Goal: Task Accomplishment & Management: Manage account settings

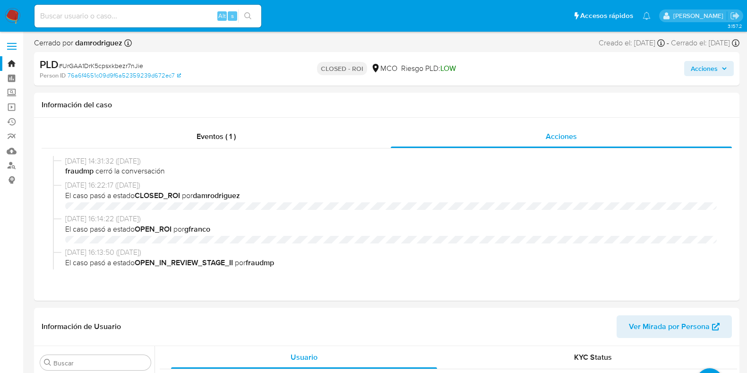
select select "10"
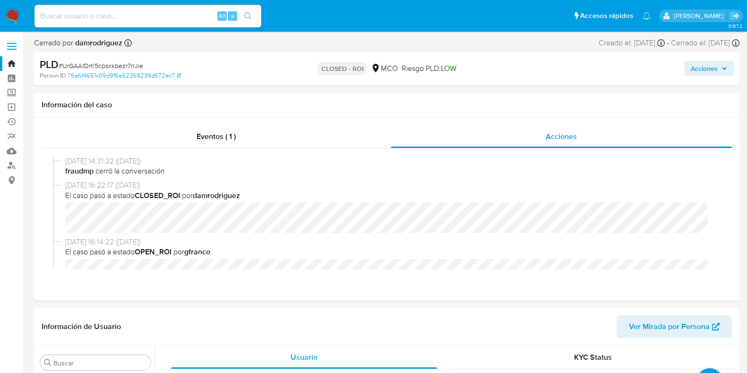
scroll to position [399, 0]
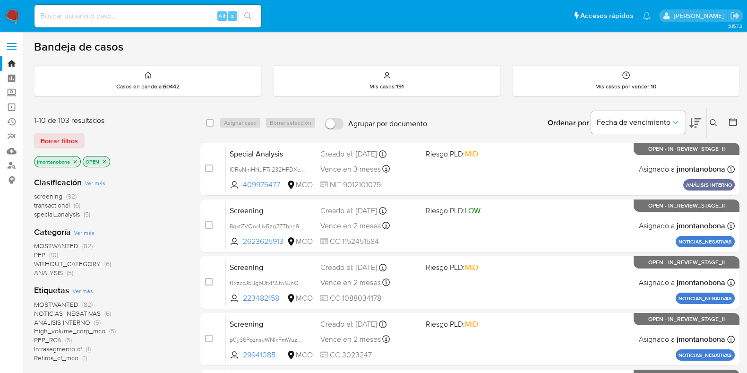
drag, startPoint x: 73, startPoint y: 164, endPoint x: 77, endPoint y: 157, distance: 8.5
click at [73, 164] on p "jmontanobona" at bounding box center [57, 161] width 46 height 10
click at [77, 157] on p "jmontanobona" at bounding box center [57, 161] width 46 height 10
click at [75, 161] on icon "close-filter" at bounding box center [75, 161] width 3 height 3
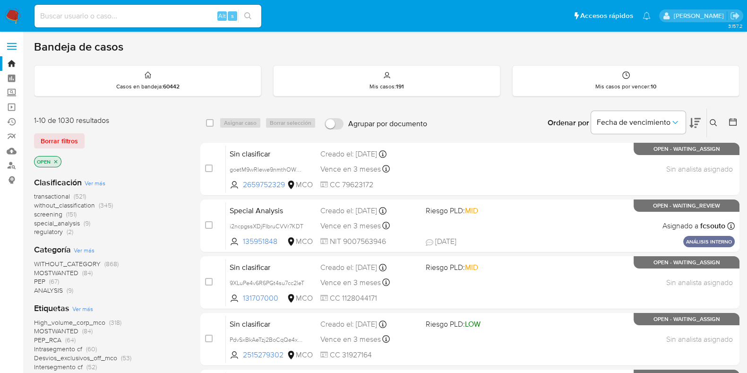
click at [56, 159] on icon "close-filter" at bounding box center [56, 162] width 6 height 6
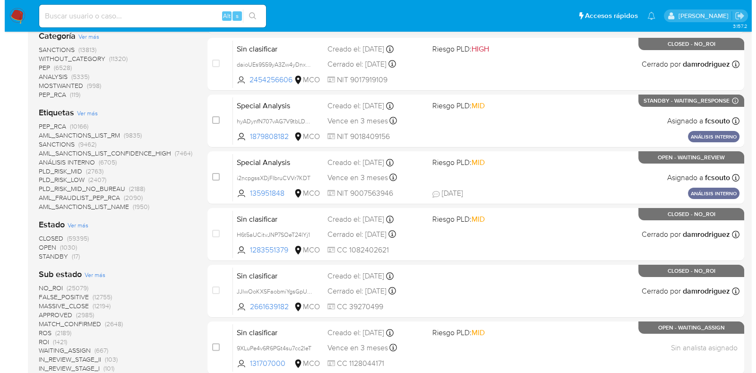
scroll to position [236, 0]
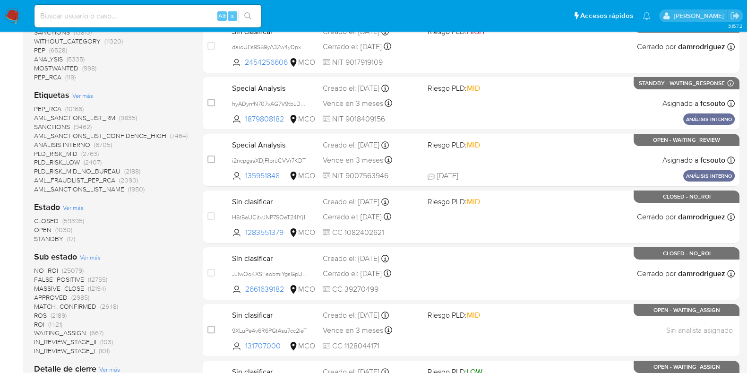
click at [77, 208] on span "Ver más" at bounding box center [73, 207] width 21 height 9
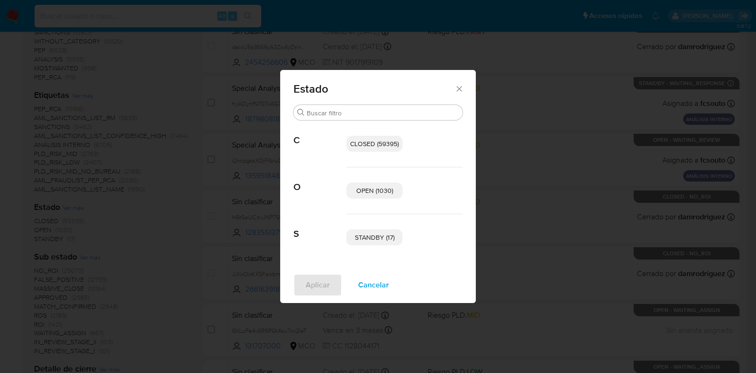
click at [361, 232] on span "STANDBY (17)" at bounding box center [375, 236] width 40 height 9
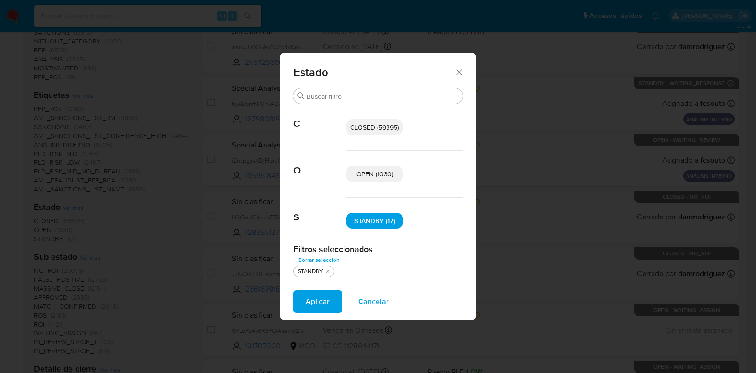
click at [324, 299] on span "Aplicar" at bounding box center [318, 301] width 24 height 21
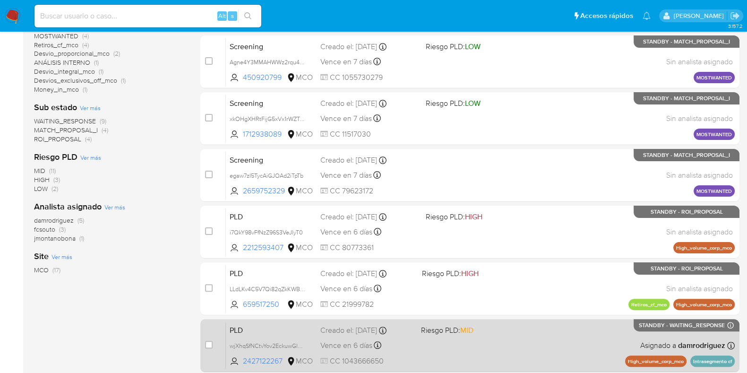
scroll to position [77, 0]
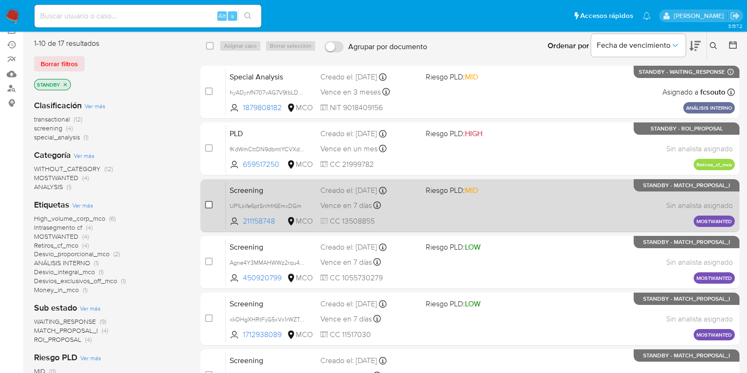
click at [206, 201] on input "checkbox" at bounding box center [209, 205] width 8 height 8
checkbox input "true"
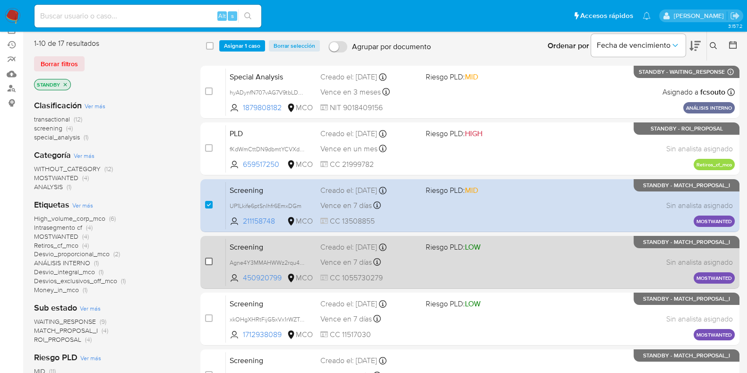
click at [209, 260] on input "checkbox" at bounding box center [209, 261] width 8 height 8
checkbox input "true"
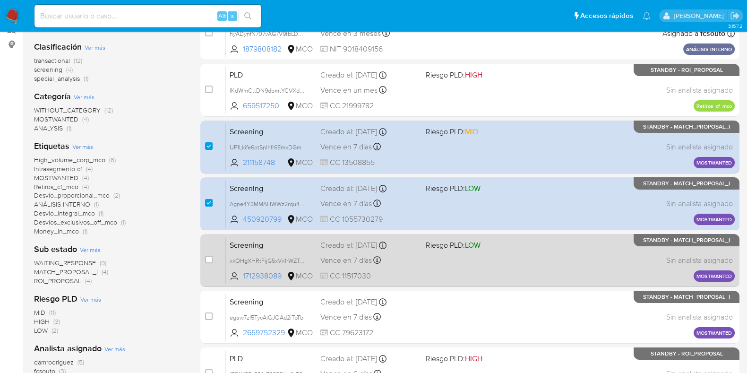
scroll to position [136, 0]
click at [208, 257] on input "checkbox" at bounding box center [209, 259] width 8 height 8
checkbox input "true"
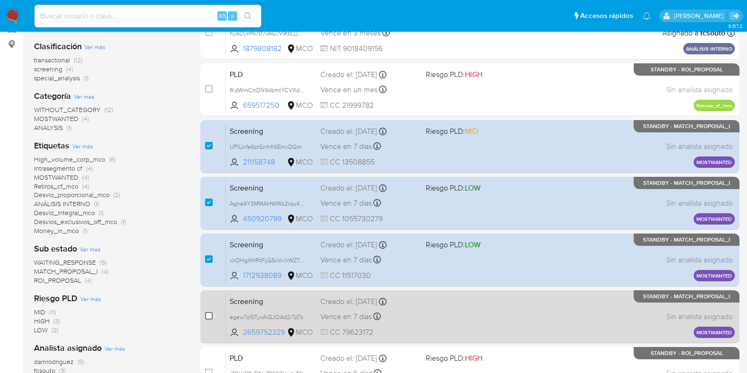
click at [209, 312] on input "checkbox" at bounding box center [209, 316] width 8 height 8
checkbox input "true"
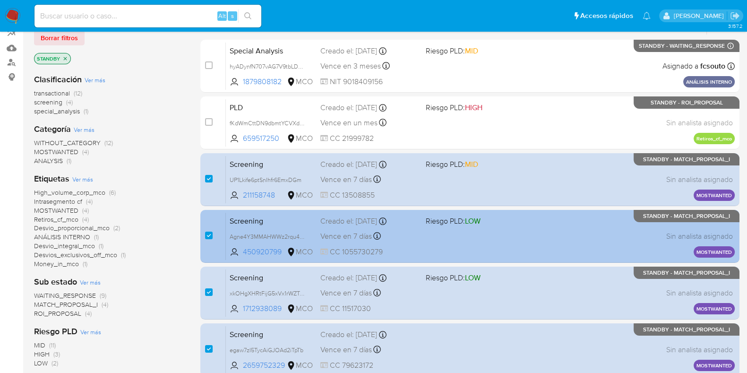
scroll to position [77, 0]
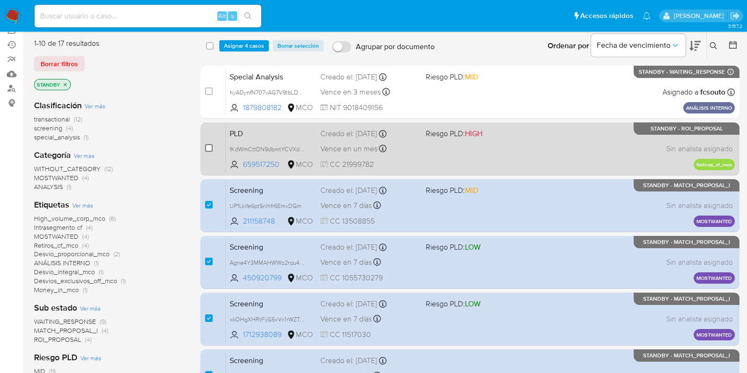
click at [209, 147] on input "checkbox" at bounding box center [209, 148] width 8 height 8
checkbox input "true"
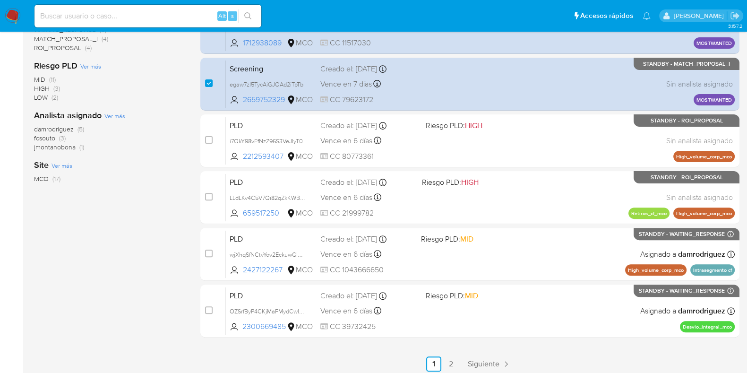
scroll to position [372, 0]
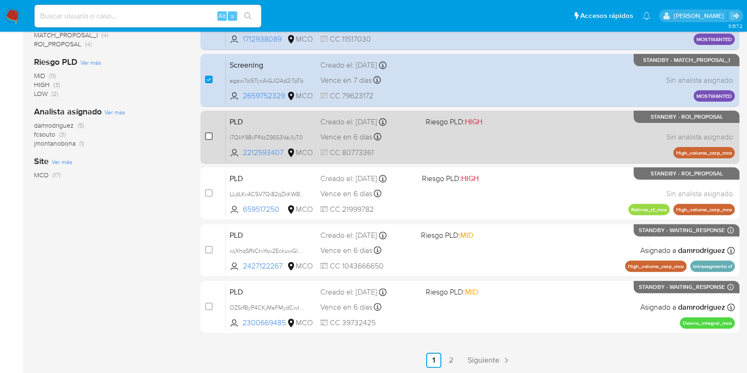
click at [206, 136] on input "checkbox" at bounding box center [209, 136] width 8 height 8
checkbox input "true"
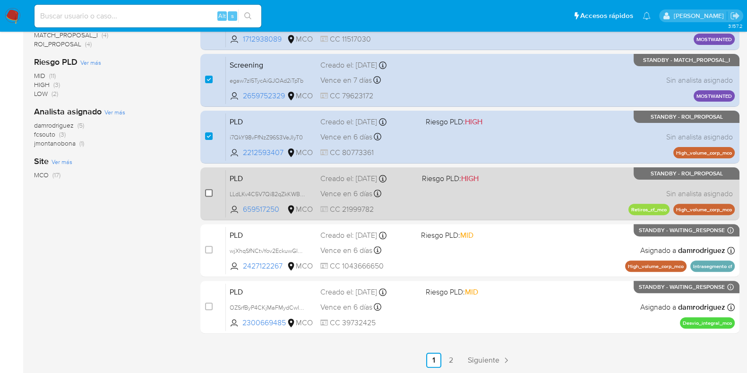
click at [207, 189] on input "checkbox" at bounding box center [209, 193] width 8 height 8
checkbox input "true"
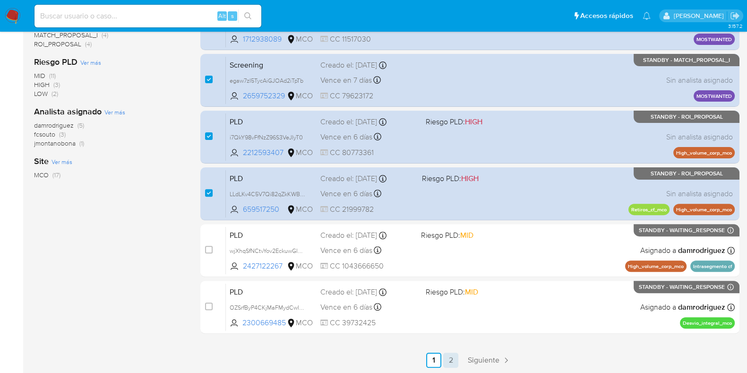
click at [449, 358] on link "2" at bounding box center [450, 359] width 15 height 15
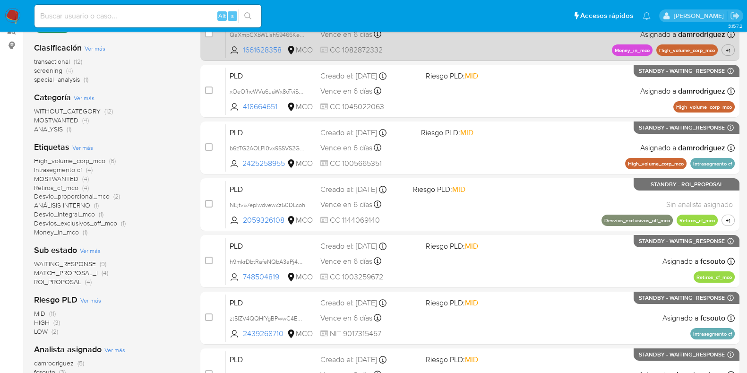
scroll to position [177, 0]
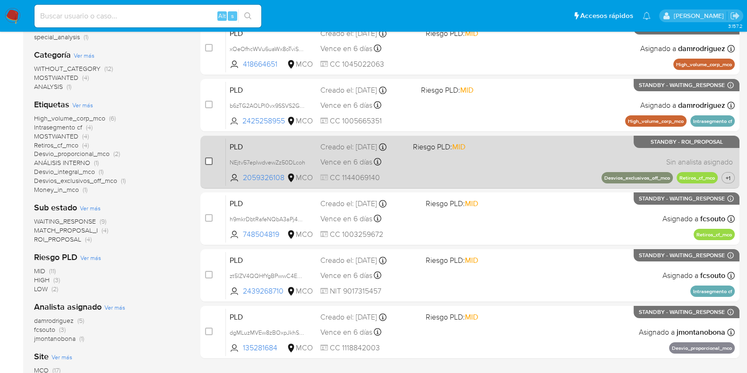
click at [207, 161] on input "checkbox" at bounding box center [209, 161] width 8 height 8
checkbox input "true"
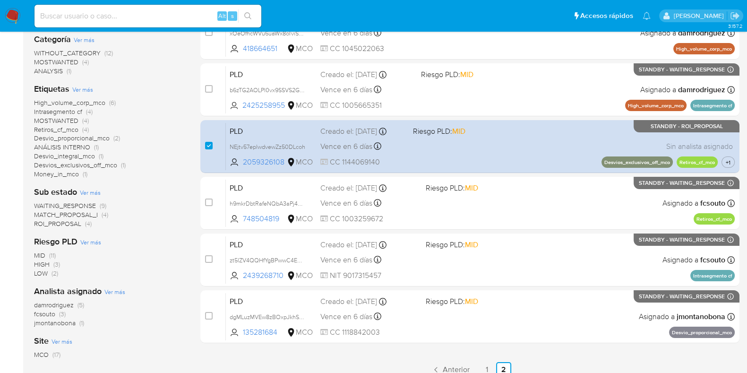
scroll to position [229, 0]
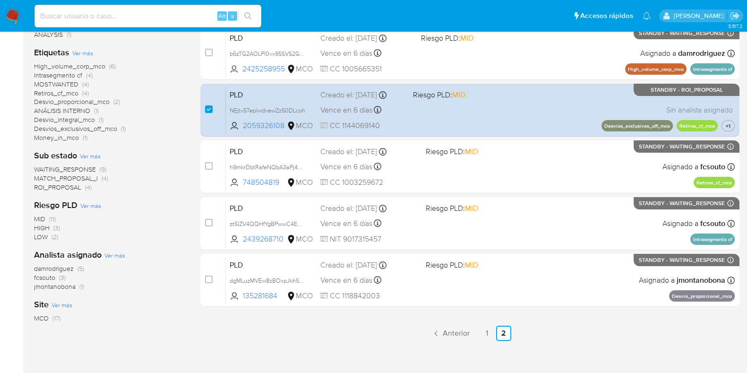
click at [255, 332] on ul "Anterior 1 2 Siguiente" at bounding box center [469, 333] width 539 height 15
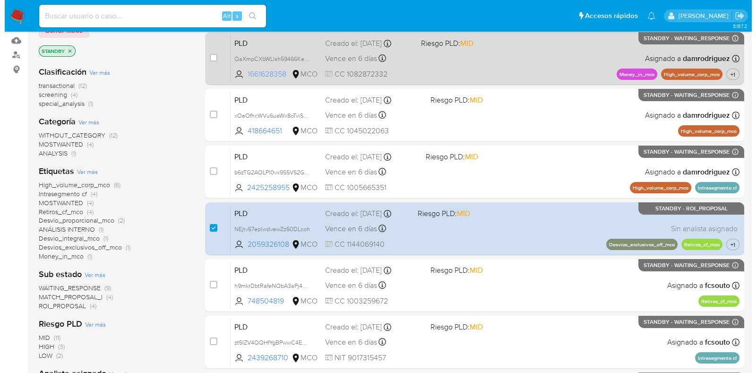
scroll to position [0, 0]
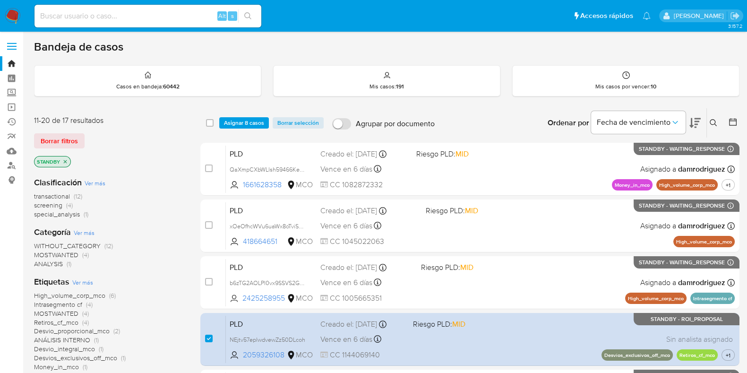
click at [243, 120] on span "Asignar 8 casos" at bounding box center [244, 122] width 40 height 9
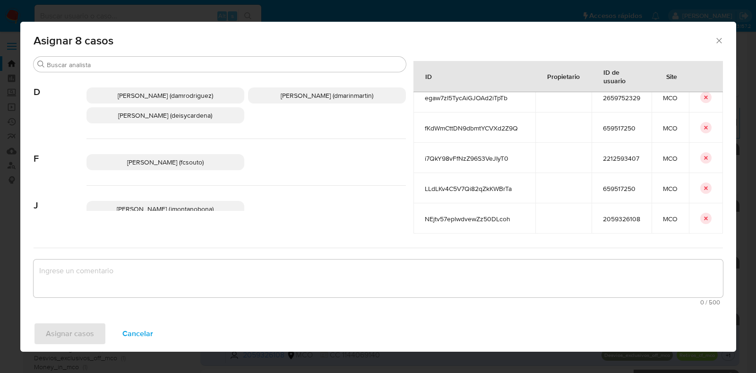
scroll to position [124, 0]
click at [157, 202] on p "Juan Pablo Montano Obonaga (jmontanobona)" at bounding box center [165, 209] width 158 height 16
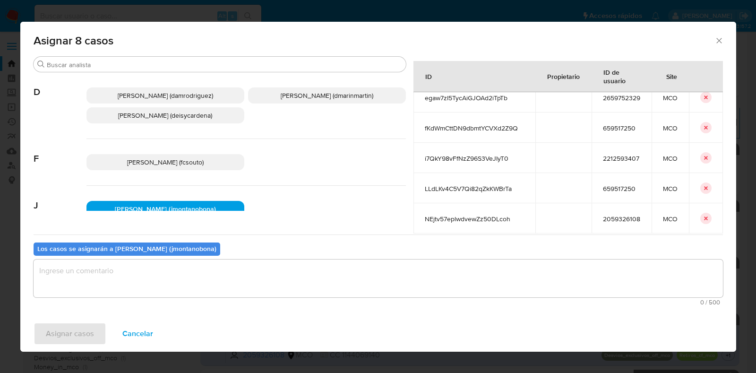
click at [175, 265] on textarea "assign-modal" at bounding box center [378, 278] width 689 height 38
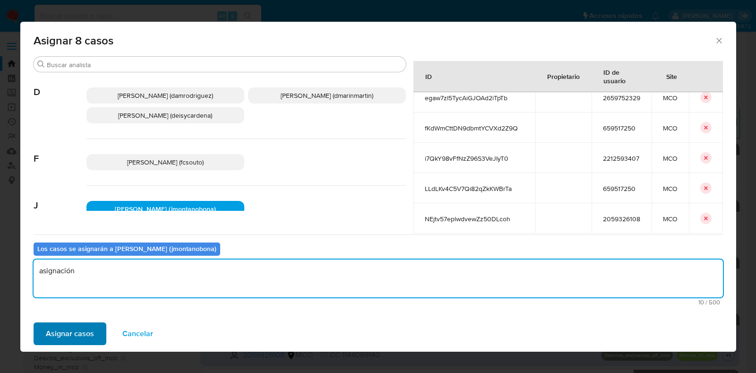
type textarea "asignación"
click at [92, 328] on span "Asignar casos" at bounding box center [70, 333] width 48 height 21
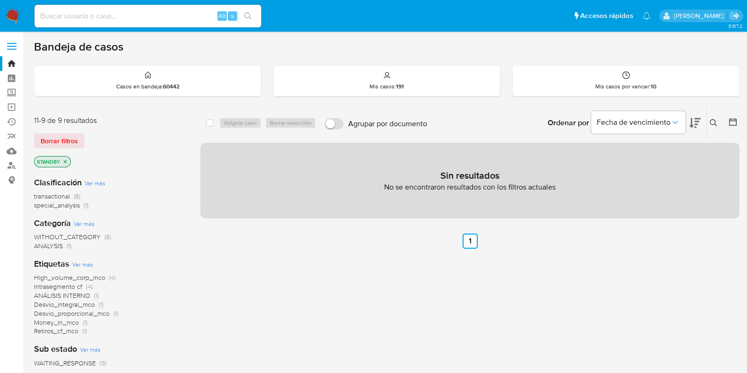
scroll to position [0, 0]
click at [61, 161] on p "STANDBY" at bounding box center [52, 161] width 36 height 10
click at [63, 161] on icon "close-filter" at bounding box center [65, 162] width 6 height 6
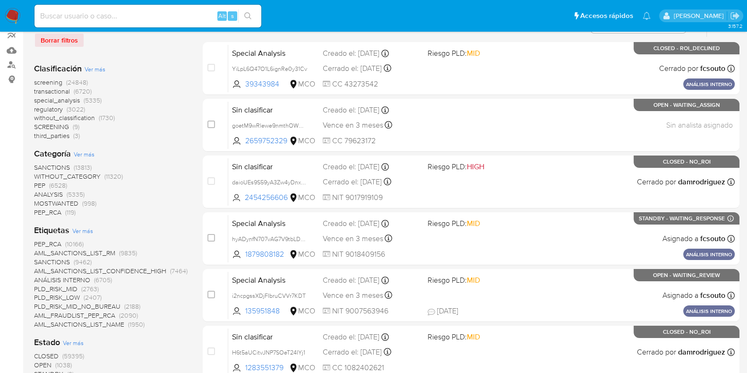
scroll to position [177, 0]
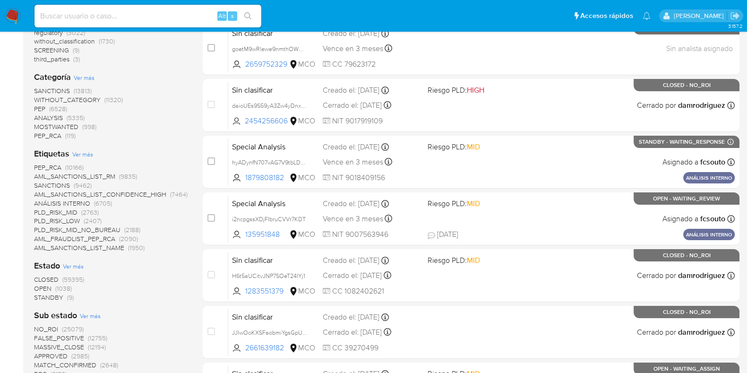
click at [49, 297] on span "STANDBY" at bounding box center [48, 296] width 29 height 9
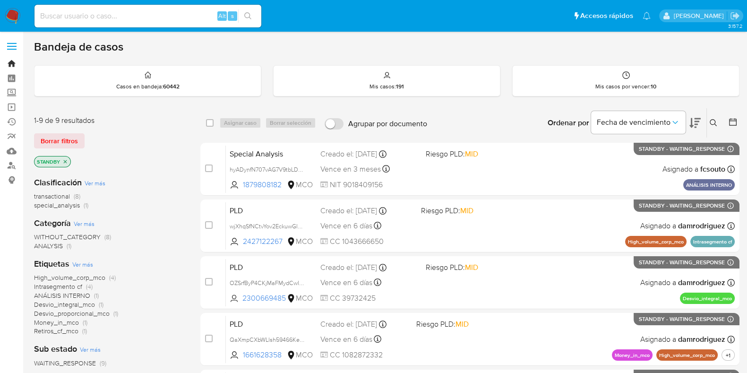
click at [10, 61] on link "Bandeja" at bounding box center [56, 63] width 112 height 15
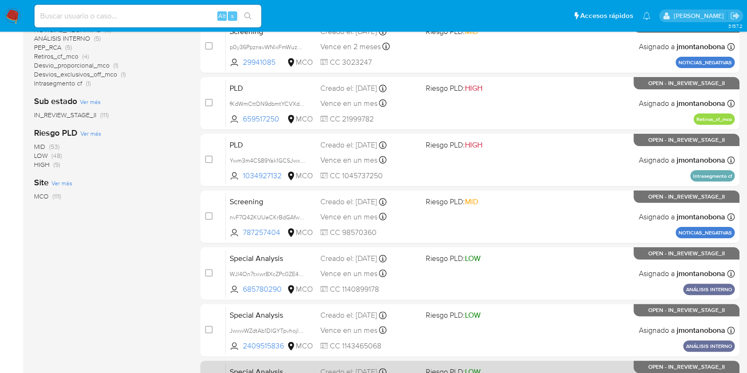
scroll to position [372, 0]
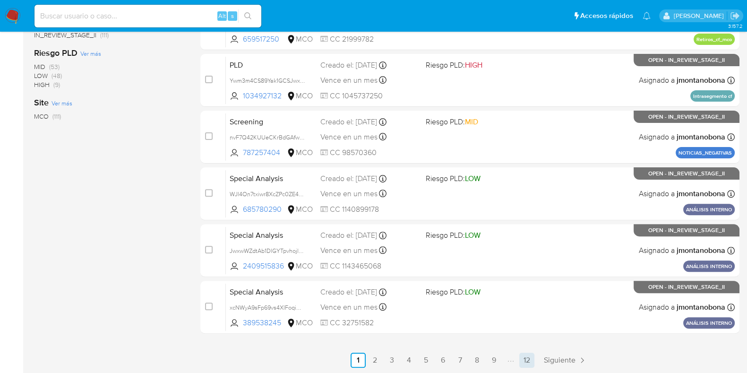
click at [527, 356] on link "12" at bounding box center [526, 359] width 15 height 15
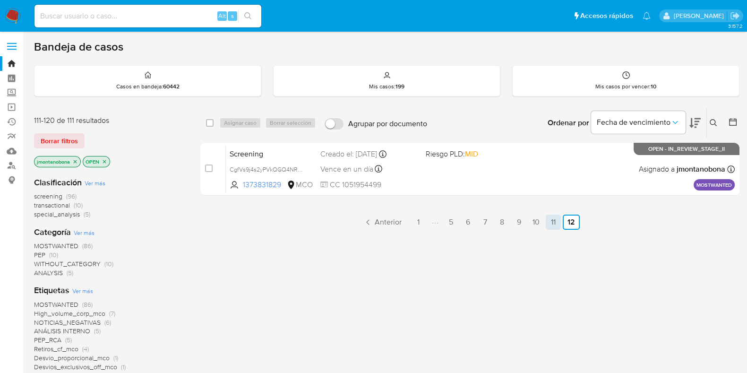
click at [554, 222] on link "11" at bounding box center [553, 221] width 15 height 15
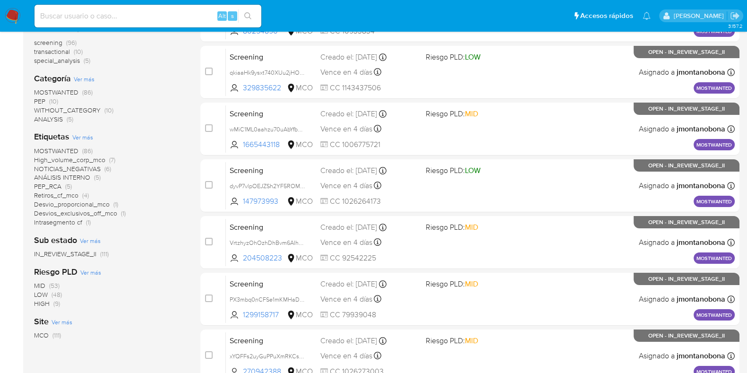
scroll to position [372, 0]
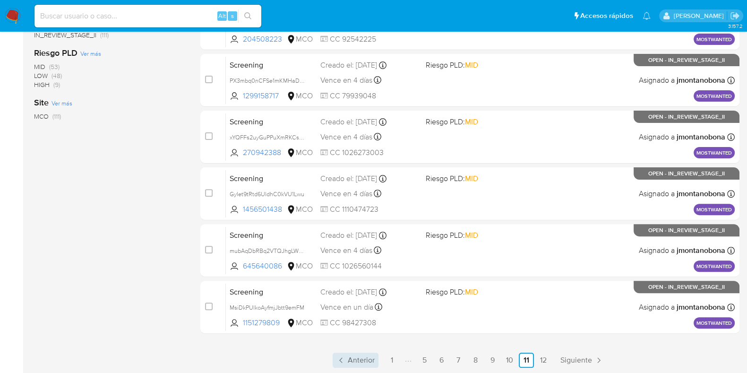
click at [345, 360] on icon "Paginación" at bounding box center [340, 359] width 9 height 9
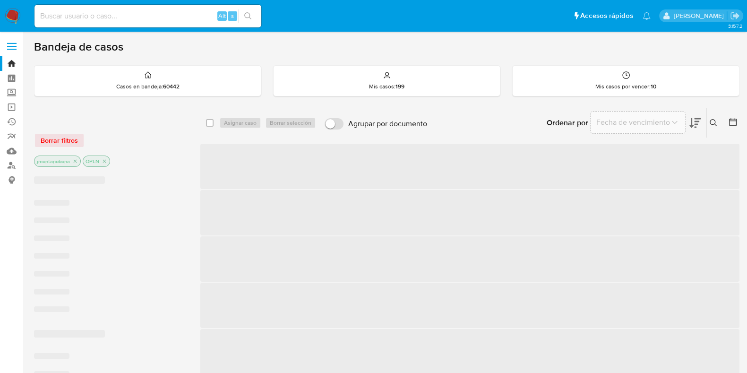
click at [345, 360] on span "‌" at bounding box center [469, 351] width 539 height 45
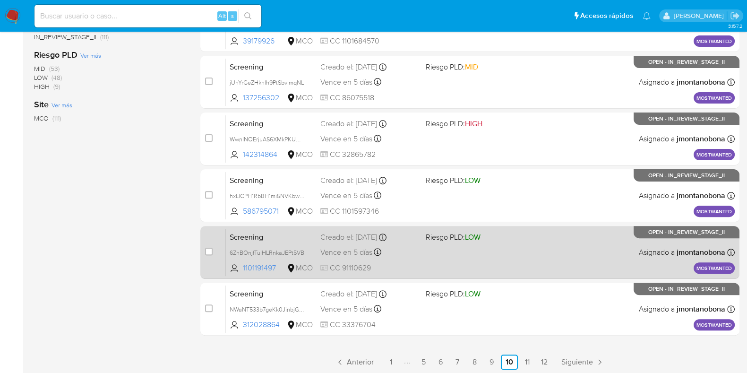
scroll to position [372, 0]
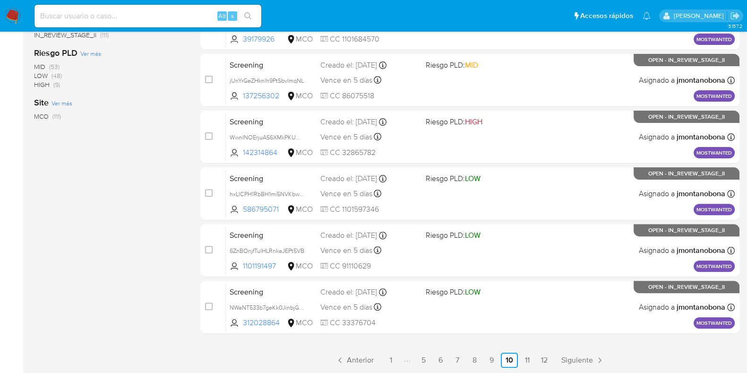
click at [390, 359] on link "1" at bounding box center [390, 359] width 15 height 15
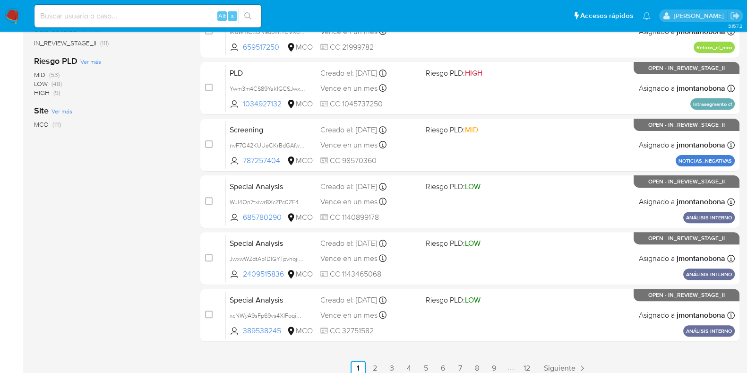
scroll to position [372, 0]
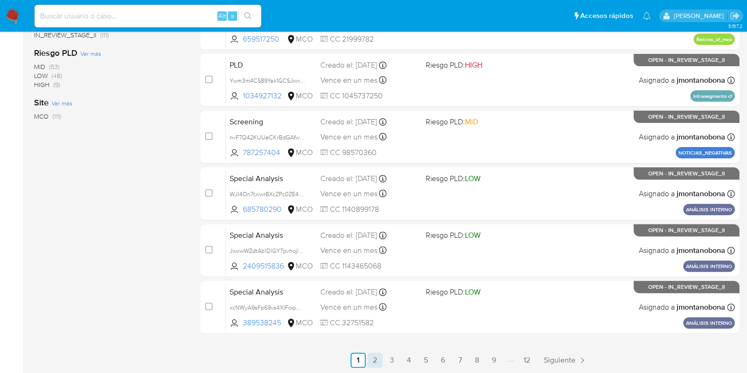
click at [380, 362] on link "2" at bounding box center [375, 359] width 15 height 15
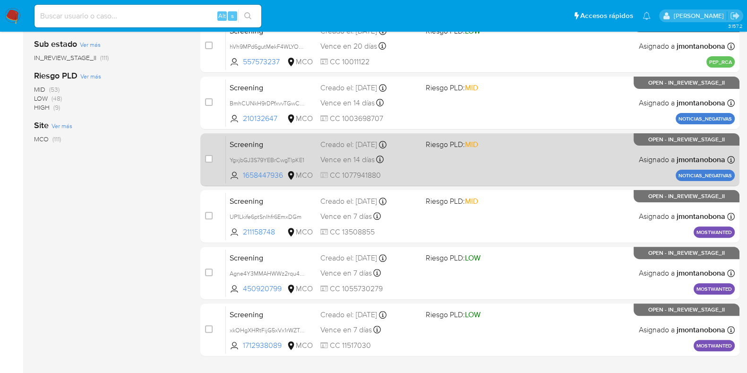
scroll to position [372, 0]
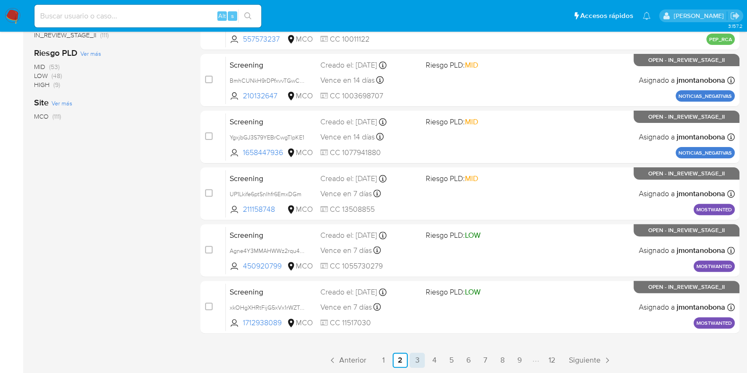
click at [415, 358] on link "3" at bounding box center [417, 359] width 15 height 15
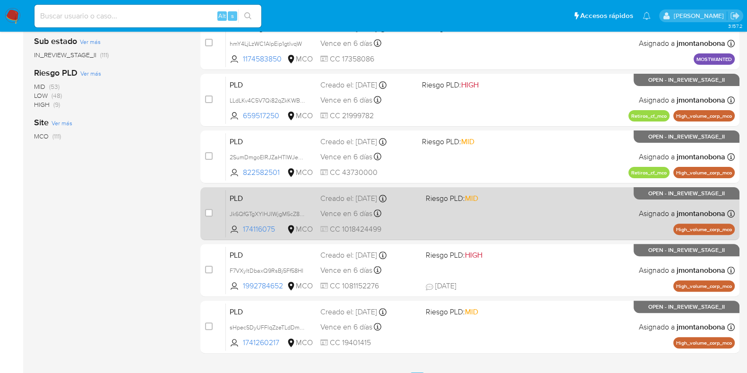
scroll to position [372, 0]
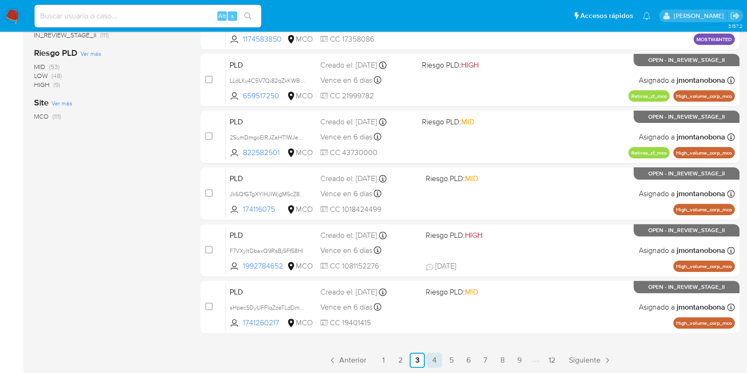
click at [439, 359] on link "4" at bounding box center [434, 359] width 15 height 15
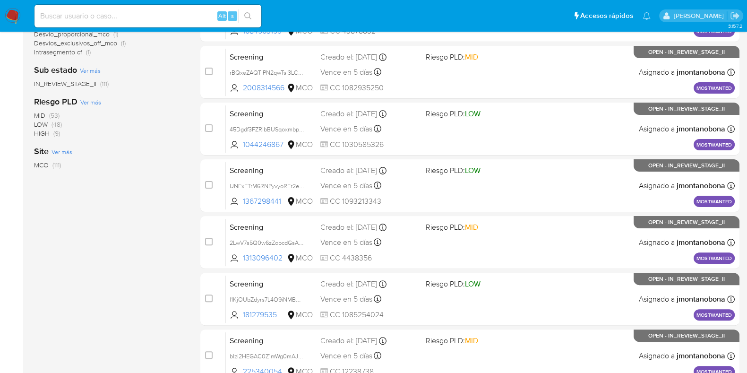
scroll to position [372, 0]
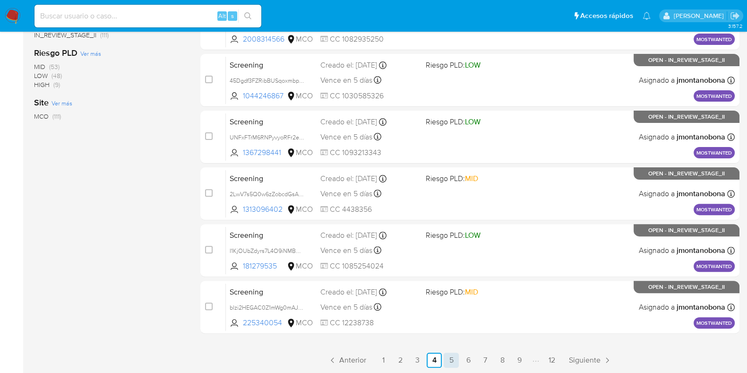
click at [454, 360] on link "5" at bounding box center [451, 359] width 15 height 15
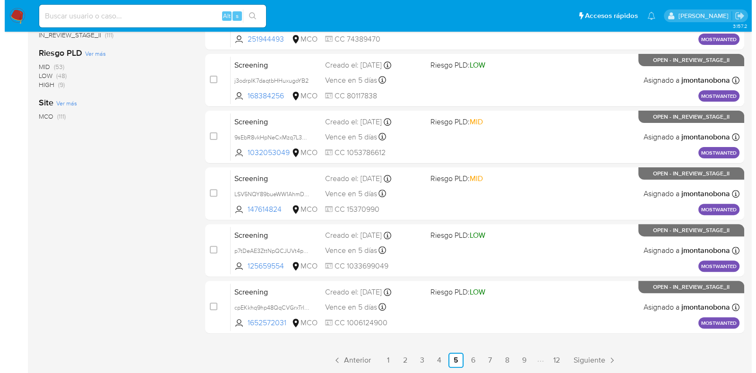
scroll to position [18, 0]
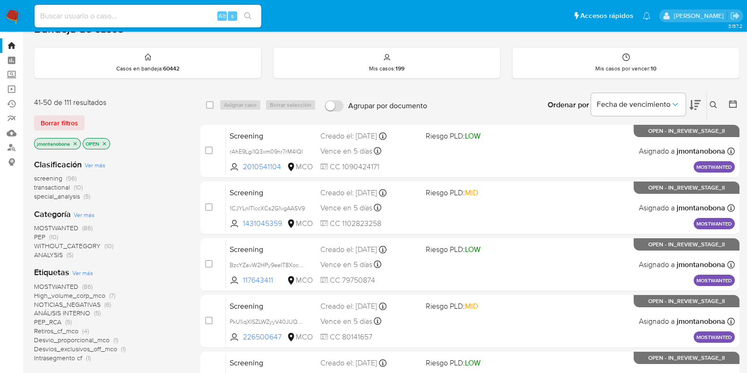
click at [97, 166] on span "Ver más" at bounding box center [95, 165] width 21 height 9
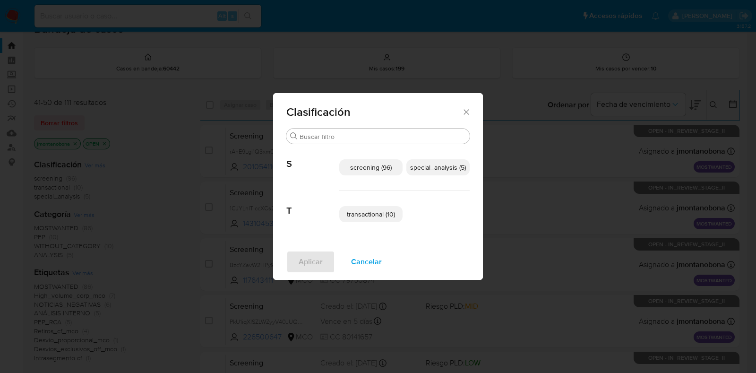
click at [423, 171] on p "special_analysis (5)" at bounding box center [437, 167] width 63 height 16
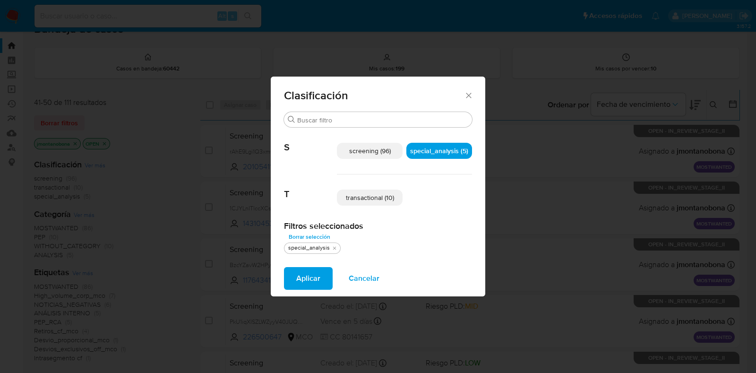
click at [370, 196] on span "transactional (10)" at bounding box center [370, 197] width 48 height 9
click at [312, 279] on span "Aplicar" at bounding box center [308, 278] width 24 height 21
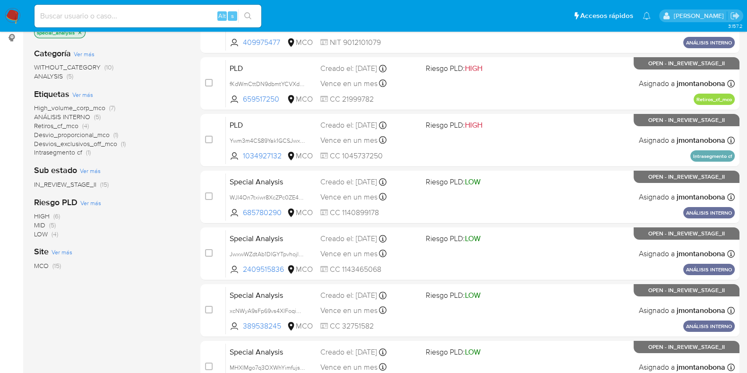
scroll to position [372, 0]
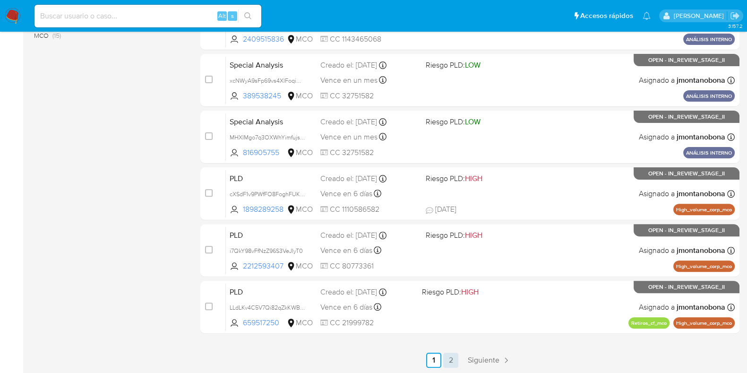
click at [456, 359] on link "2" at bounding box center [450, 359] width 15 height 15
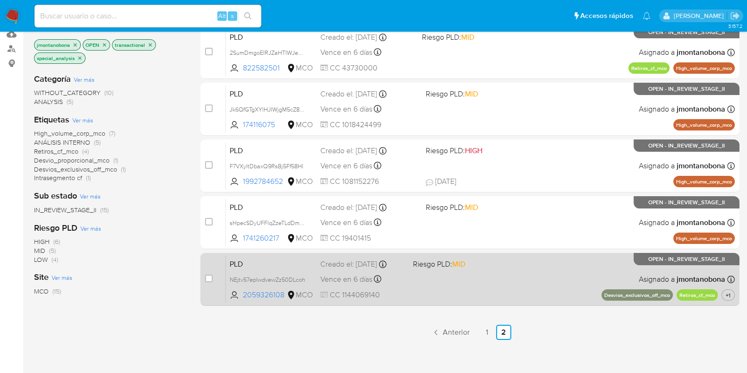
scroll to position [181, 0]
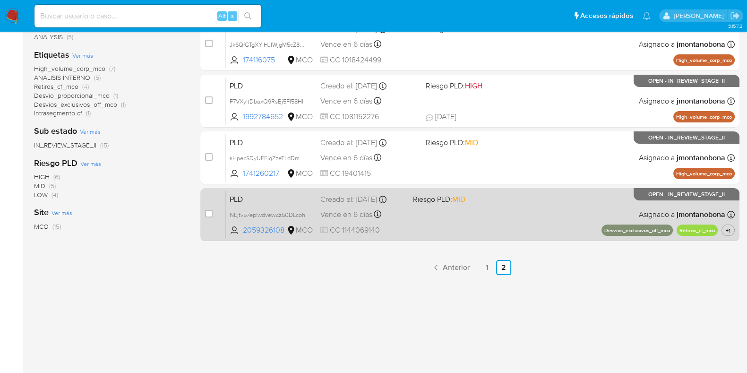
click at [278, 193] on span "PLD" at bounding box center [271, 198] width 83 height 12
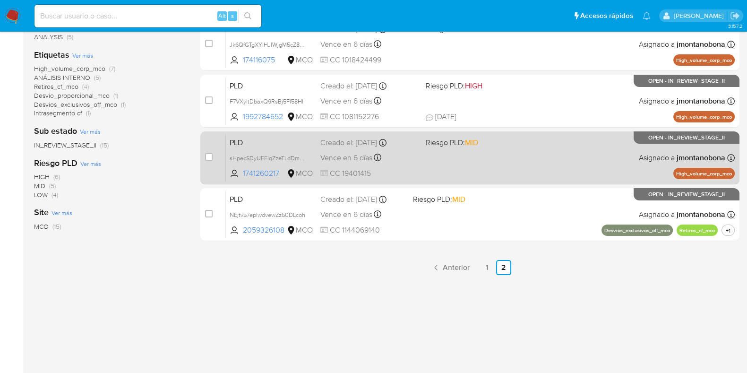
click at [285, 142] on span "PLD" at bounding box center [271, 142] width 83 height 12
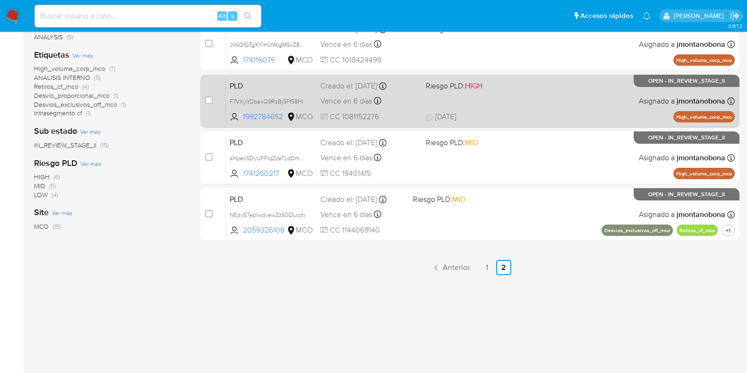
click at [270, 86] on span "PLD" at bounding box center [271, 85] width 83 height 12
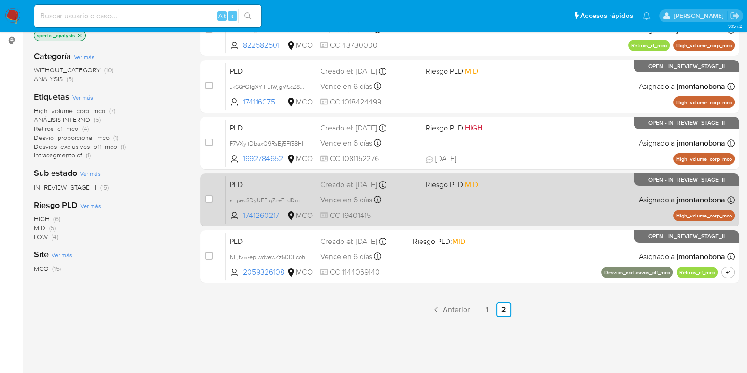
scroll to position [122, 0]
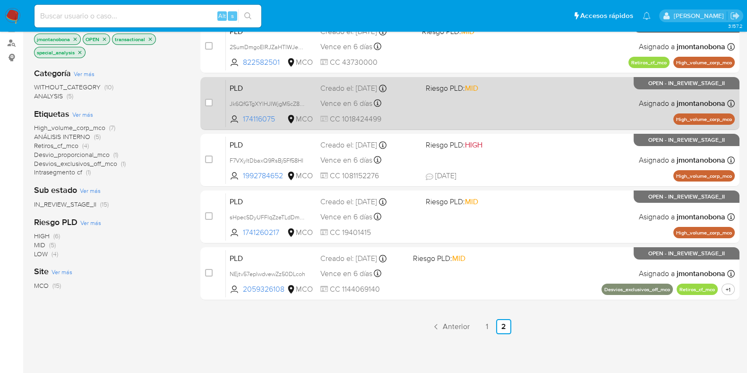
click at [266, 86] on span "PLD" at bounding box center [271, 87] width 83 height 12
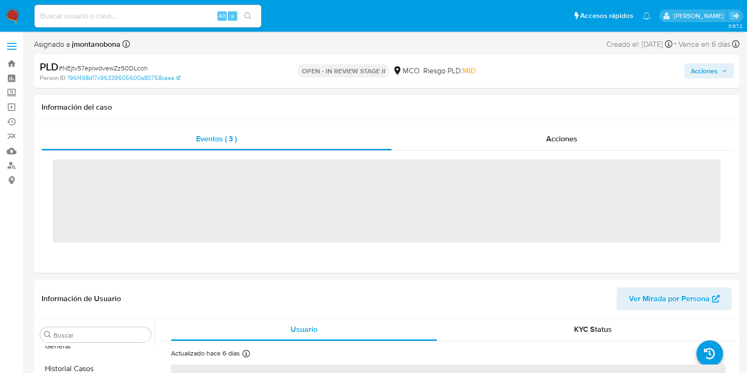
scroll to position [399, 0]
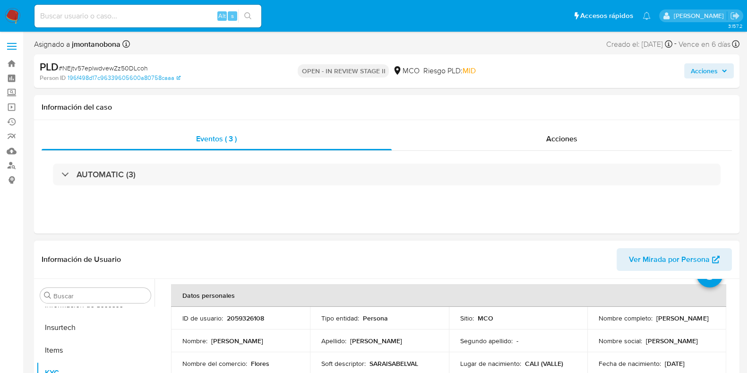
select select "10"
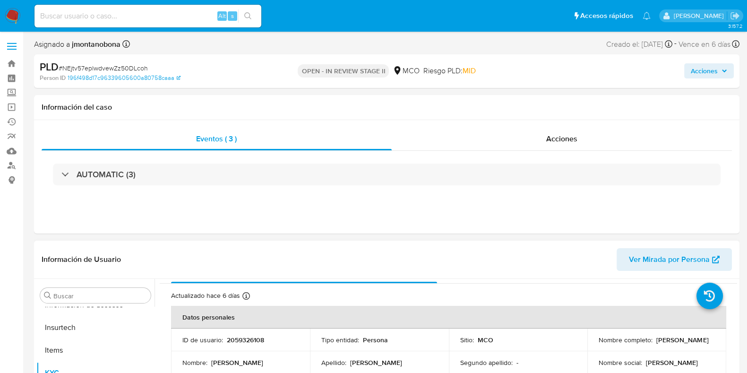
scroll to position [0, 0]
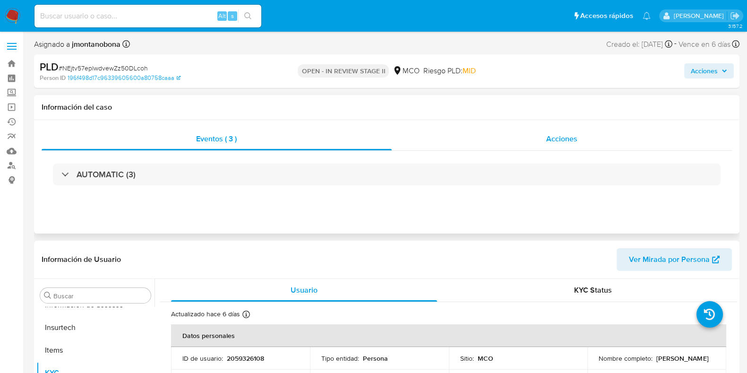
click at [565, 143] on span "Acciones" at bounding box center [561, 138] width 31 height 11
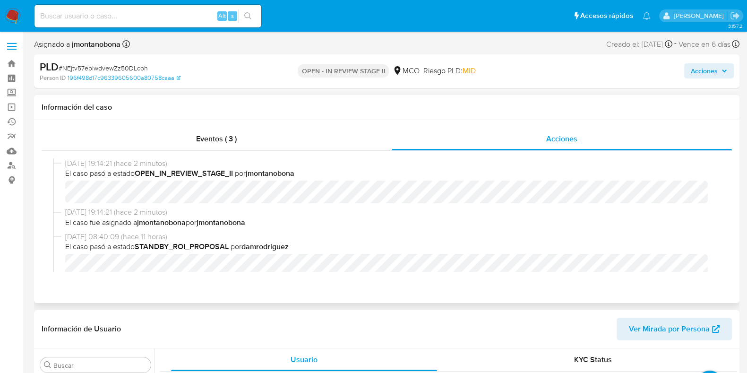
scroll to position [59, 0]
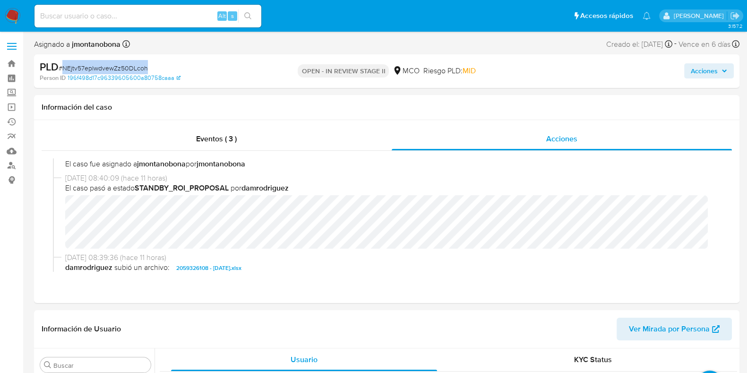
drag, startPoint x: 151, startPoint y: 67, endPoint x: 64, endPoint y: 70, distance: 87.5
click at [64, 70] on div "PLD # NEjtv57eplwdvewZz50DLcoh" at bounding box center [154, 67] width 228 height 14
copy span "NEjtv57eplwdvewZz50DLcoh"
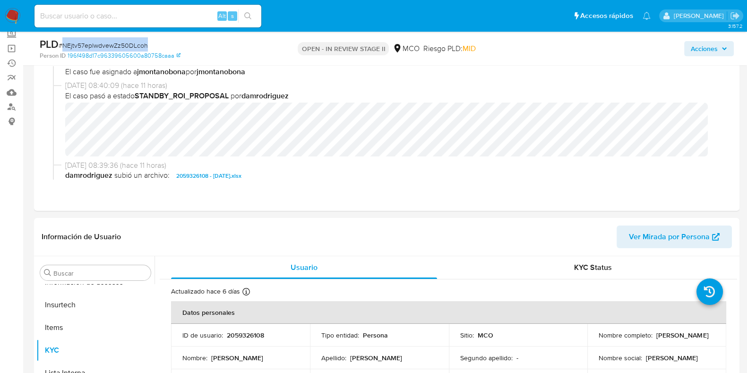
click at [717, 47] on span "Acciones" at bounding box center [704, 48] width 27 height 15
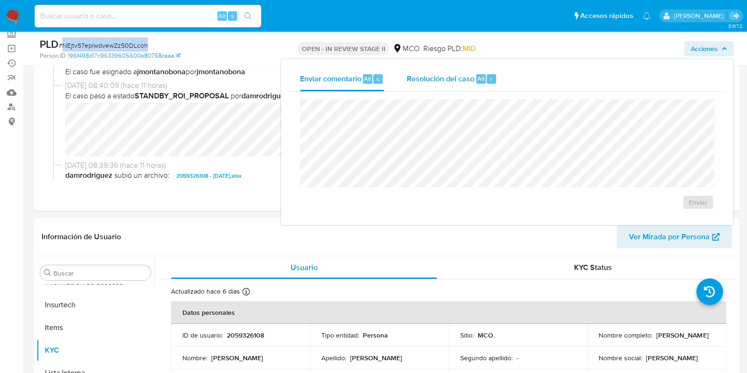
click at [435, 78] on span "Resolución del caso" at bounding box center [441, 78] width 68 height 11
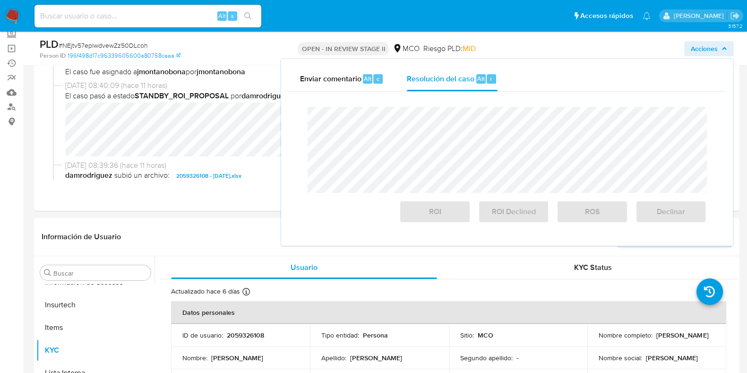
click at [725, 44] on span "Acciones" at bounding box center [709, 48] width 36 height 13
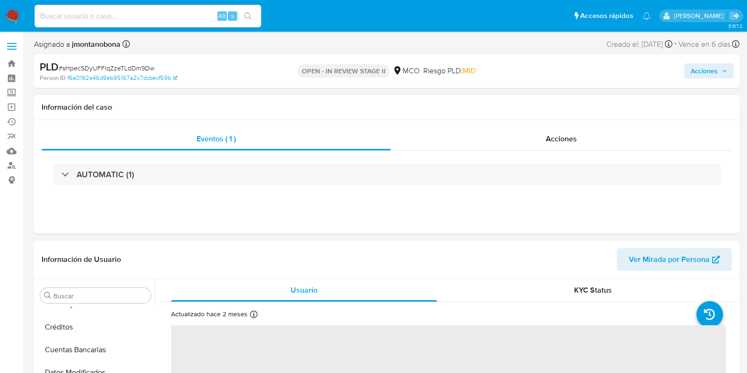
scroll to position [399, 0]
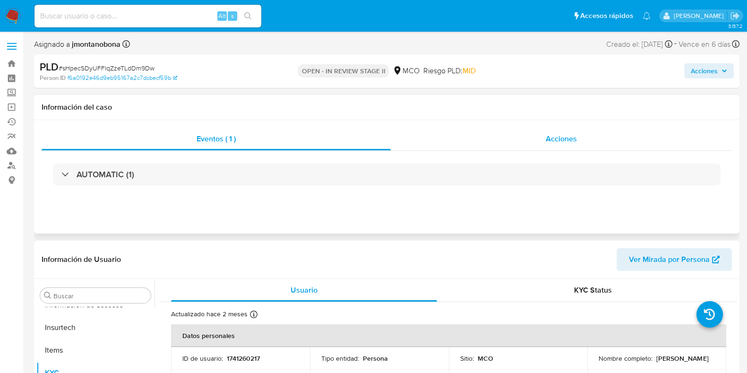
click at [543, 136] on div "Acciones" at bounding box center [561, 139] width 341 height 23
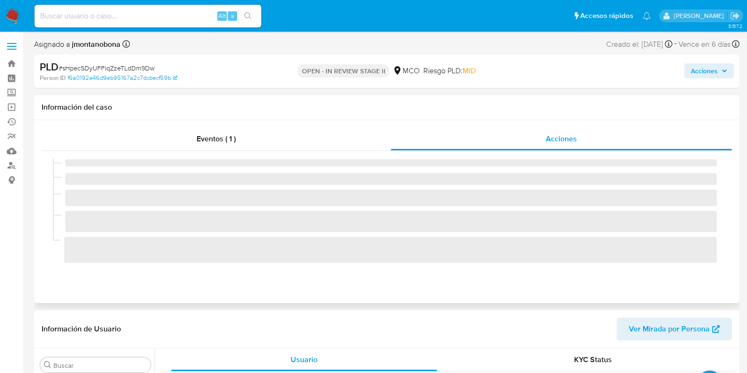
select select "10"
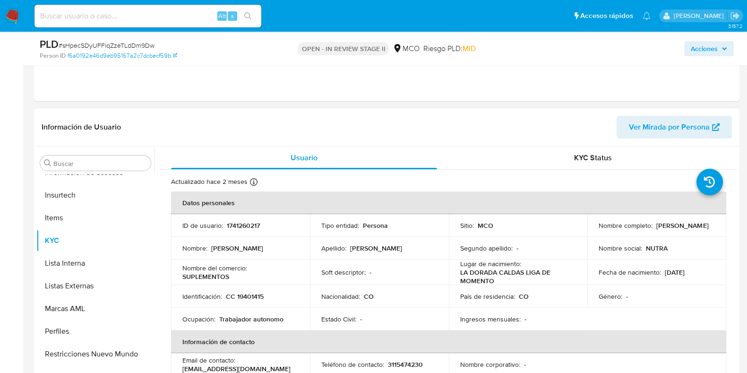
scroll to position [177, 0]
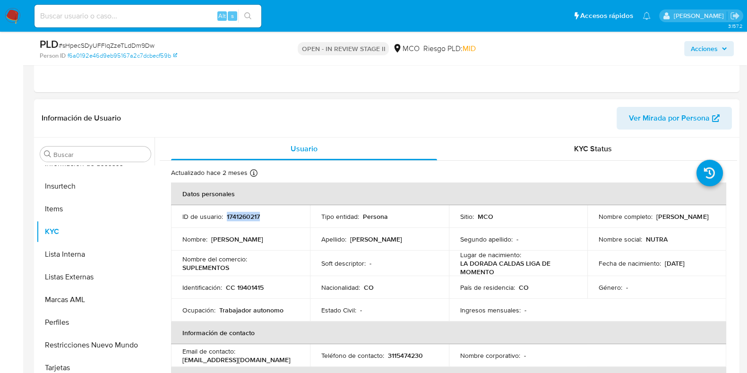
drag, startPoint x: 274, startPoint y: 211, endPoint x: 226, endPoint y: 216, distance: 48.4
click at [226, 216] on td "ID de usuario : 1741260217" at bounding box center [240, 216] width 139 height 23
click at [225, 220] on div "ID de usuario : 1741260217" at bounding box center [240, 216] width 116 height 9
drag, startPoint x: 225, startPoint y: 215, endPoint x: 269, endPoint y: 215, distance: 44.4
click at [269, 215] on div "ID de usuario : 1741260217" at bounding box center [240, 216] width 116 height 9
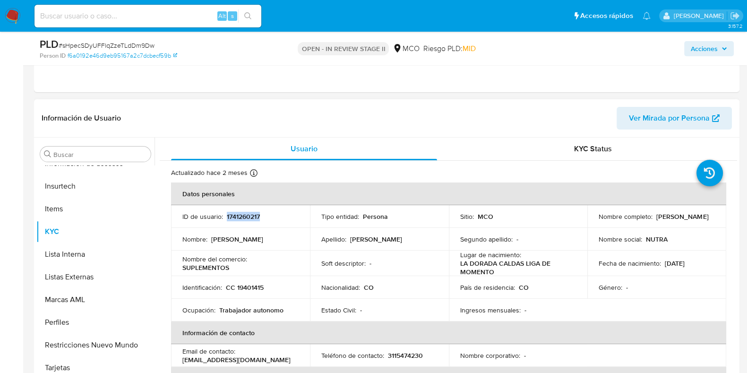
copy p "1741260217"
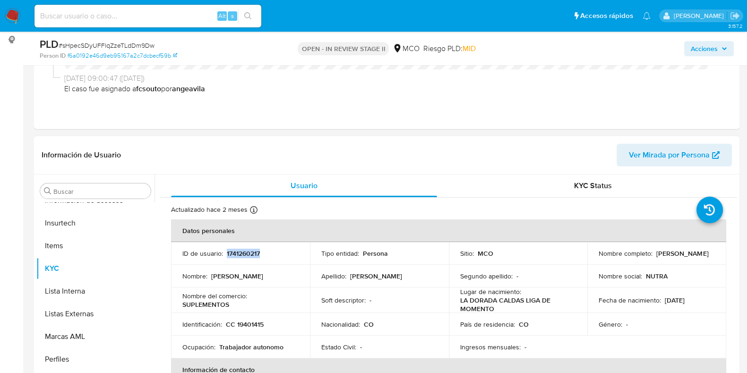
scroll to position [0, 0]
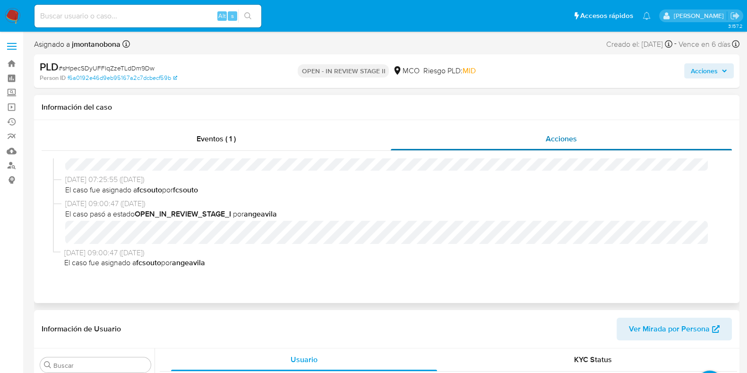
click at [566, 136] on span "Acciones" at bounding box center [561, 138] width 31 height 11
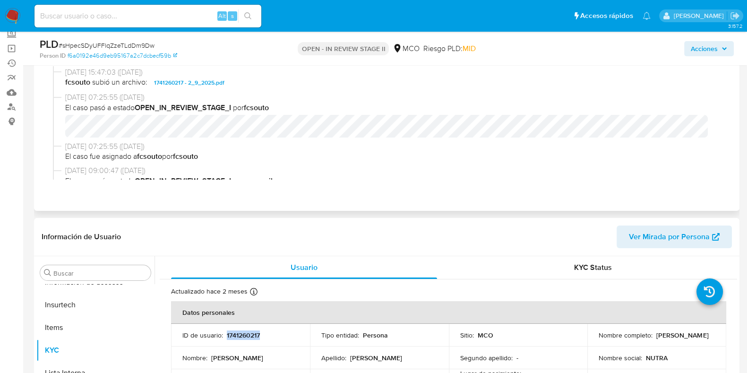
scroll to position [82, 0]
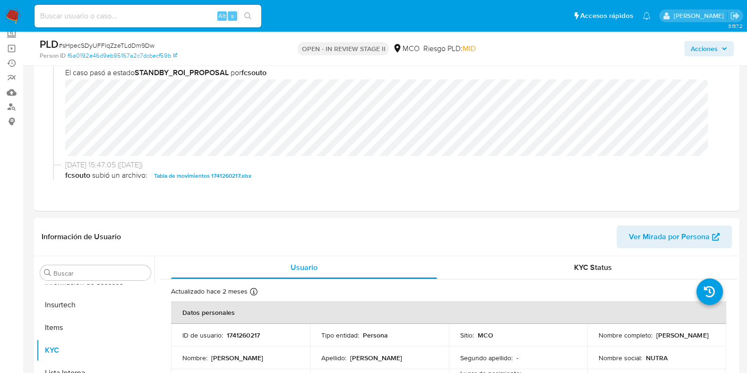
click at [721, 39] on div "Acciones" at bounding box center [619, 48] width 229 height 22
click at [712, 51] on span "Acciones" at bounding box center [704, 48] width 27 height 15
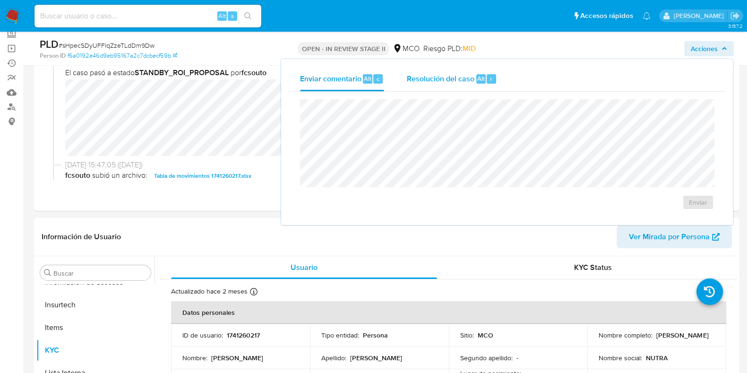
click at [446, 67] on div "Resolución del caso Alt r" at bounding box center [452, 79] width 90 height 25
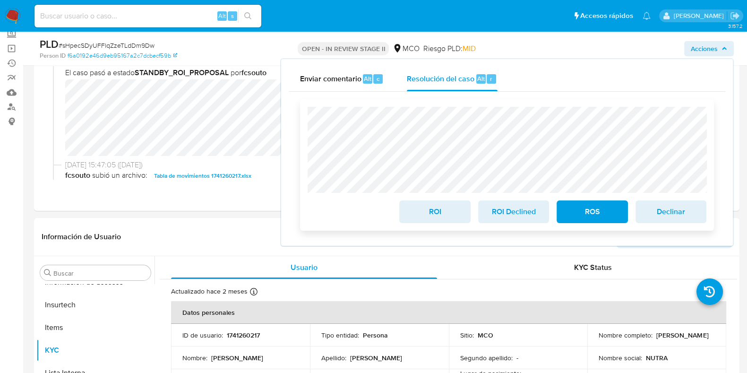
click at [439, 216] on span "ROI" at bounding box center [434, 211] width 46 height 21
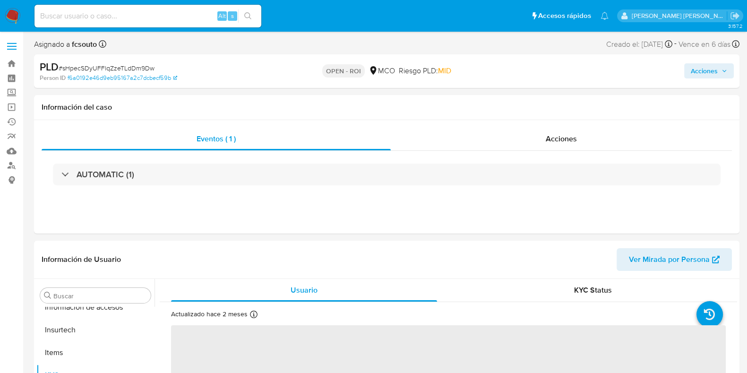
scroll to position [399, 0]
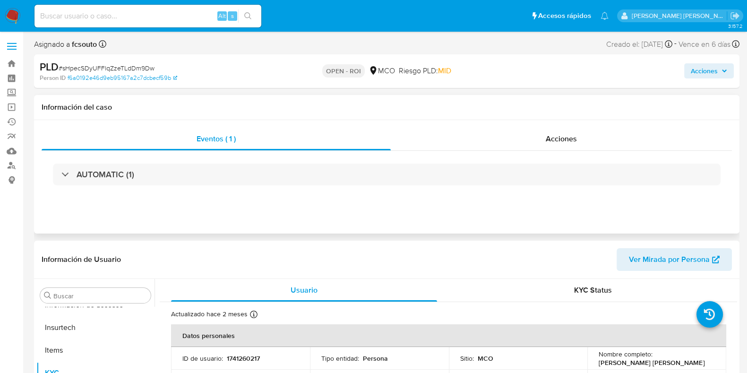
select select "10"
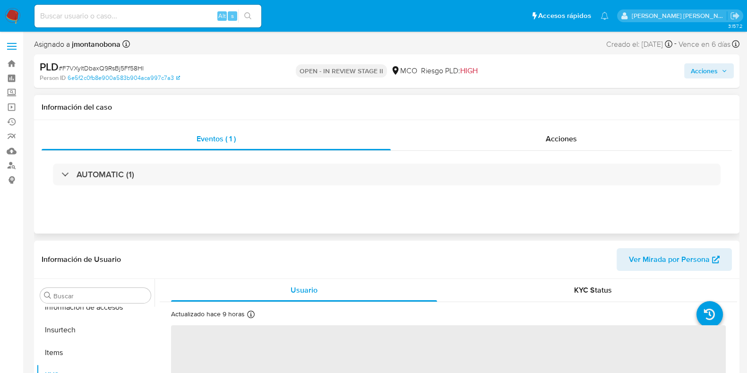
scroll to position [399, 0]
click at [570, 139] on span "Acciones" at bounding box center [561, 138] width 31 height 11
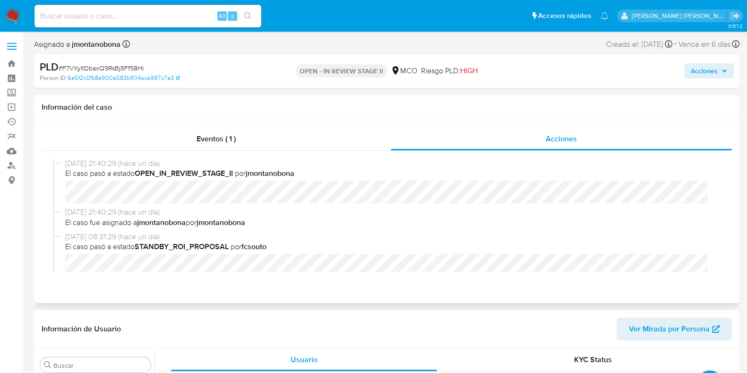
select select "10"
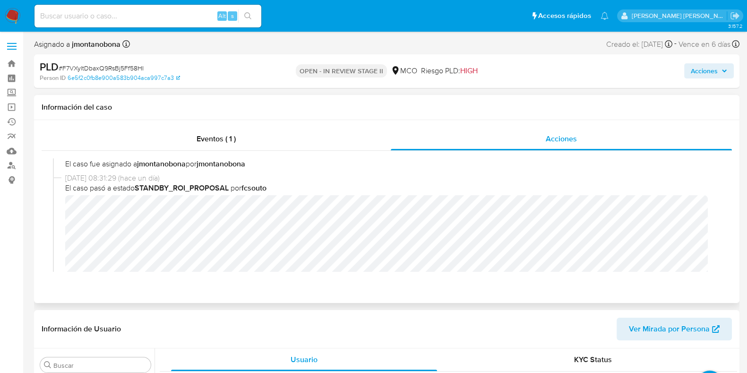
scroll to position [118, 0]
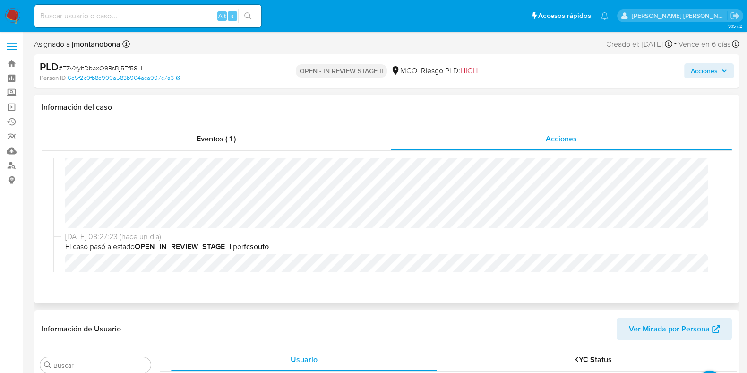
click at [286, 231] on span "02/09/2025 08:27:23 (hace un día)" at bounding box center [390, 236] width 651 height 10
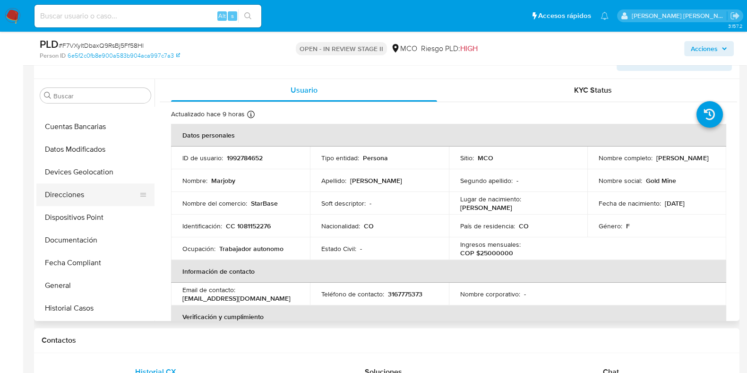
scroll to position [103, 0]
click at [58, 282] on button "General" at bounding box center [91, 286] width 111 height 23
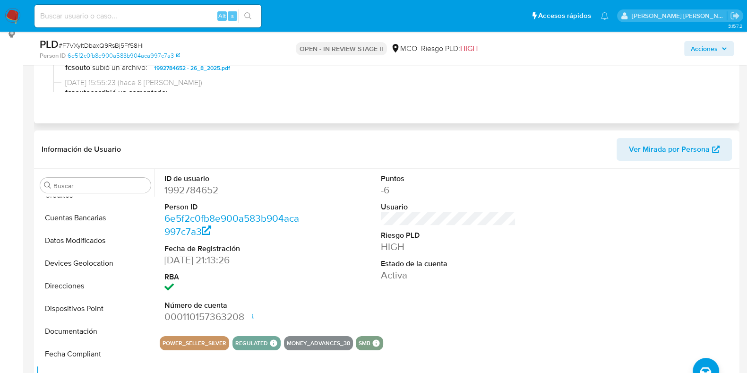
scroll to position [118, 0]
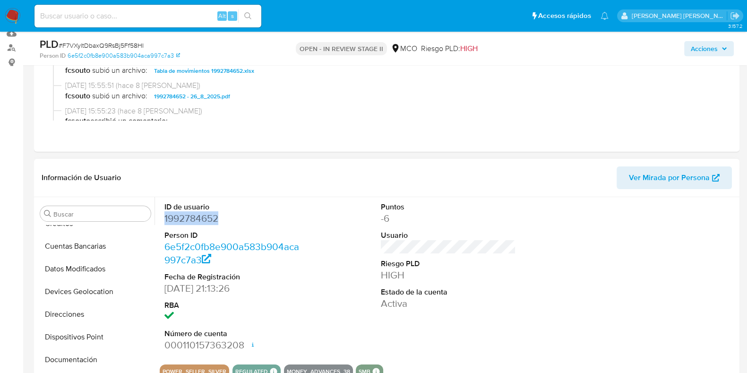
drag, startPoint x: 220, startPoint y: 216, endPoint x: 164, endPoint y: 219, distance: 55.4
click at [164, 219] on dd "1992784652" at bounding box center [231, 218] width 135 height 13
copy dd "1992784652"
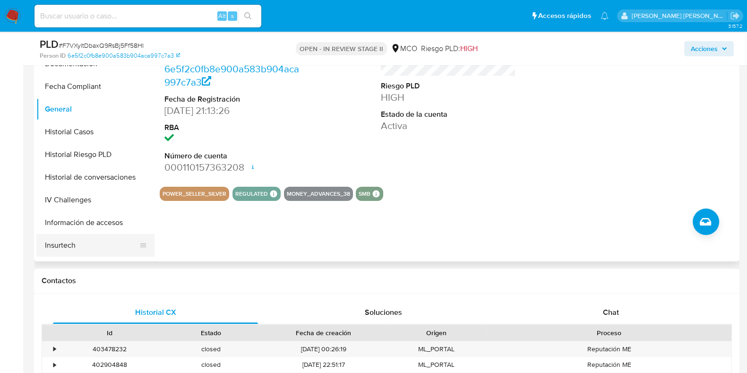
scroll to position [340, 0]
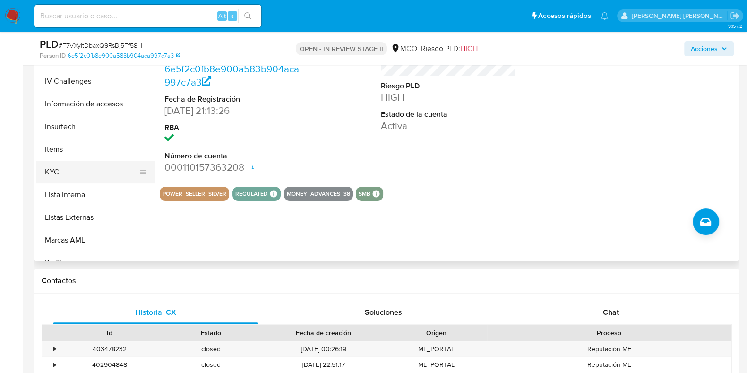
click at [74, 172] on button "KYC" at bounding box center [91, 172] width 111 height 23
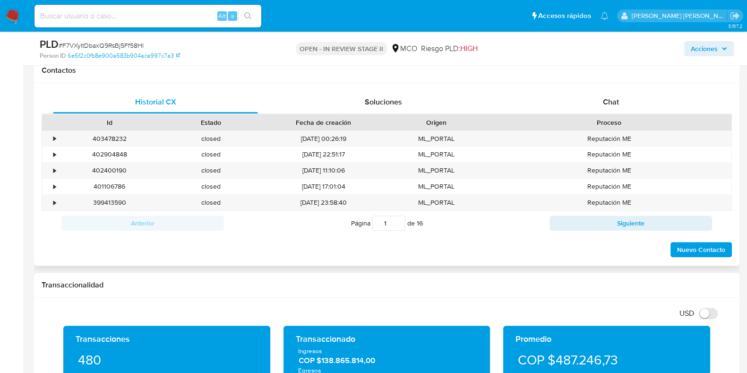
scroll to position [472, 0]
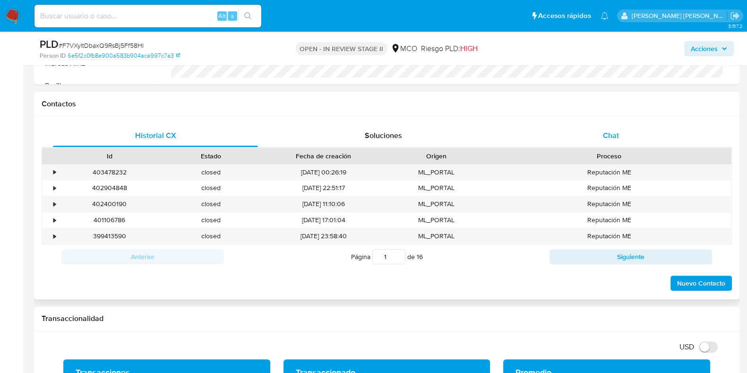
click at [608, 139] on span "Chat" at bounding box center [611, 135] width 16 height 11
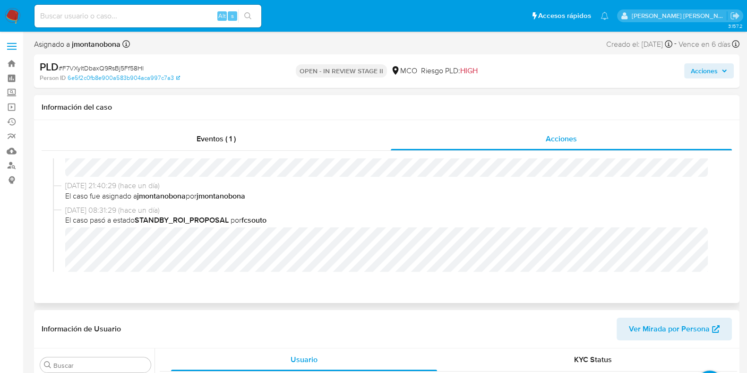
scroll to position [0, 0]
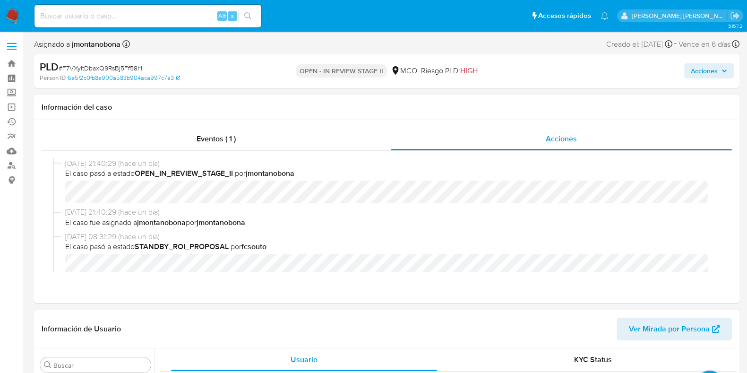
click at [711, 77] on span "Acciones" at bounding box center [704, 70] width 27 height 15
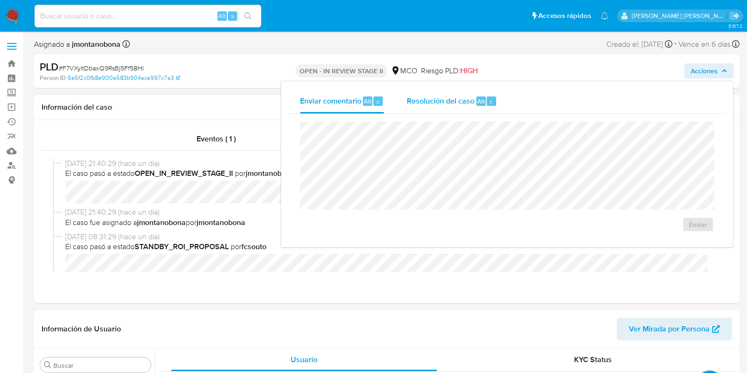
click at [456, 107] on div "Resolución del caso Alt r" at bounding box center [452, 101] width 90 height 25
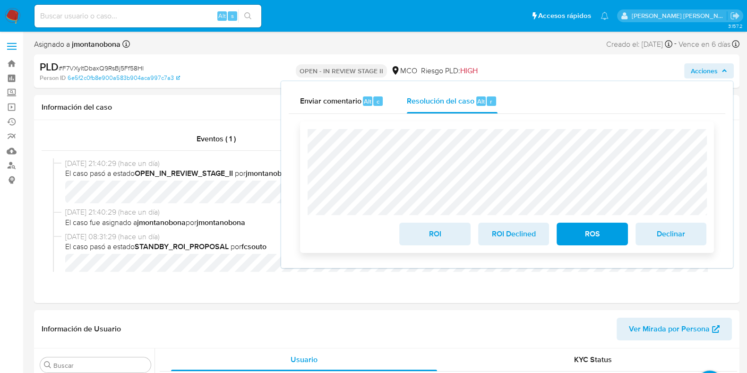
click at [446, 238] on span "ROI" at bounding box center [434, 233] width 46 height 21
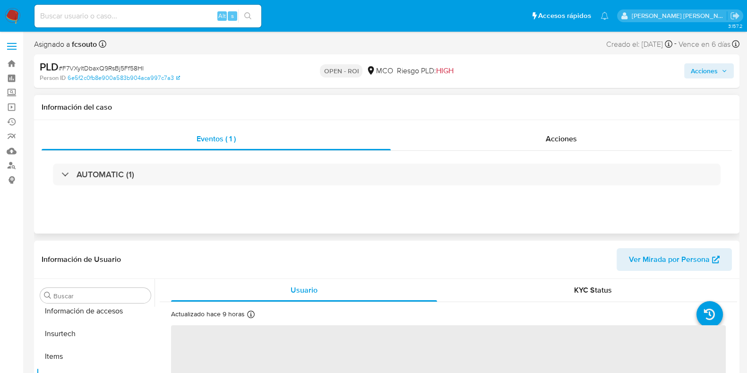
scroll to position [399, 0]
select select "10"
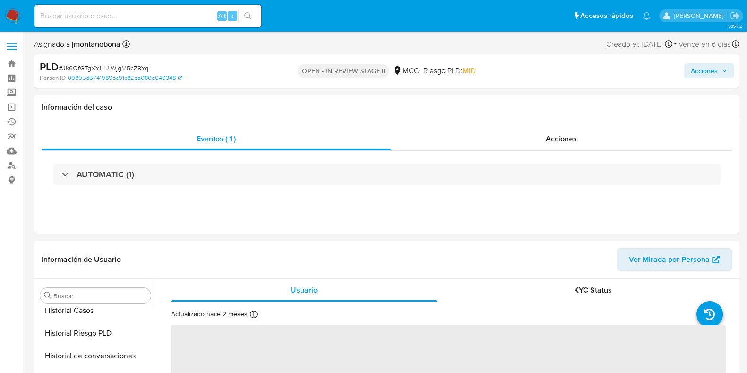
scroll to position [387, 0]
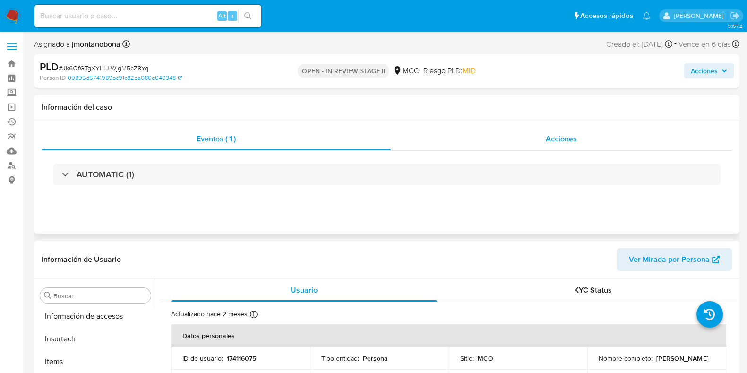
select select "10"
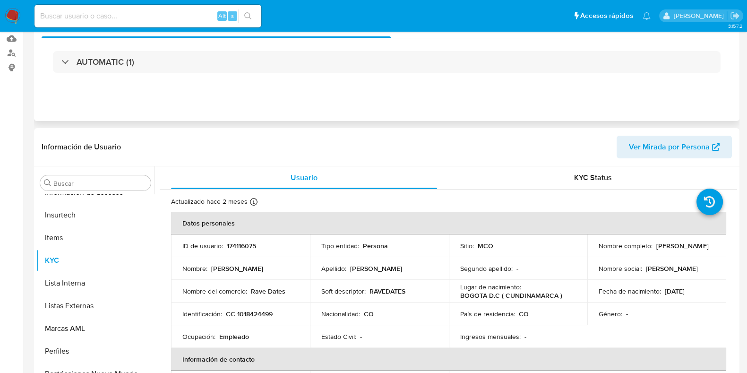
scroll to position [0, 0]
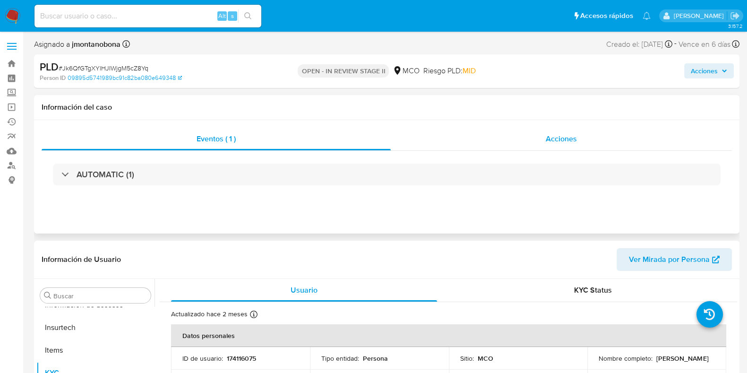
click at [576, 142] on span "Acciones" at bounding box center [561, 138] width 31 height 11
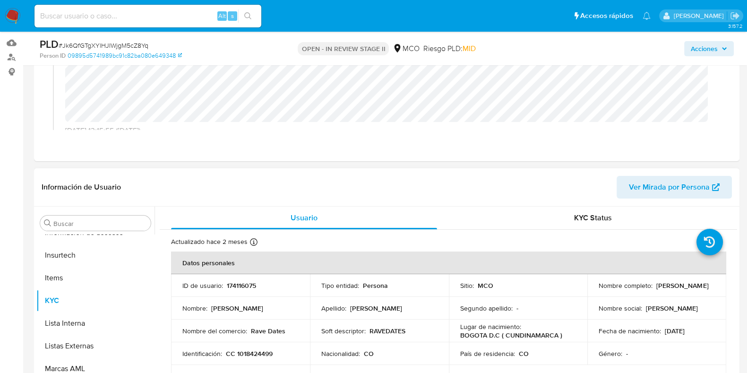
scroll to position [118, 0]
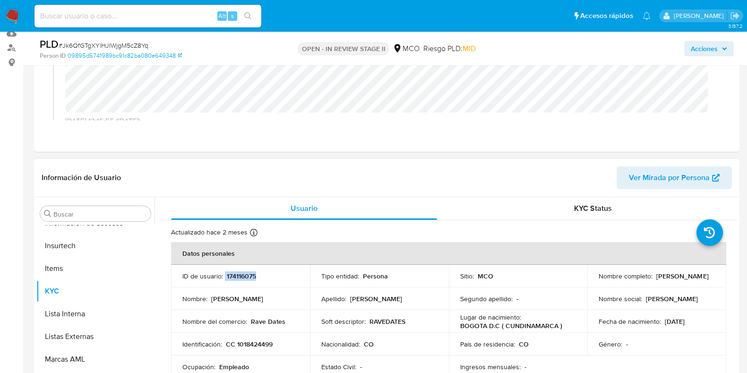
drag, startPoint x: 224, startPoint y: 274, endPoint x: 262, endPoint y: 272, distance: 37.8
click at [262, 272] on div "ID de usuario : 174116075" at bounding box center [240, 276] width 116 height 9
click at [262, 273] on div "ID de usuario : 174116075" at bounding box center [240, 276] width 116 height 9
drag, startPoint x: 227, startPoint y: 273, endPoint x: 267, endPoint y: 274, distance: 40.6
click at [267, 274] on div "ID de usuario : 174116075" at bounding box center [240, 276] width 116 height 9
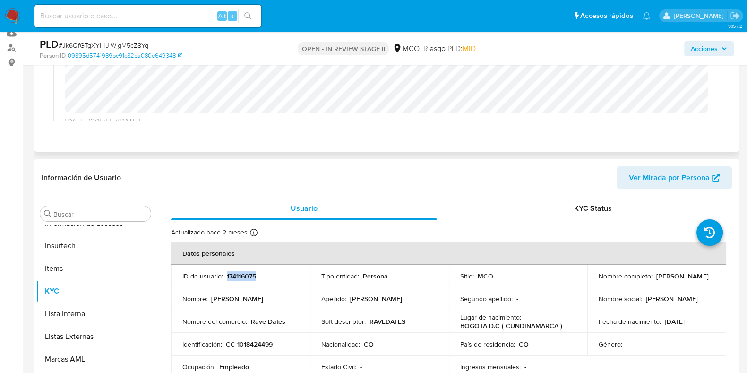
copy p "174116075"
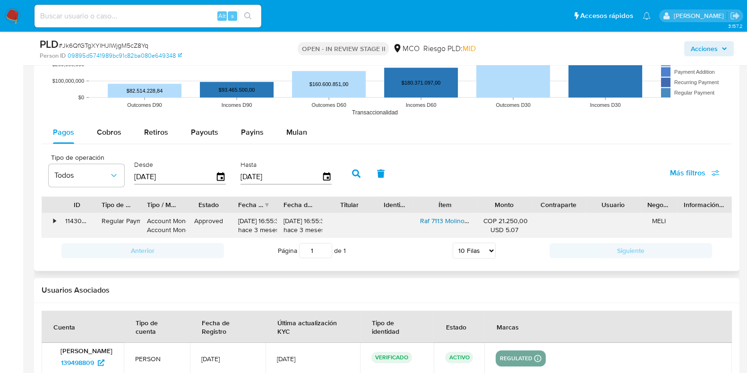
scroll to position [1063, 0]
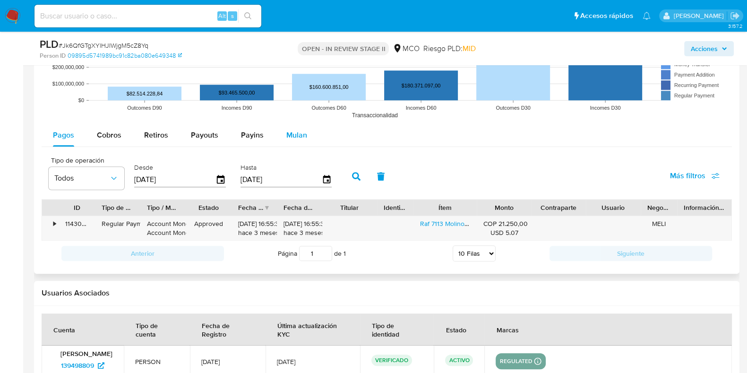
click at [290, 131] on span "Mulan" at bounding box center [296, 134] width 21 height 11
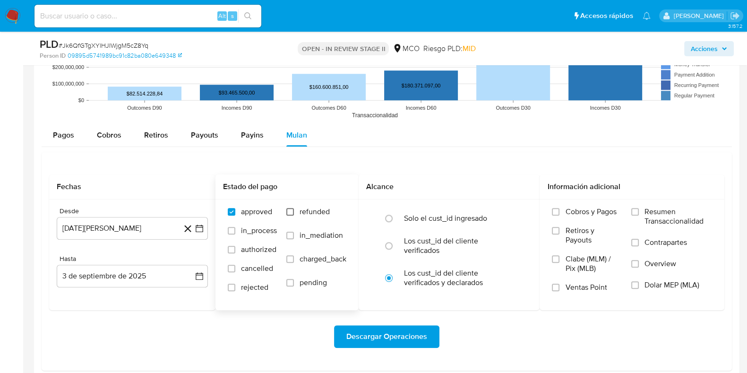
click at [292, 208] on input "refunded" at bounding box center [290, 212] width 8 height 8
checkbox input "true"
drag, startPoint x: 242, startPoint y: 270, endPoint x: 250, endPoint y: 283, distance: 14.9
click at [243, 270] on span "cancelled" at bounding box center [257, 268] width 32 height 9
drag, startPoint x: 251, startPoint y: 287, endPoint x: 267, endPoint y: 286, distance: 16.1
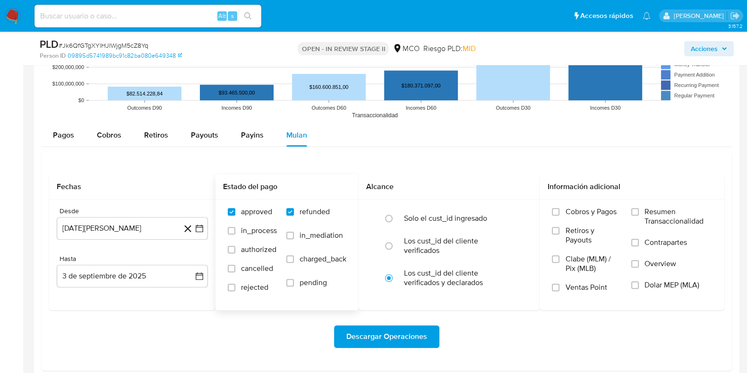
click at [251, 287] on span "rejected" at bounding box center [254, 287] width 27 height 9
click at [235, 287] on input "rejected" at bounding box center [232, 287] width 8 height 8
checkbox input "true"
click at [233, 269] on input "cancelled" at bounding box center [232, 269] width 8 height 8
checkbox input "true"
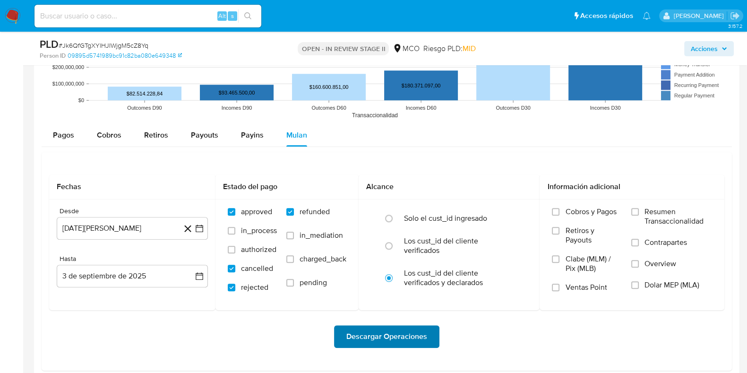
click at [413, 337] on span "Descargar Operaciones" at bounding box center [386, 336] width 81 height 21
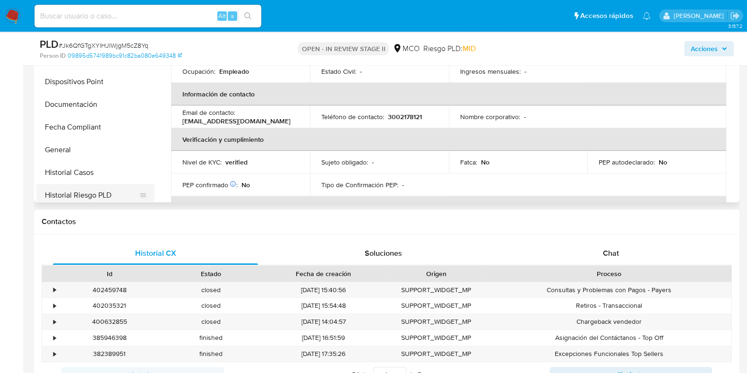
scroll to position [103, 0]
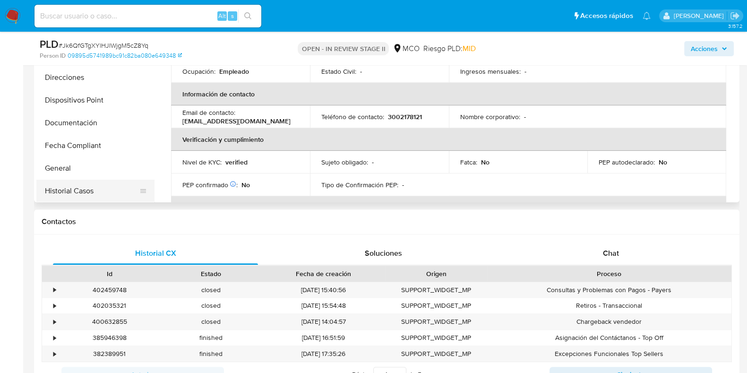
click at [69, 188] on button "Historial Casos" at bounding box center [91, 191] width 111 height 23
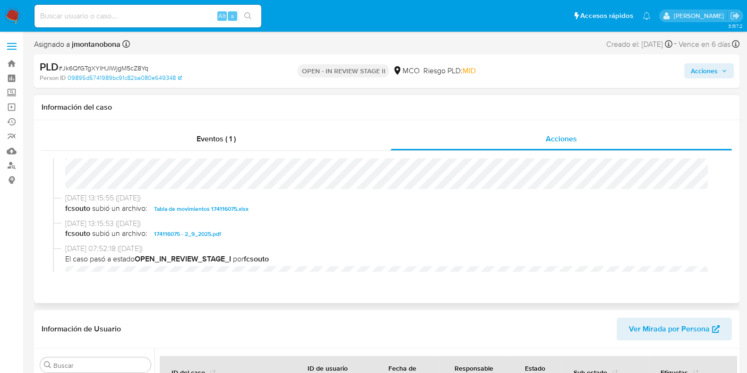
scroll to position [74, 0]
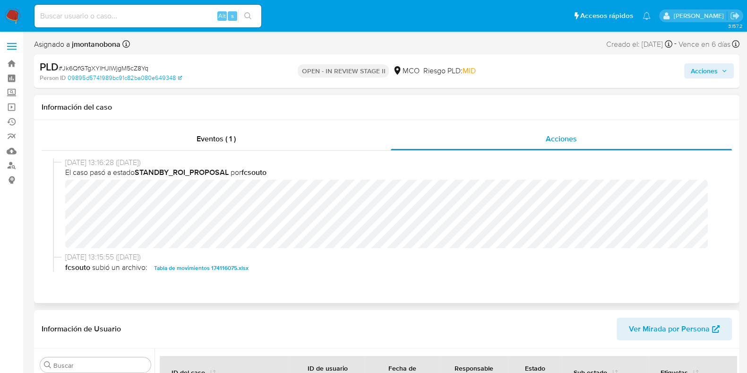
click at [609, 254] on div "02/09/2025 21:40:29 (hace un día) El caso pasó a estado OPEN_IN_REVIEW_STAGE_II…" at bounding box center [387, 214] width 668 height 113
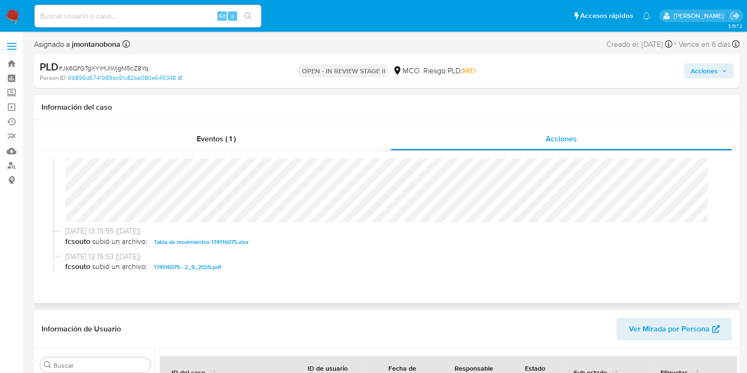
scroll to position [118, 0]
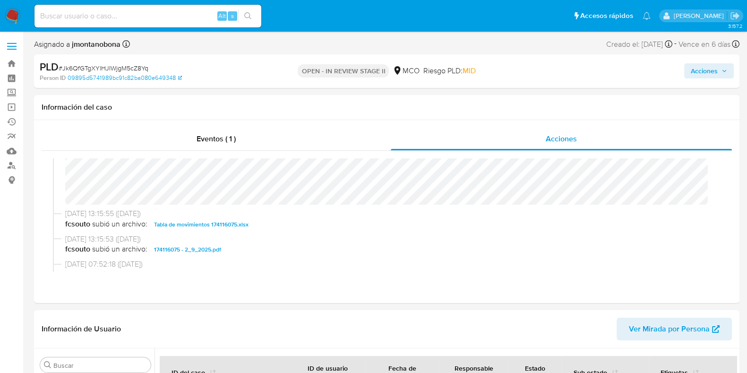
click at [719, 75] on span "Acciones" at bounding box center [709, 70] width 36 height 13
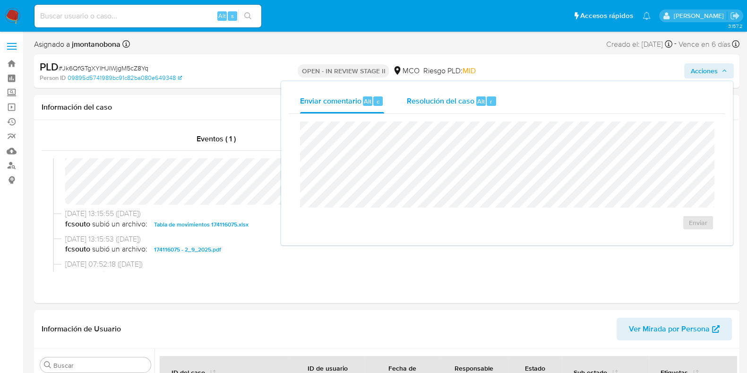
click at [473, 102] on div "Resolución del caso Alt r" at bounding box center [452, 101] width 90 height 25
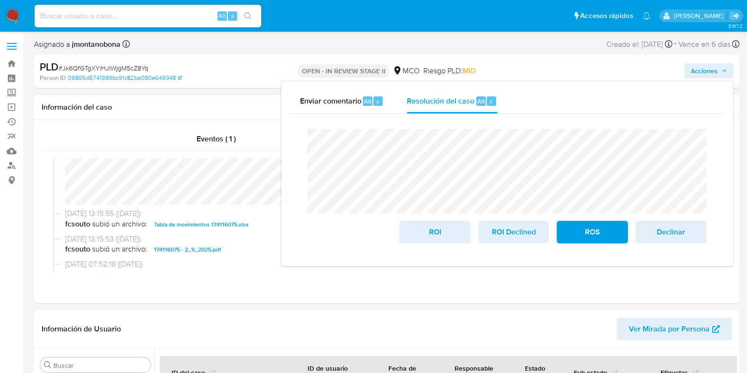
click at [723, 70] on icon "button" at bounding box center [724, 71] width 6 height 6
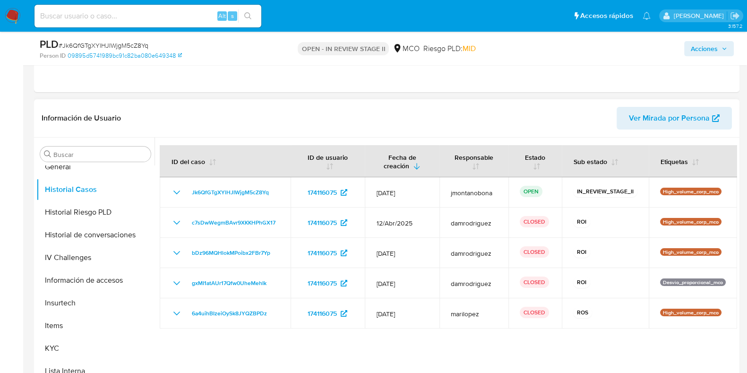
scroll to position [354, 0]
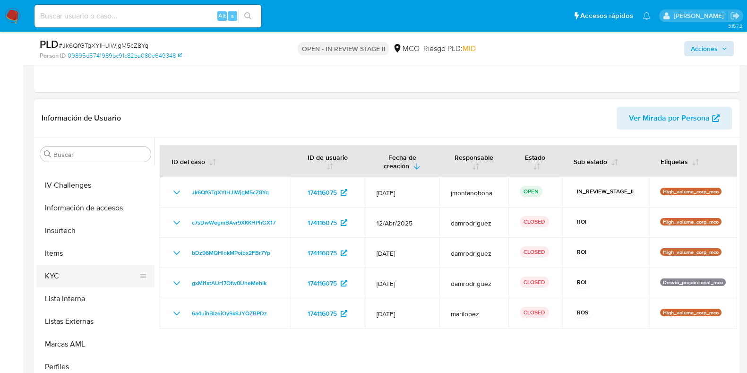
click at [71, 272] on button "KYC" at bounding box center [91, 276] width 111 height 23
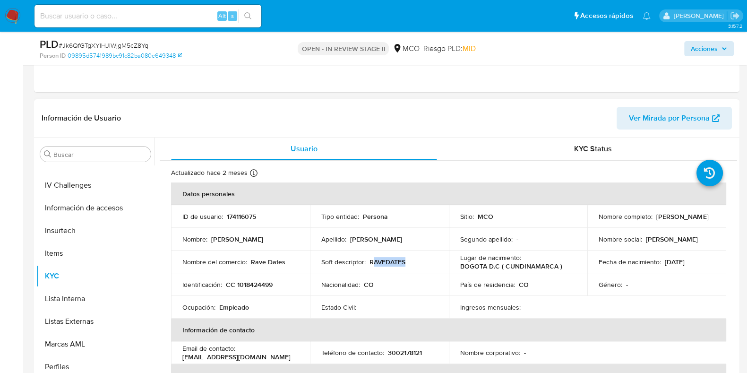
drag, startPoint x: 411, startPoint y: 262, endPoint x: 371, endPoint y: 262, distance: 40.2
click at [372, 262] on div "Soft descriptor : RAVEDATES" at bounding box center [379, 261] width 116 height 9
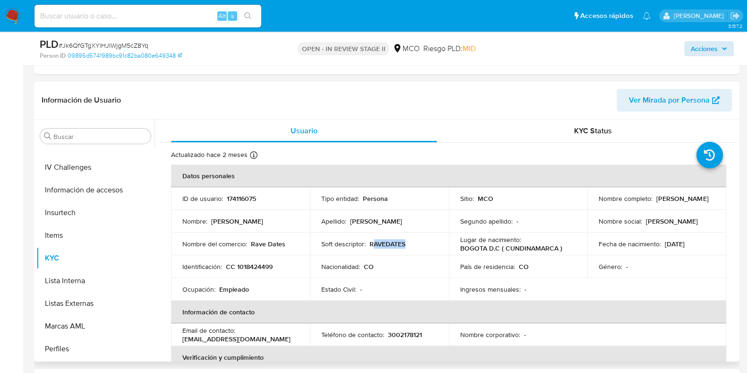
scroll to position [177, 0]
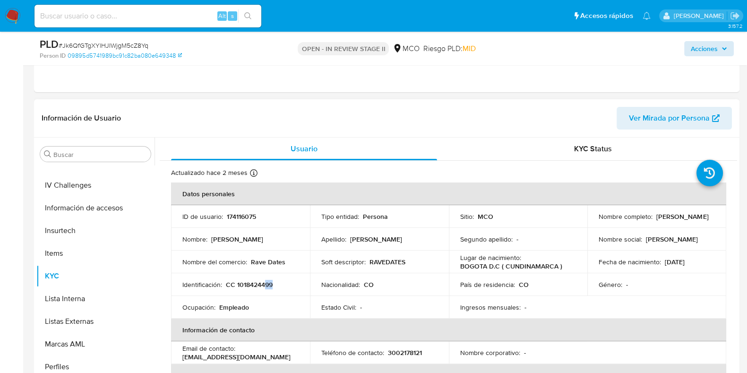
drag, startPoint x: 276, startPoint y: 285, endPoint x: 266, endPoint y: 285, distance: 10.9
click at [266, 285] on div "Identificación : CC 1018424499" at bounding box center [240, 284] width 116 height 9
copy p "99"
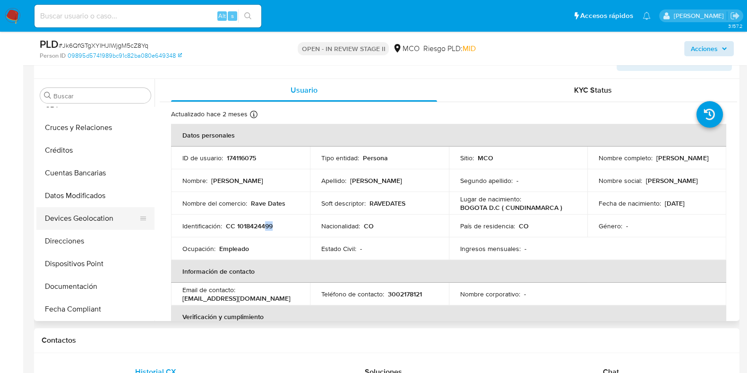
scroll to position [118, 0]
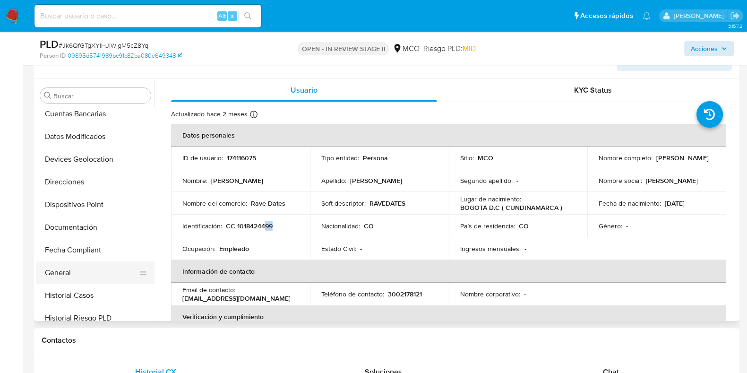
click at [66, 266] on button "General" at bounding box center [91, 272] width 111 height 23
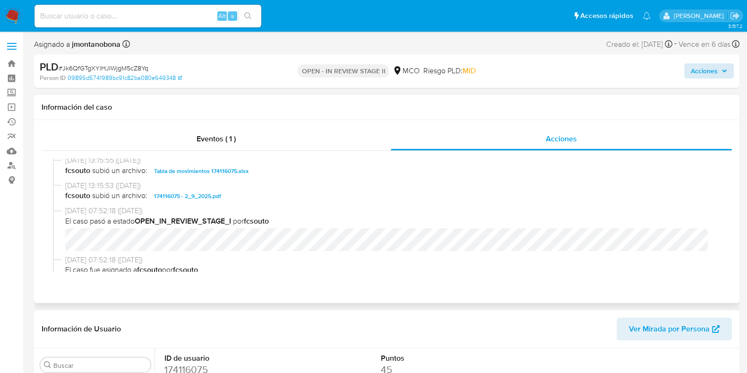
scroll to position [74, 0]
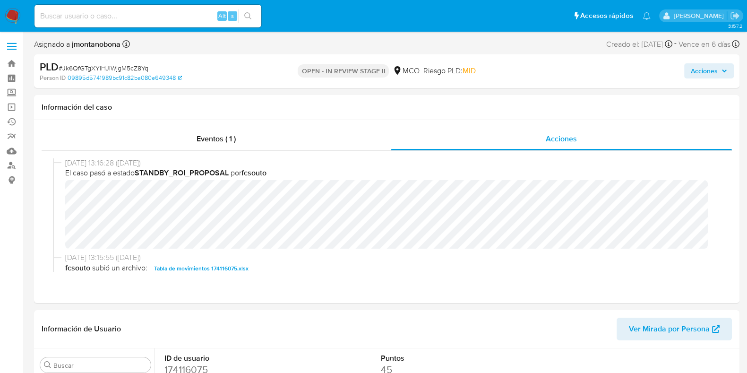
click at [709, 66] on span "Acciones" at bounding box center [704, 70] width 27 height 15
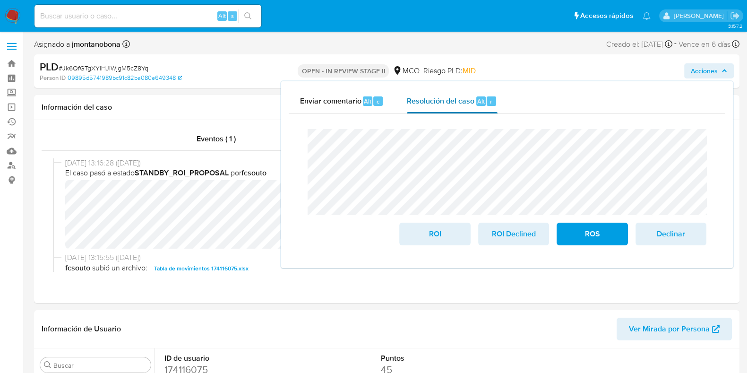
click at [460, 95] on span "Resolución del caso" at bounding box center [441, 100] width 68 height 11
click at [433, 234] on span "ROI" at bounding box center [434, 233] width 46 height 21
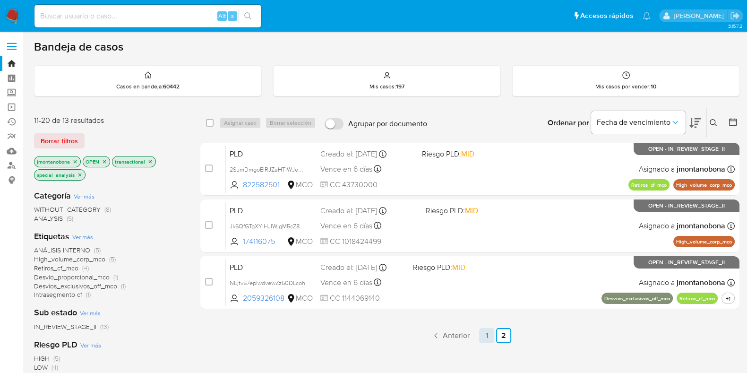
click at [485, 332] on link "1" at bounding box center [486, 335] width 15 height 15
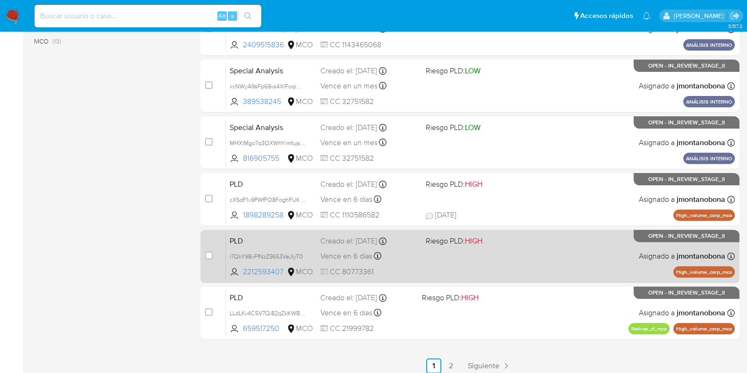
scroll to position [372, 0]
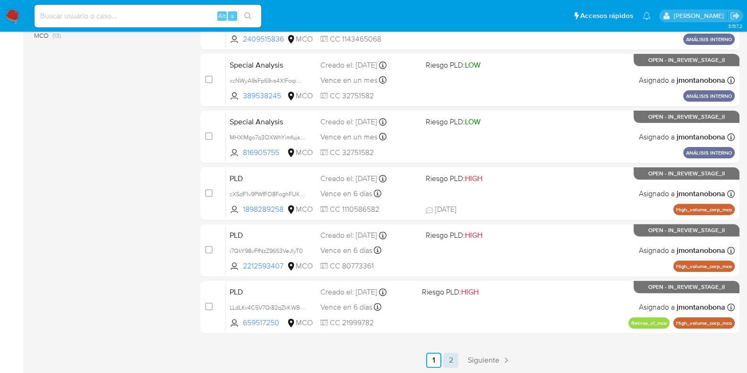
click at [454, 357] on link "2" at bounding box center [450, 359] width 15 height 15
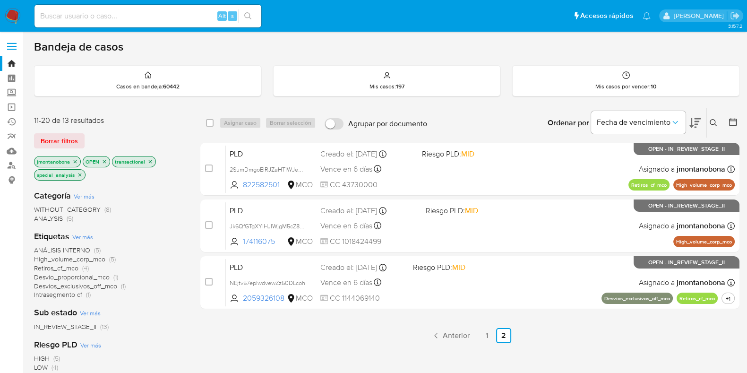
click at [76, 160] on icon "close-filter" at bounding box center [75, 161] width 3 height 3
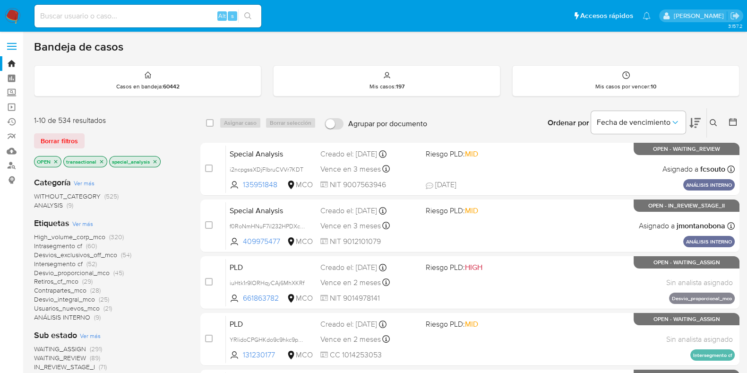
click at [76, 160] on p "transactional" at bounding box center [85, 161] width 43 height 10
click at [57, 162] on icon "close-filter" at bounding box center [55, 161] width 3 height 3
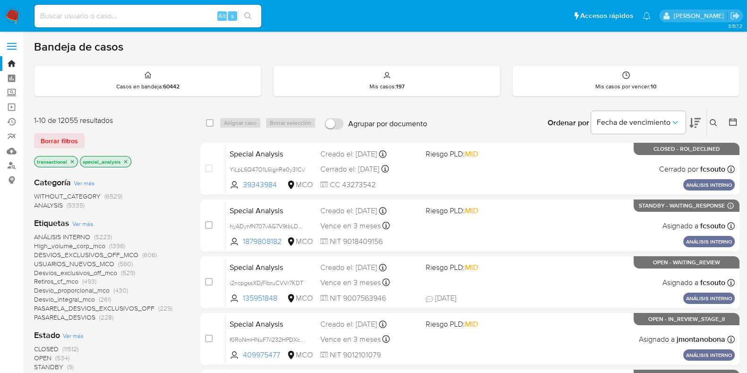
click at [72, 159] on icon "close-filter" at bounding box center [72, 162] width 6 height 6
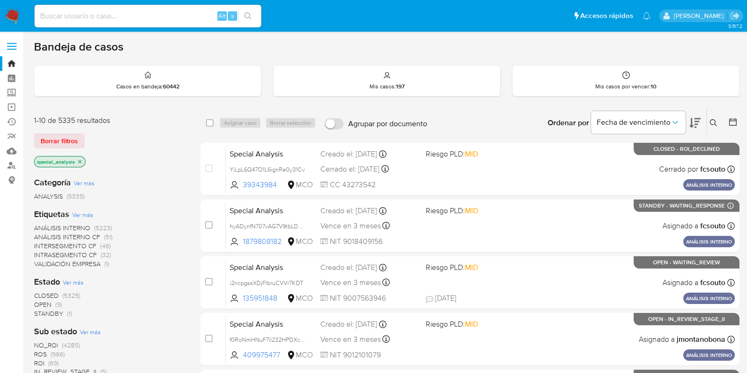
click at [78, 160] on icon "close-filter" at bounding box center [80, 162] width 6 height 6
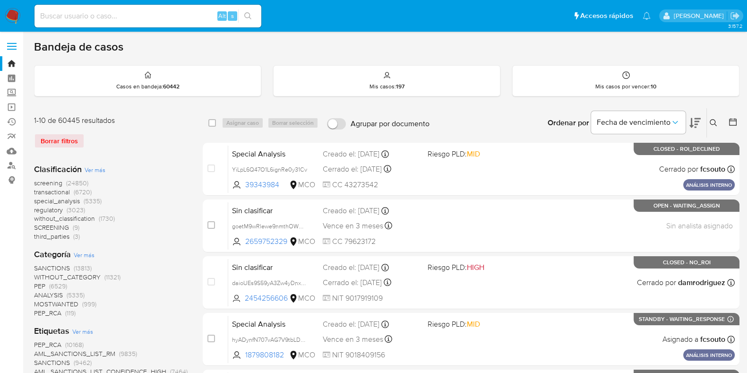
click at [710, 119] on icon at bounding box center [714, 123] width 8 height 8
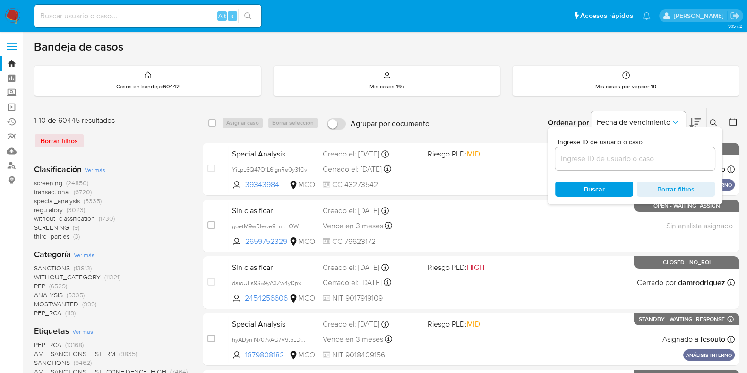
click at [643, 155] on input at bounding box center [635, 159] width 160 height 12
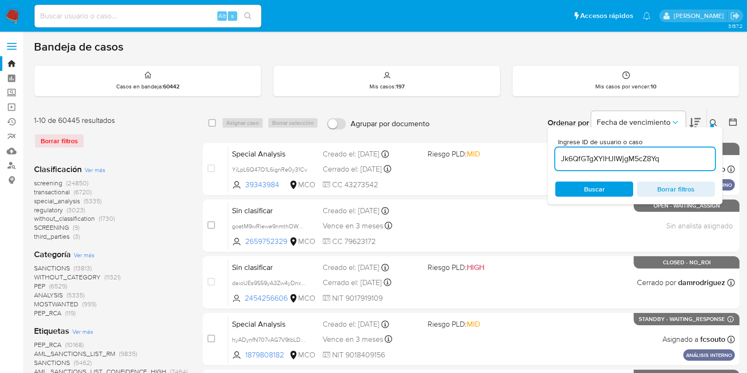
type input "Jk6QfGTgXYlHJIWjgM5cZ8Yq"
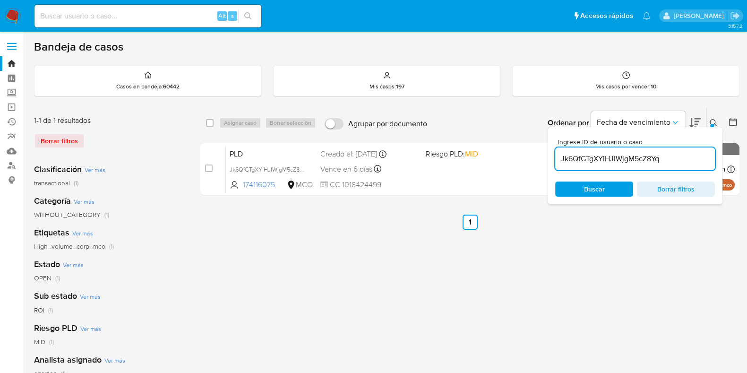
click at [543, 237] on div "select-all-cases-checkbox Asignar caso Borrar selección Agrupar por documento O…" at bounding box center [469, 315] width 539 height 415
click at [711, 121] on icon at bounding box center [714, 123] width 8 height 8
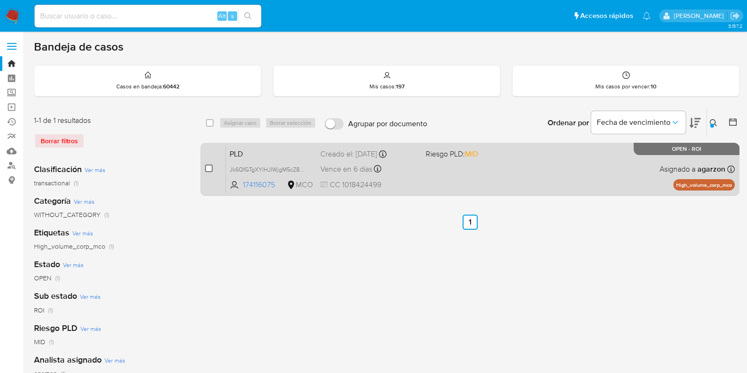
click at [210, 164] on input "checkbox" at bounding box center [209, 168] width 8 height 8
checkbox input "true"
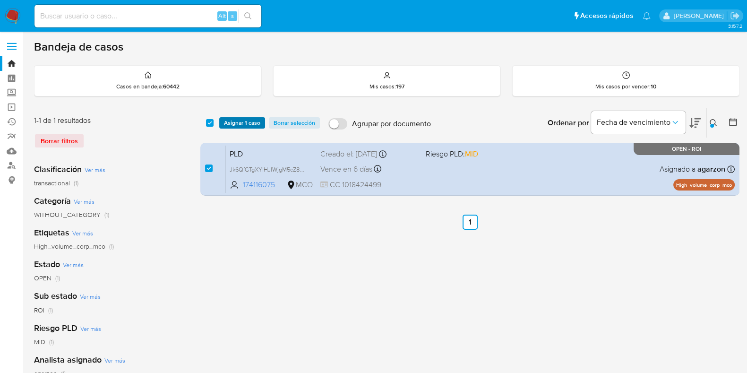
click at [246, 121] on span "Asignar 1 caso" at bounding box center [242, 122] width 36 height 9
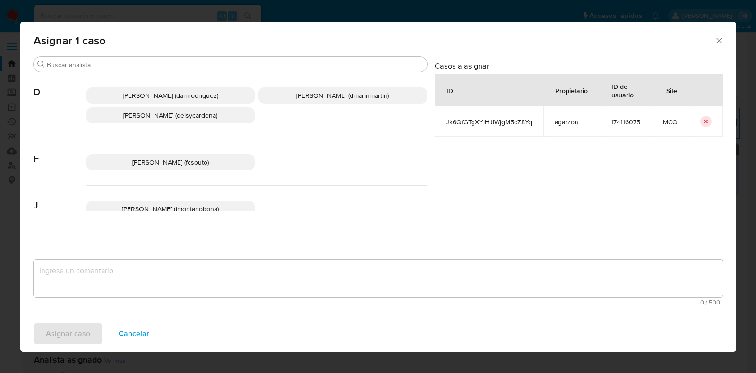
click at [205, 162] on p "Felipe Cayon (fcsouto)" at bounding box center [170, 162] width 169 height 16
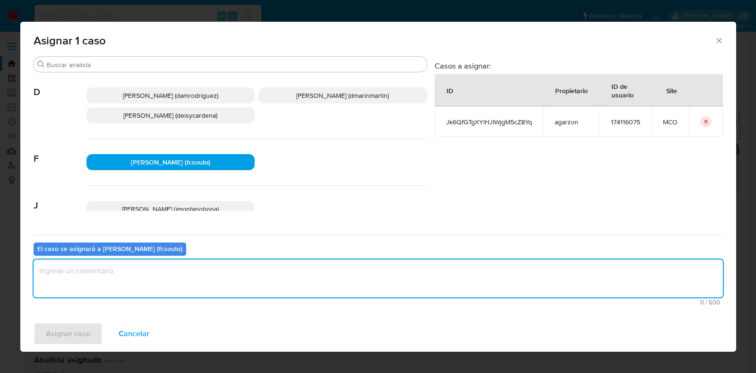
click at [291, 273] on textarea "assign-modal" at bounding box center [378, 278] width 689 height 38
type textarea "asignacion"
click at [80, 330] on span "Asignar caso" at bounding box center [68, 333] width 44 height 21
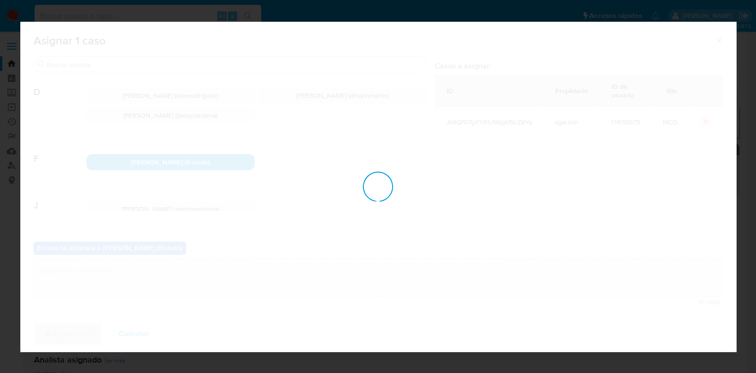
checkbox input "false"
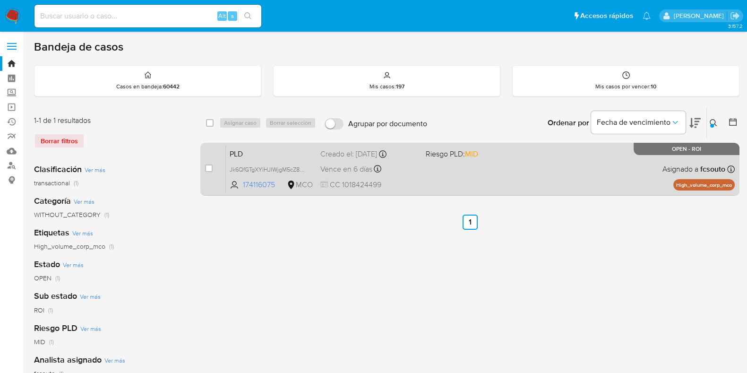
click at [269, 151] on span "PLD" at bounding box center [271, 153] width 83 height 12
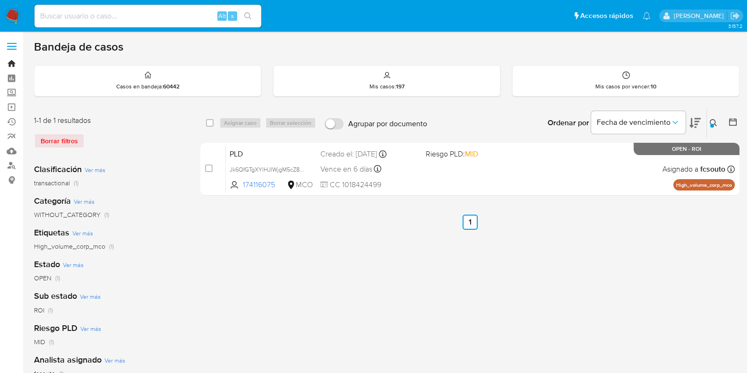
click at [16, 63] on link "Bandeja" at bounding box center [56, 63] width 112 height 15
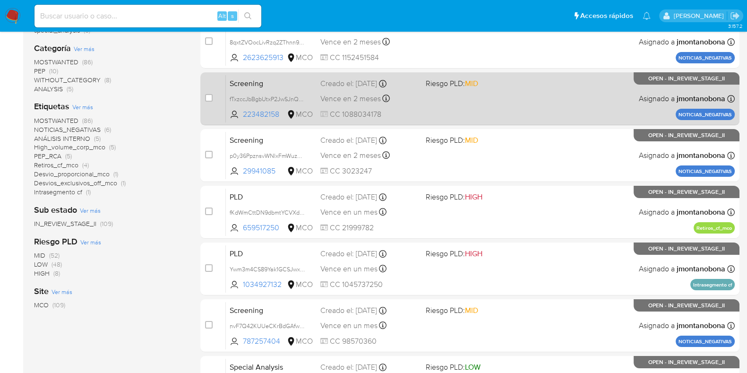
scroll to position [372, 0]
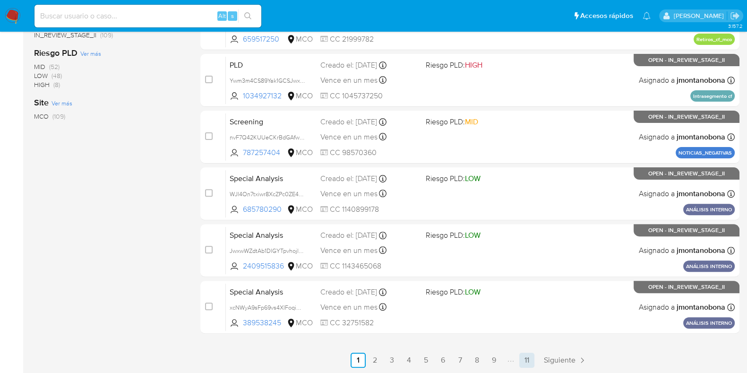
click at [520, 361] on link "11" at bounding box center [526, 359] width 15 height 15
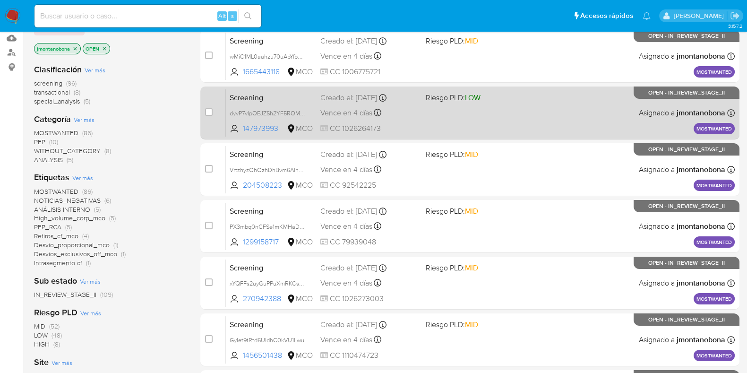
scroll to position [316, 0]
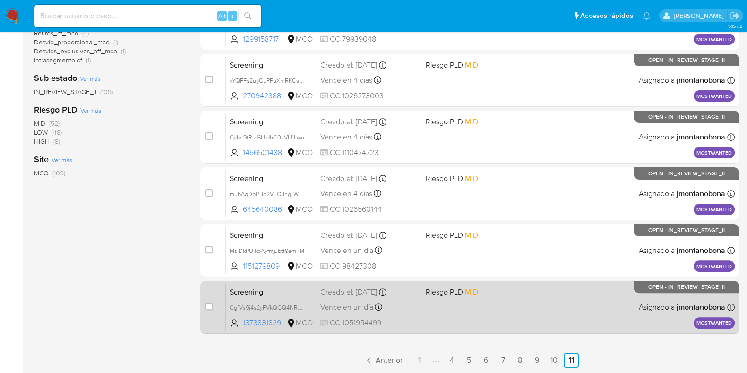
click at [283, 292] on span "Screening" at bounding box center [271, 291] width 83 height 12
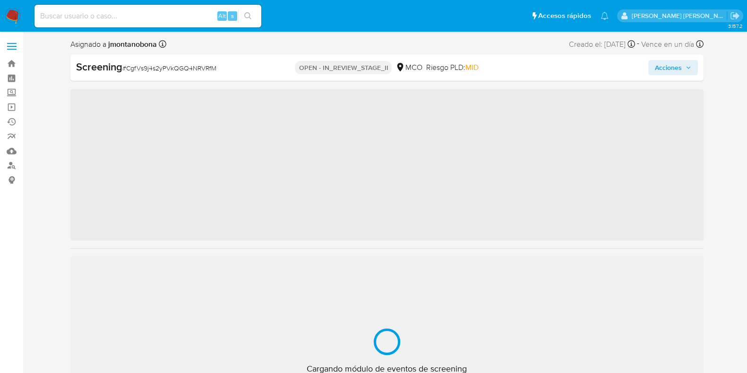
scroll to position [399, 0]
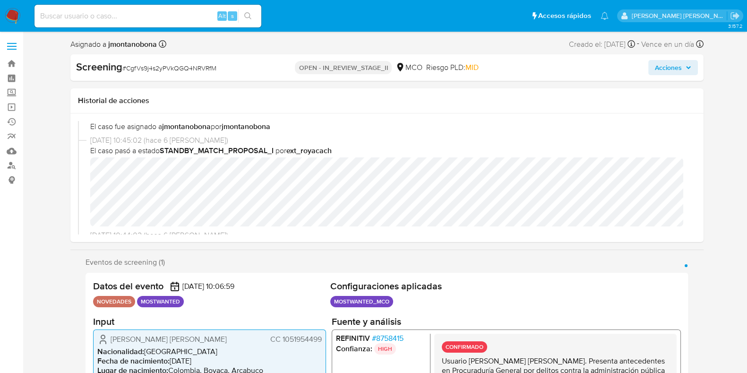
select select "10"
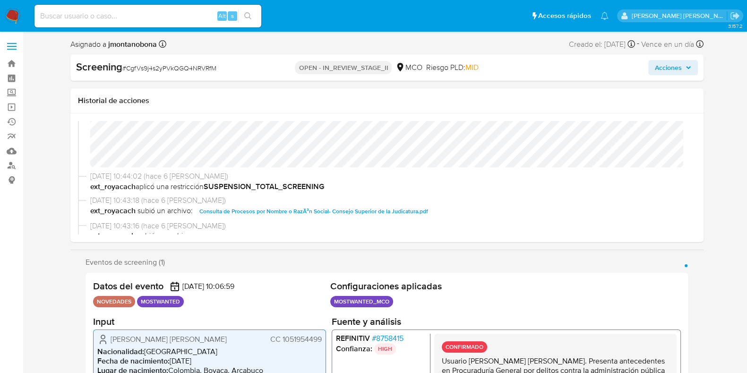
scroll to position [177, 0]
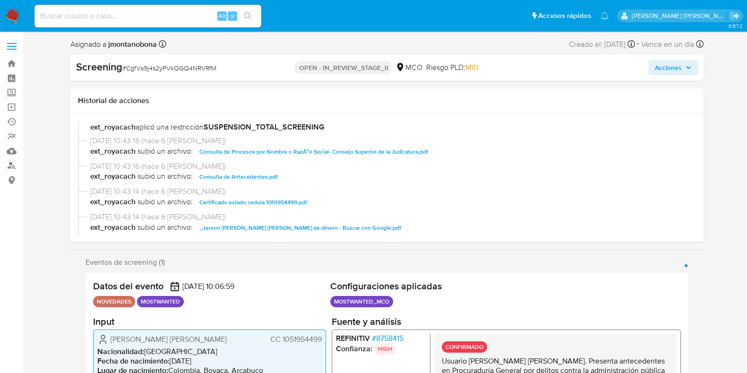
click at [248, 178] on span "Consulta de Antecedentes.pdf" at bounding box center [238, 176] width 78 height 11
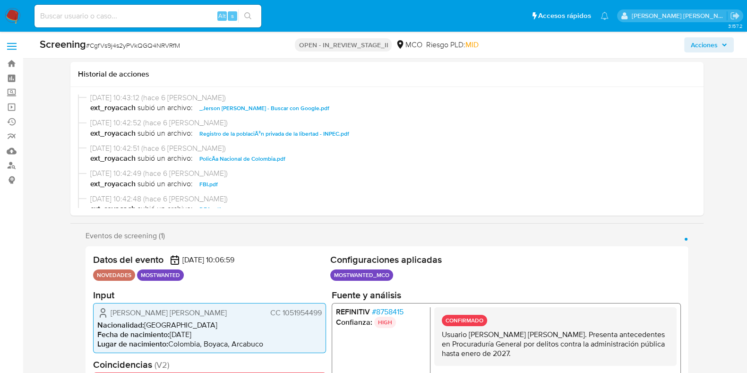
scroll to position [118, 0]
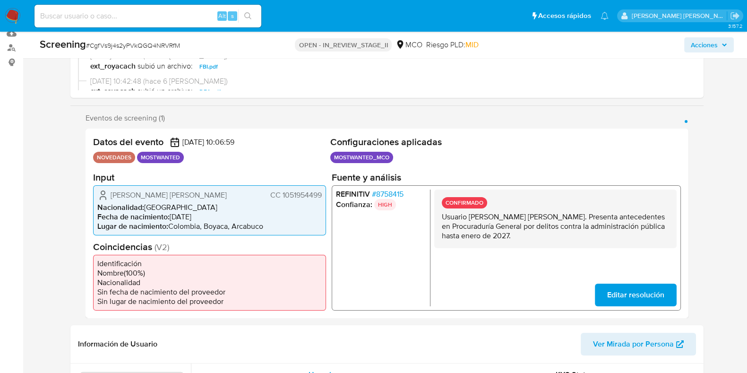
drag, startPoint x: 468, startPoint y: 217, endPoint x: 562, endPoint y: 216, distance: 94.5
click at [562, 216] on p "Usuario [PERSON_NAME]. Presenta antecedentes en Procuraduría General por delito…" at bounding box center [554, 226] width 227 height 28
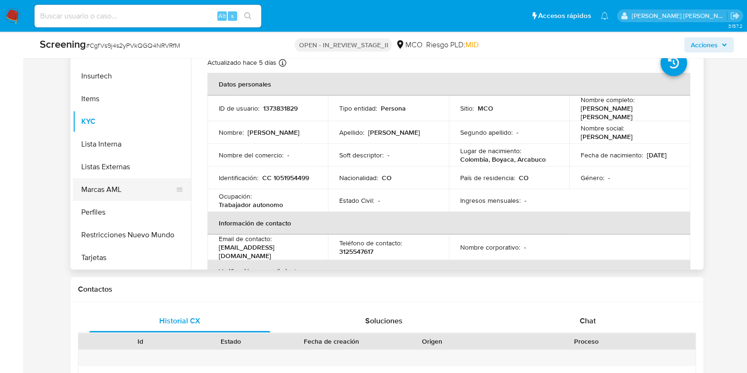
scroll to position [472, 0]
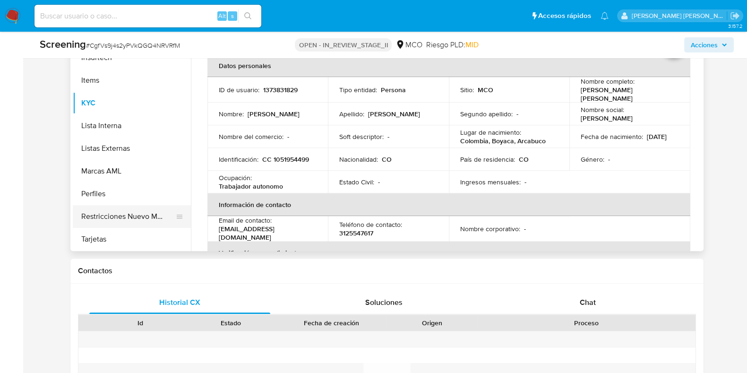
click at [137, 218] on button "Restricciones Nuevo Mundo" at bounding box center [128, 216] width 111 height 23
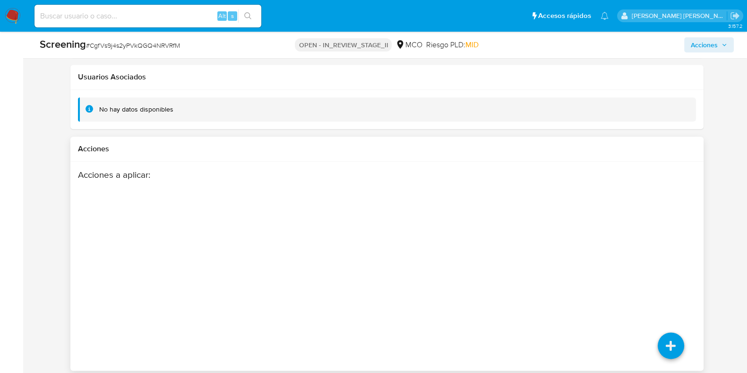
scroll to position [1441, 0]
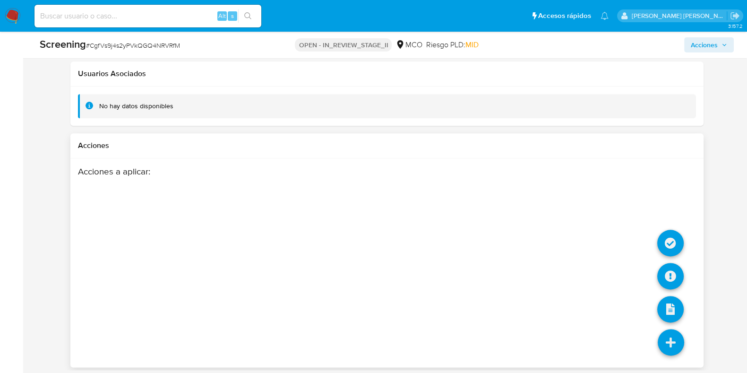
click at [677, 343] on icon at bounding box center [671, 342] width 26 height 26
click at [676, 241] on icon at bounding box center [670, 243] width 26 height 26
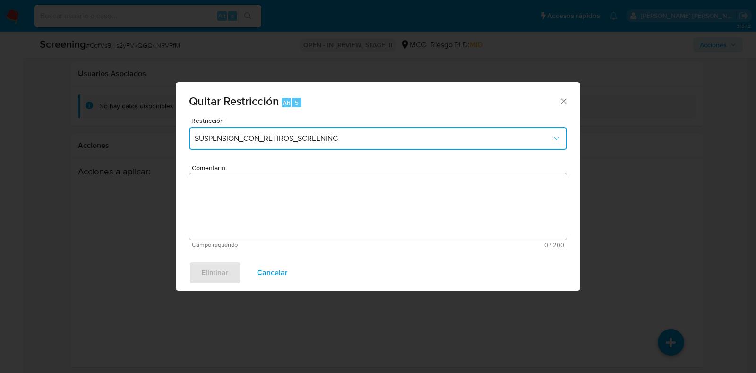
click at [353, 133] on button "SUSPENSION_CON_RETIROS_SCREENING" at bounding box center [378, 138] width 378 height 23
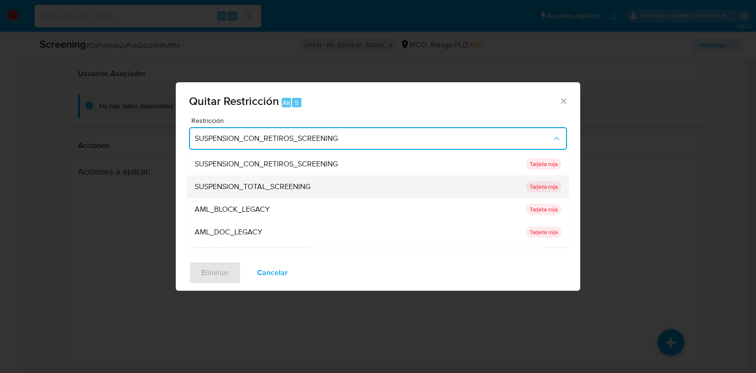
click at [328, 184] on div "SUSPENSION_TOTAL_SCREENING" at bounding box center [358, 187] width 326 height 23
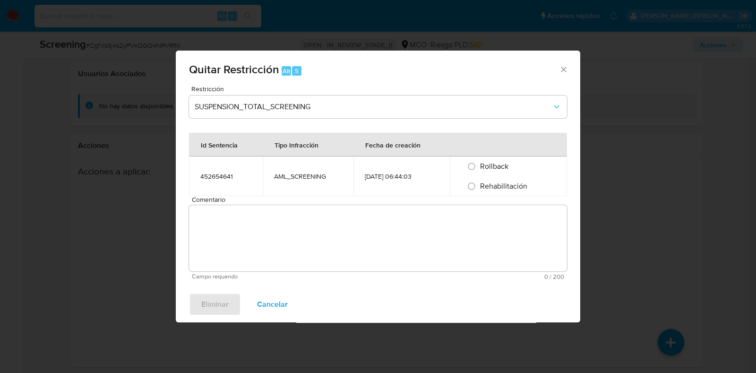
click at [486, 188] on span "Rehabilitación" at bounding box center [503, 185] width 47 height 11
click at [479, 188] on input "Rehabilitación" at bounding box center [471, 186] width 15 height 15
radio input "true"
click at [390, 248] on textarea "Comentario" at bounding box center [378, 238] width 378 height 66
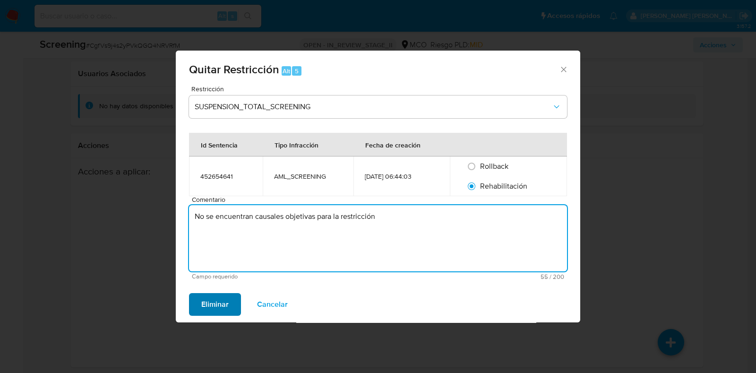
type textarea "No se encuentran causales objetivas para la restricción"
click at [233, 296] on button "Eliminar" at bounding box center [215, 304] width 52 height 23
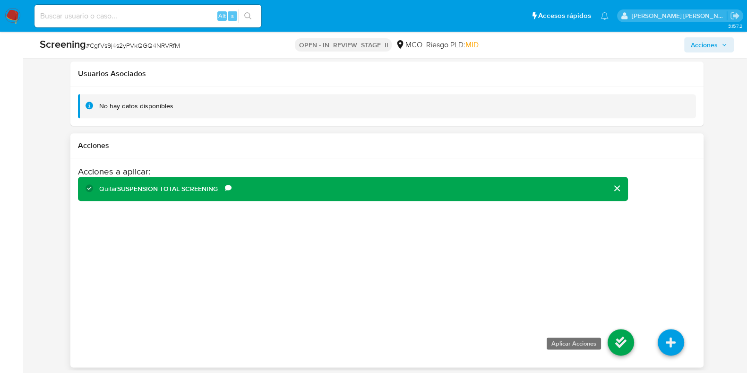
click at [624, 336] on icon at bounding box center [621, 342] width 26 height 26
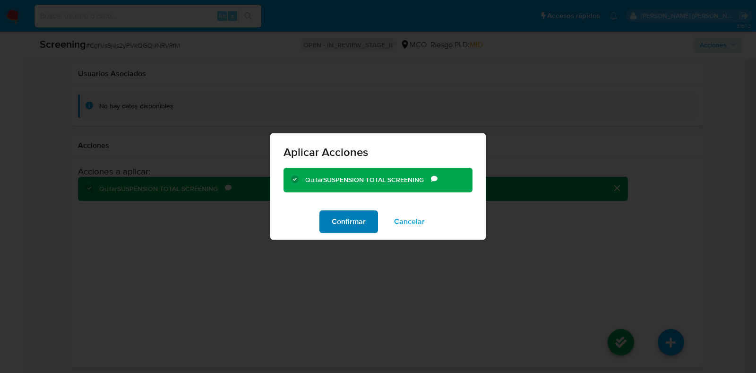
click at [352, 218] on span "Confirmar" at bounding box center [349, 221] width 34 height 21
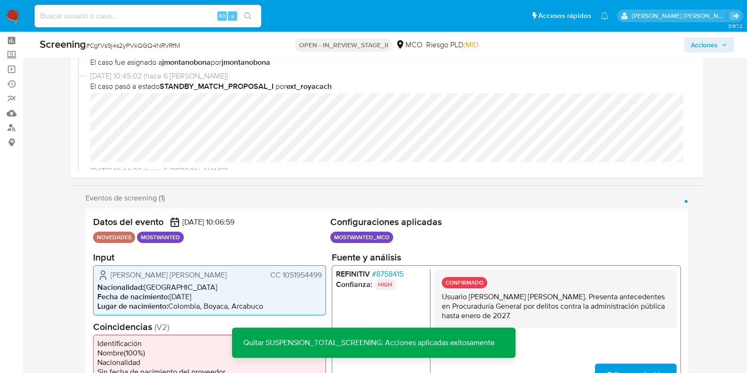
scroll to position [24, 0]
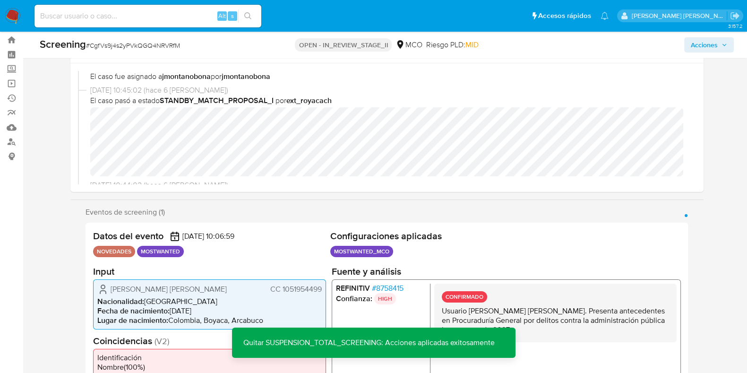
click at [698, 52] on div "Screening # CgfVs9j4s2yPVkQGQ4NRVRfM OPEN - IN_REVIEW_STAGE_II MCO Riesgo PLD: …" at bounding box center [386, 45] width 705 height 26
click at [706, 44] on span "Acciones" at bounding box center [704, 44] width 27 height 15
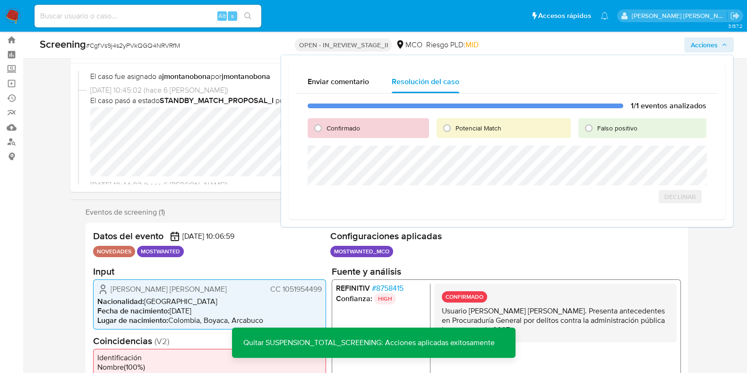
click at [606, 126] on span "Falso positivo" at bounding box center [617, 127] width 40 height 9
click at [596, 126] on input "Falso positivo" at bounding box center [588, 127] width 15 height 15
radio input "true"
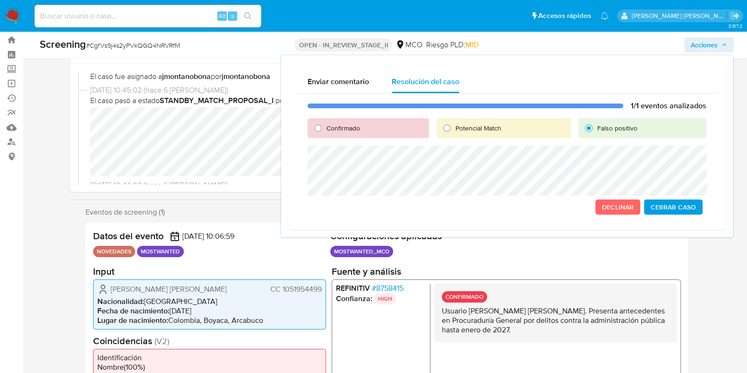
click at [291, 157] on div "Enviar comentario Resolución del caso 1/1 eventos analizados Confirmado Potenci…" at bounding box center [507, 146] width 437 height 167
click at [678, 209] on span "Cerrar Caso" at bounding box center [673, 206] width 45 height 13
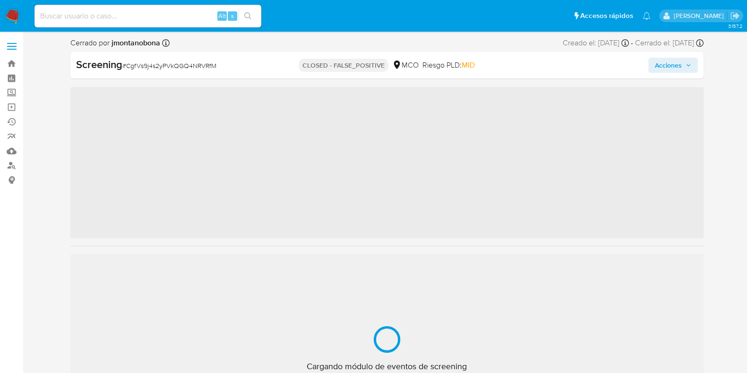
scroll to position [399, 0]
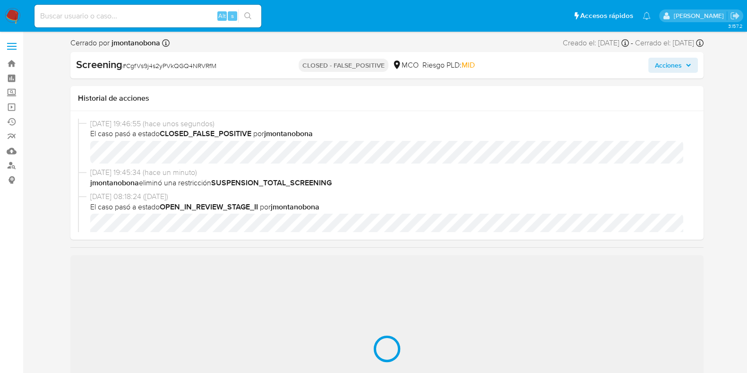
select select "10"
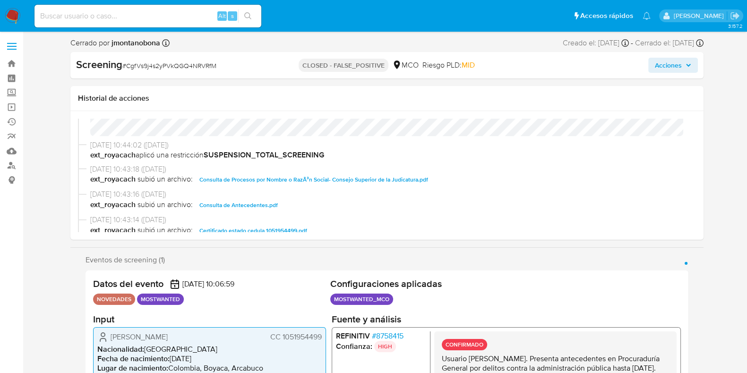
scroll to position [236, 0]
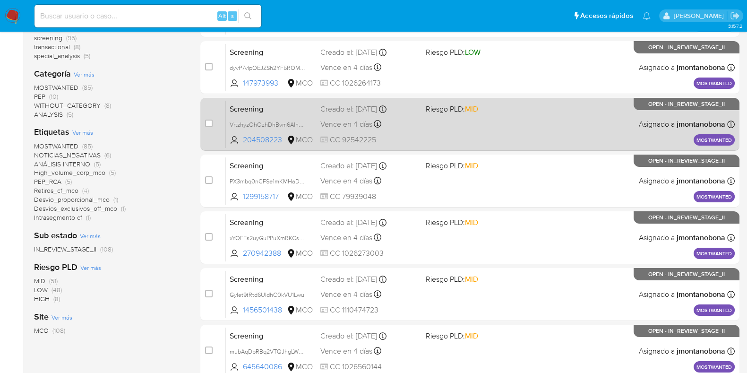
scroll to position [259, 0]
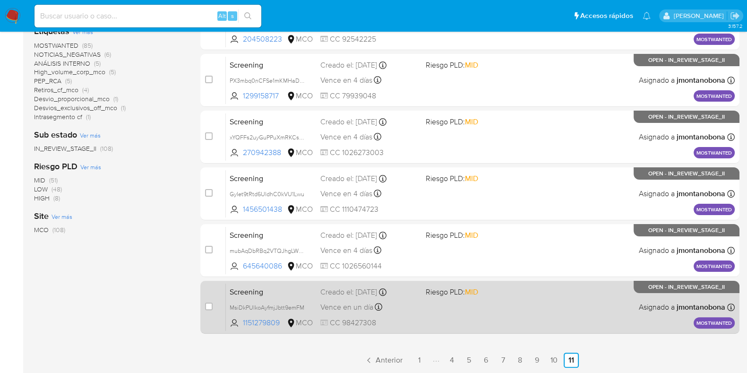
click at [290, 289] on span "Screening" at bounding box center [271, 291] width 83 height 12
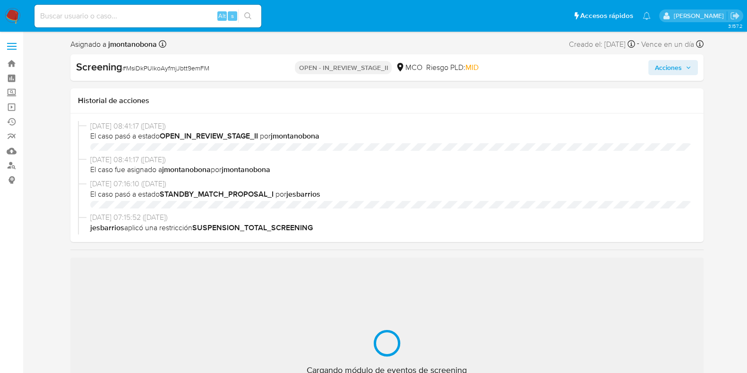
select select "10"
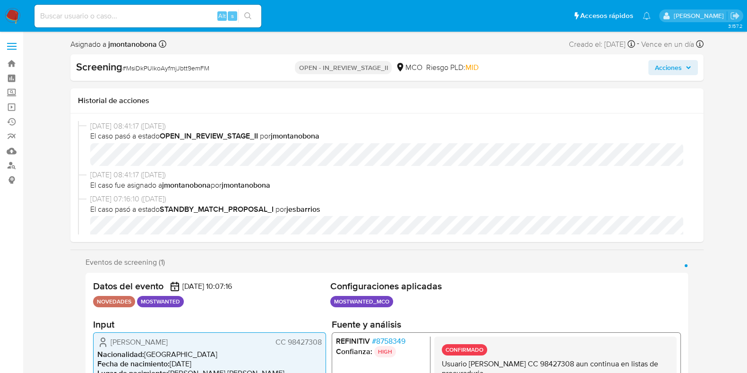
scroll to position [399, 0]
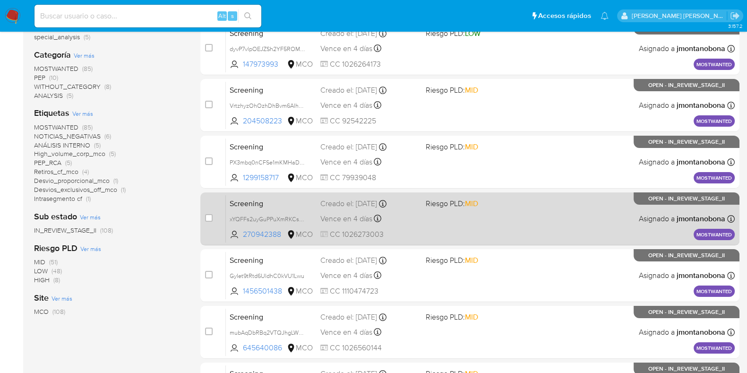
scroll to position [259, 0]
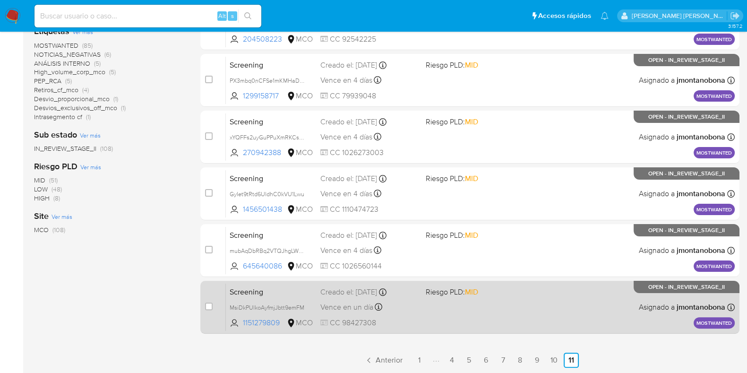
click at [276, 294] on span "Screening" at bounding box center [271, 291] width 83 height 12
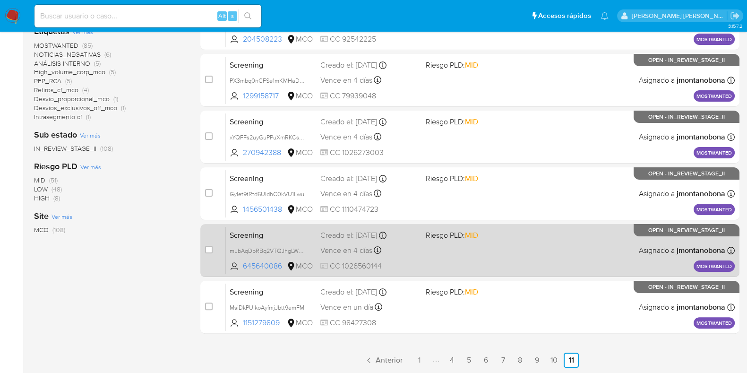
click at [274, 235] on span "Screening" at bounding box center [271, 234] width 83 height 12
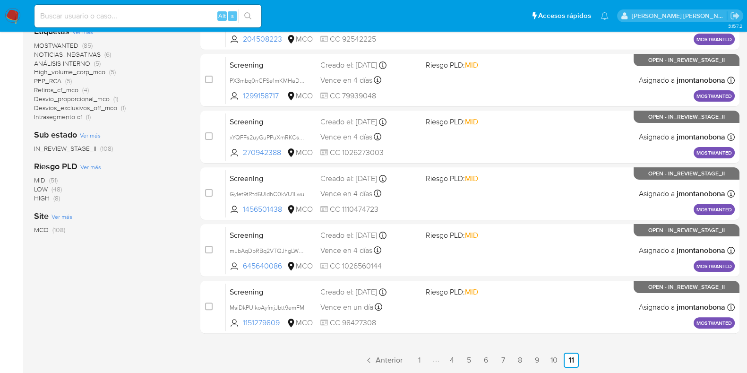
click at [183, 16] on input at bounding box center [147, 16] width 227 height 12
paste input "mjs0TpW7W7LaMZFYOG0SbrU7"
type input "mjs0TpW7W7LaMZFYOG0SbrU7"
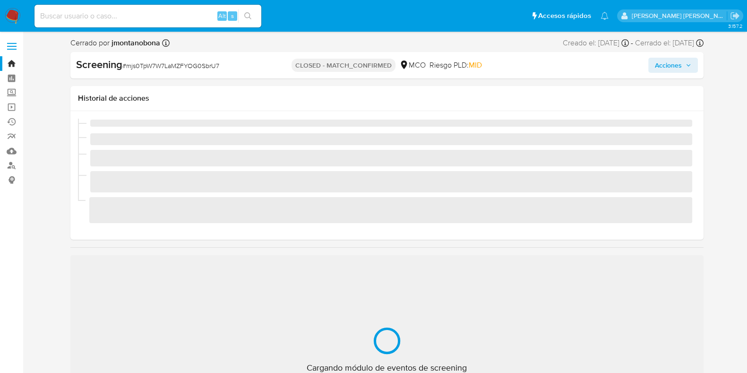
scroll to position [399, 0]
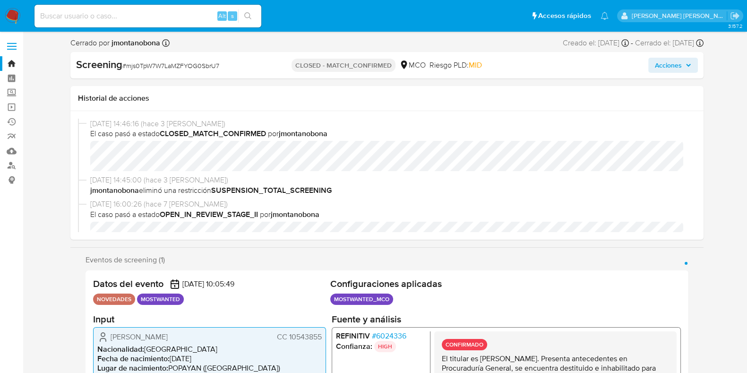
select select "10"
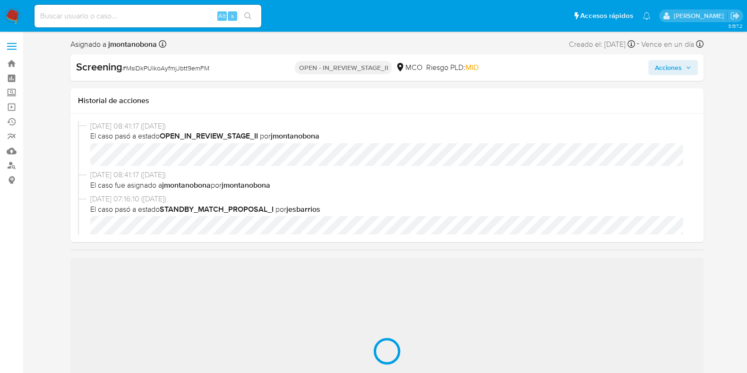
scroll to position [59, 0]
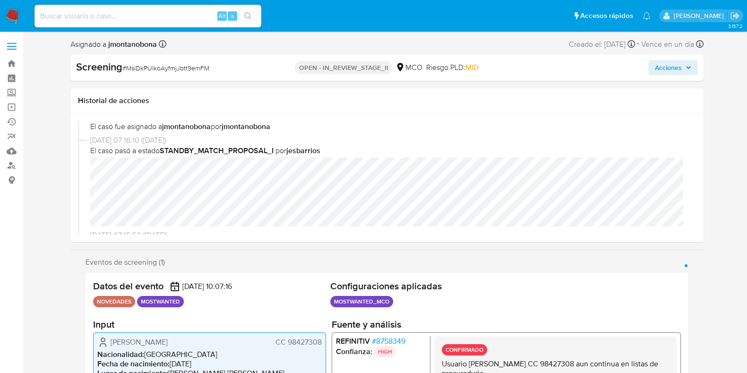
select select "10"
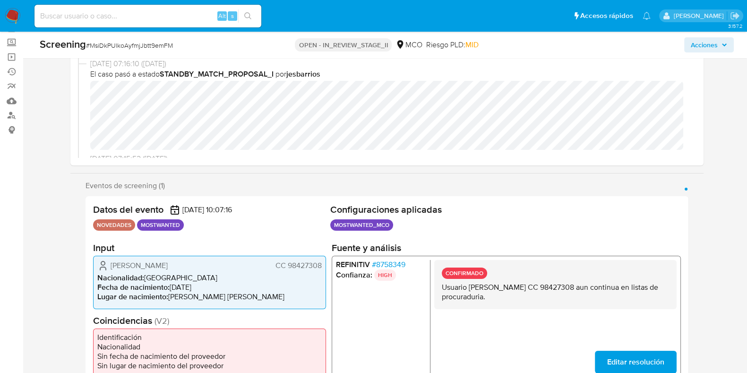
scroll to position [118, 0]
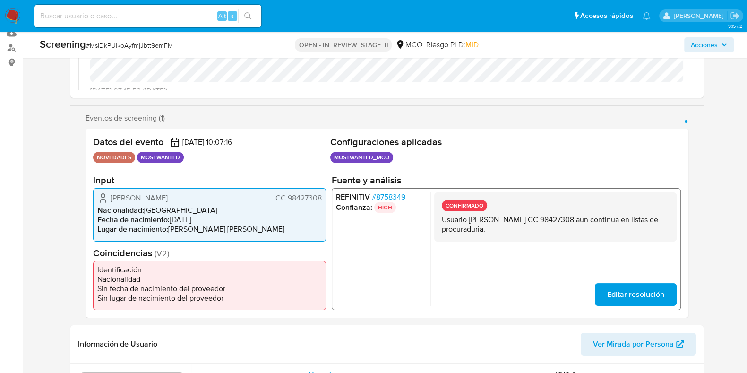
drag, startPoint x: 469, startPoint y: 216, endPoint x: 579, endPoint y: 221, distance: 109.7
click at [579, 221] on p "Usuario [PERSON_NAME] CC 98427308 aun continua en listas de procuraduria." at bounding box center [554, 224] width 227 height 19
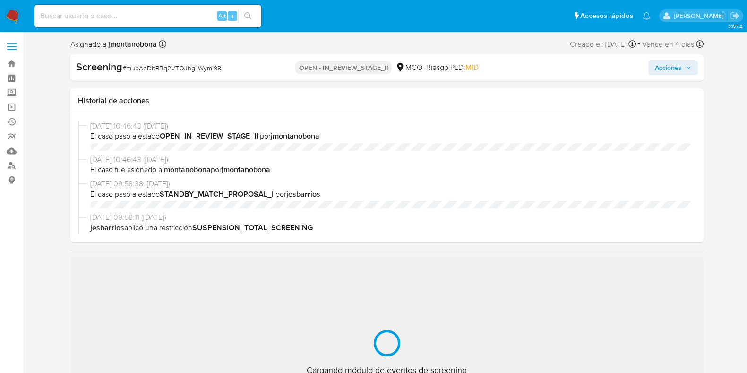
scroll to position [399, 0]
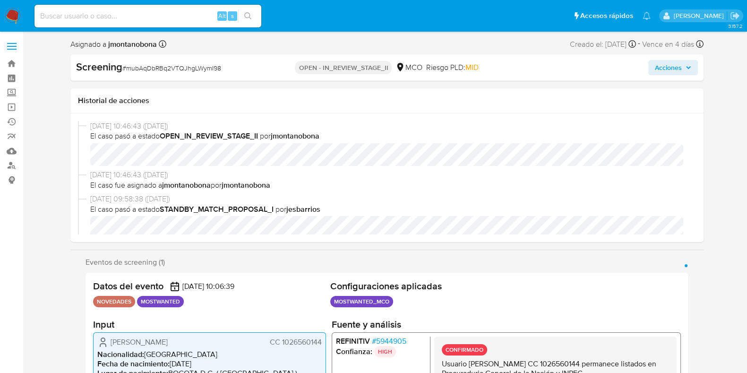
select select "10"
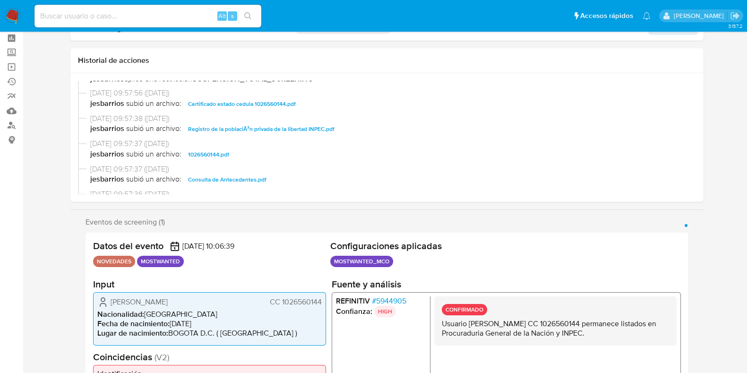
scroll to position [59, 0]
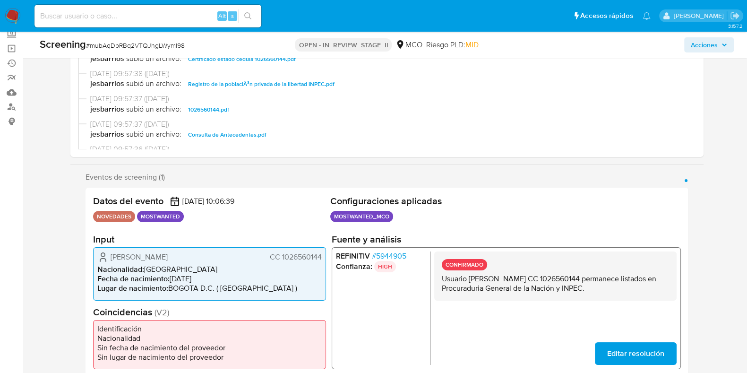
drag, startPoint x: 470, startPoint y: 279, endPoint x: 568, endPoint y: 280, distance: 98.7
click at [568, 280] on p "Usuario Jhon Freddy Bernal Sarmiento CC 1026560144 permanece listados en Procur…" at bounding box center [554, 283] width 227 height 19
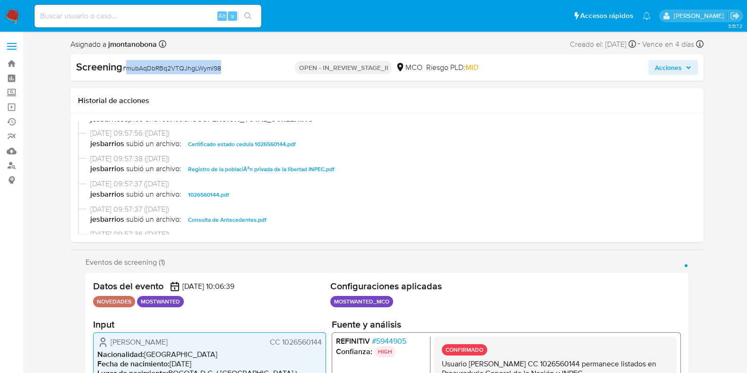
drag, startPoint x: 223, startPoint y: 67, endPoint x: 128, endPoint y: 69, distance: 95.5
click at [128, 69] on div "Screening # mubAqDbRBq2VTQJhgLWymI98" at bounding box center [178, 67] width 204 height 14
copy span "mubAqDbRBq2VTQJhgLWymI98"
click at [190, 12] on input at bounding box center [147, 16] width 227 height 12
paste input "DnW00feNheffPsxj1ziA8PTZ"
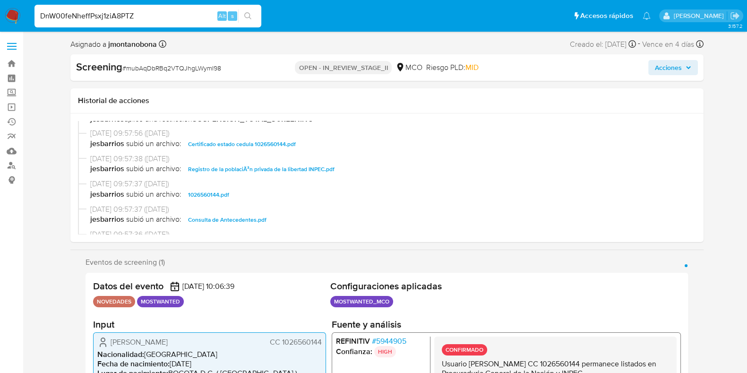
type input "DnW00feNheffPsxj1ziA8PTZ"
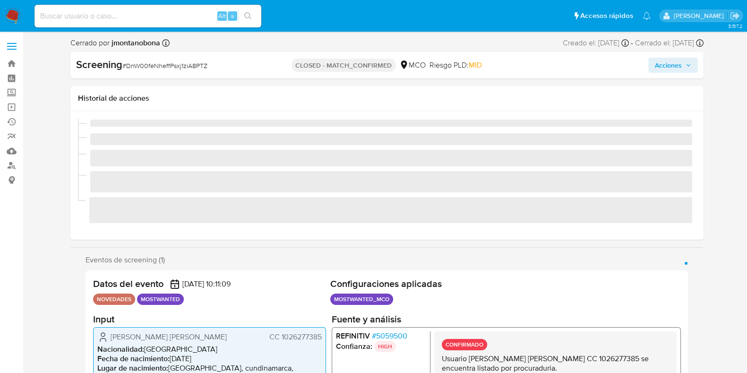
scroll to position [399, 0]
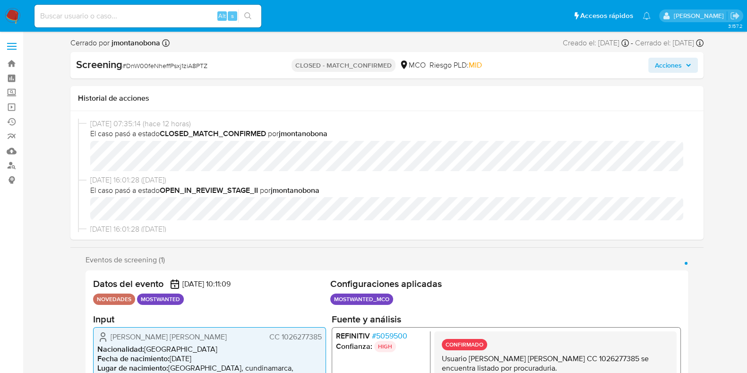
select select "10"
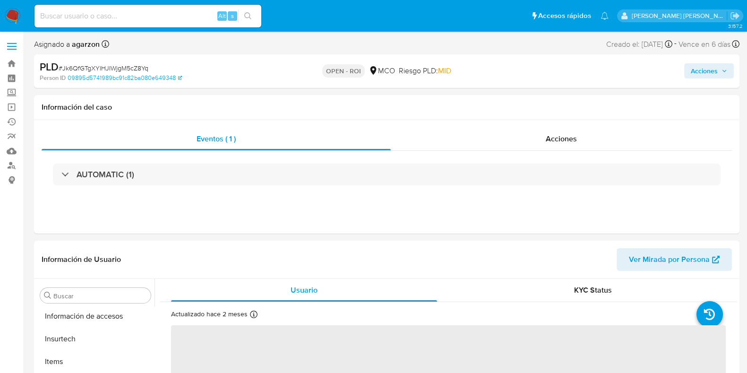
scroll to position [399, 0]
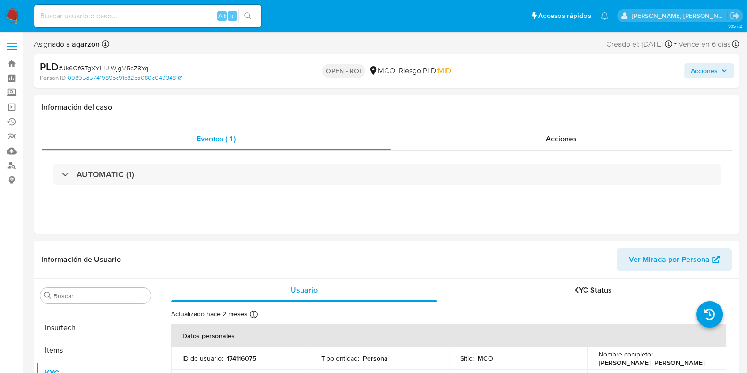
select select "10"
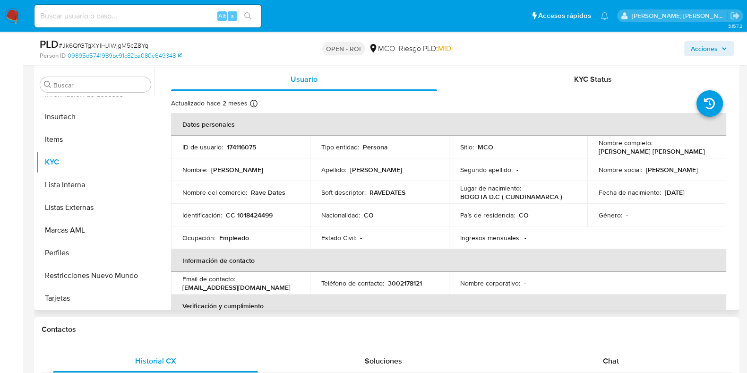
scroll to position [0, 0]
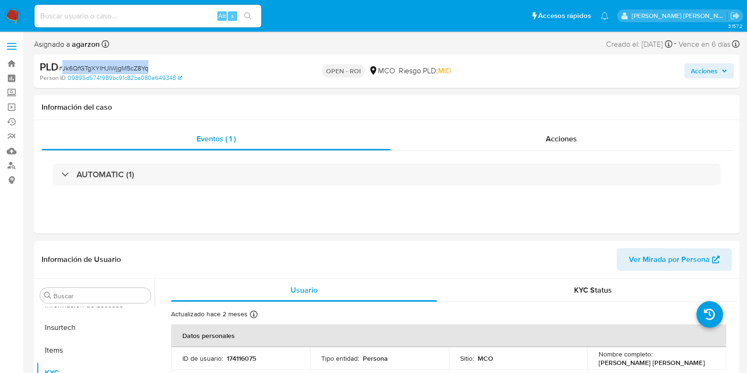
drag, startPoint x: 150, startPoint y: 69, endPoint x: 62, endPoint y: 67, distance: 87.4
click at [62, 67] on div "PLD # Jk6QfGTgXYlHJIWjgM5cZ8Yq" at bounding box center [154, 67] width 228 height 14
copy span "Jk6QfGTgXYlHJIWjgM5cZ8Yq"
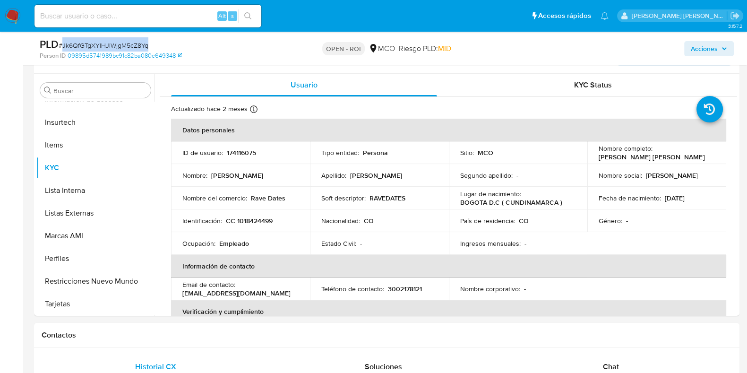
scroll to position [177, 0]
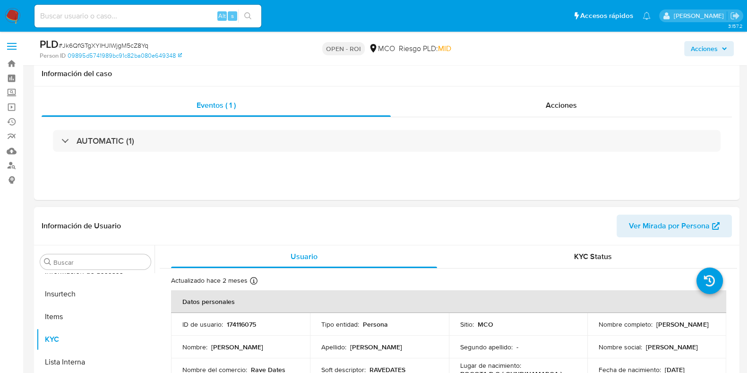
scroll to position [118, 0]
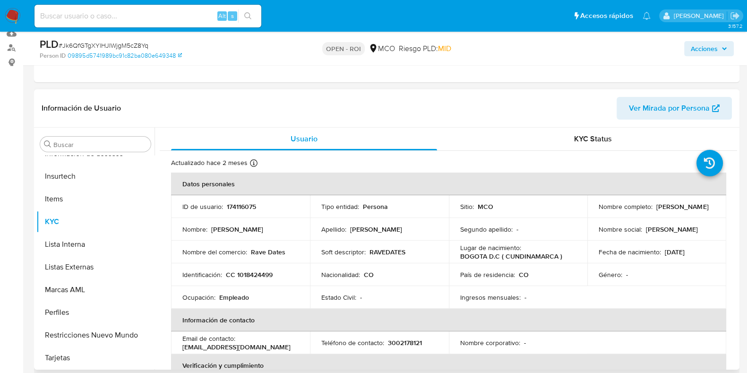
select select "10"
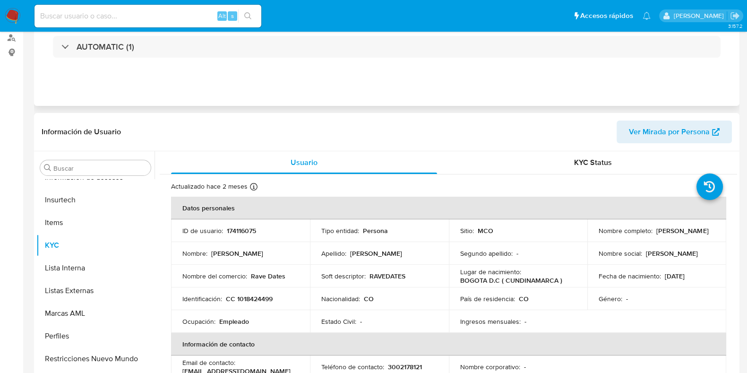
scroll to position [0, 0]
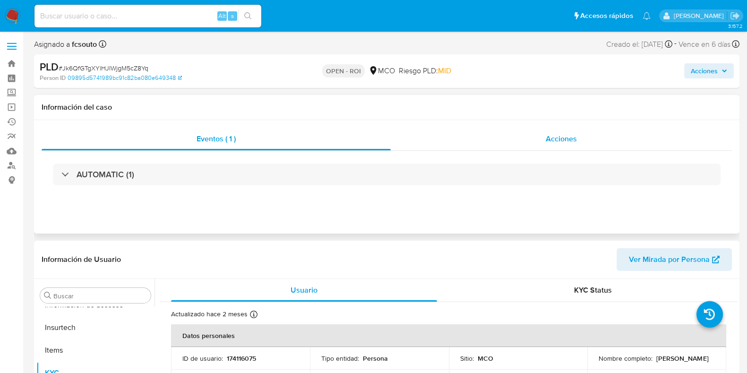
click at [563, 145] on div "Acciones" at bounding box center [561, 139] width 341 height 23
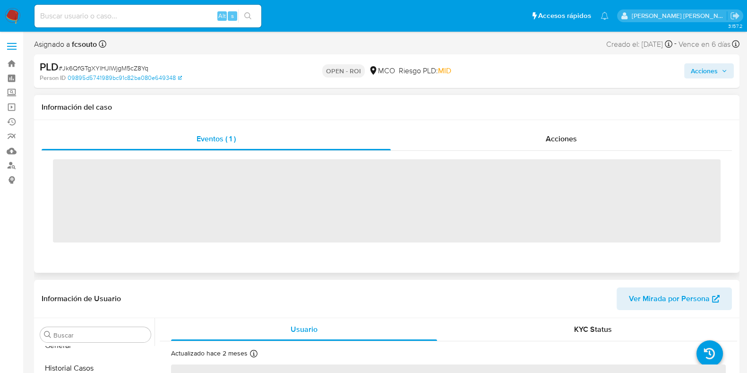
scroll to position [399, 0]
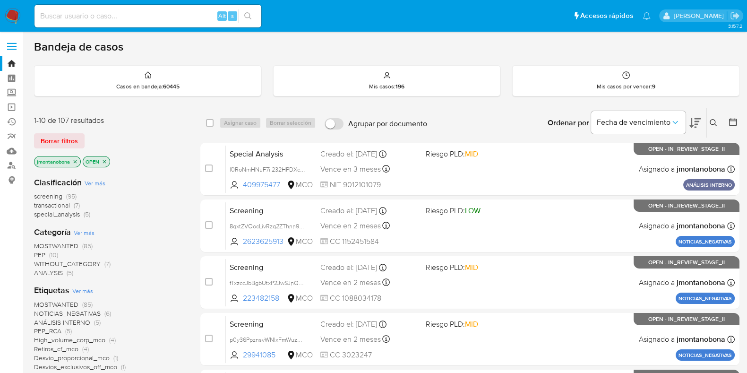
click at [53, 205] on span "transactional" at bounding box center [52, 204] width 36 height 9
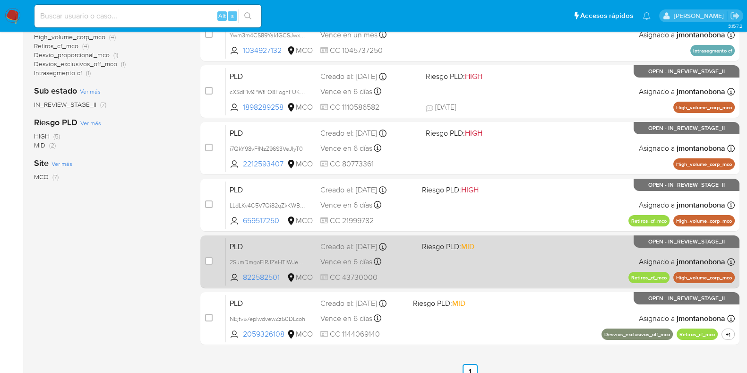
scroll to position [202, 0]
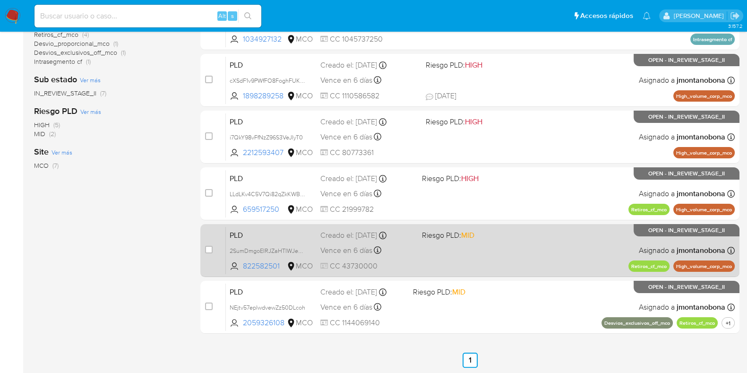
click at [267, 234] on span "PLD" at bounding box center [271, 234] width 83 height 12
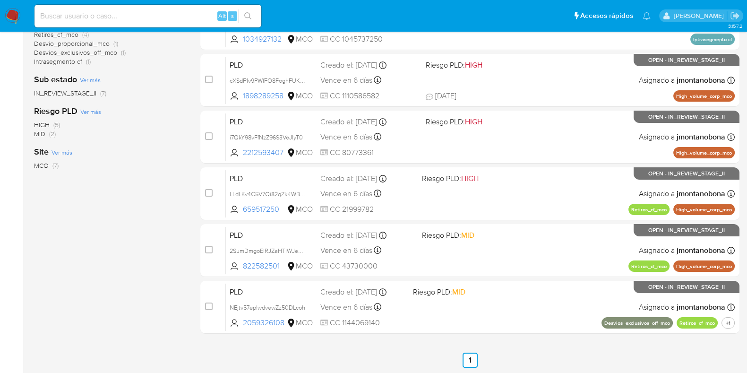
click at [420, 341] on div "select-all-cases-checkbox Asignar caso Borrar selección Agrupar por documento O…" at bounding box center [469, 137] width 539 height 462
click at [160, 14] on input at bounding box center [147, 16] width 227 height 12
paste input "dgMLuzMVEw8zBOxpJkhS6Xu9"
type input "dgMLuzMVEw8zBOxpJkhS6Xu9"
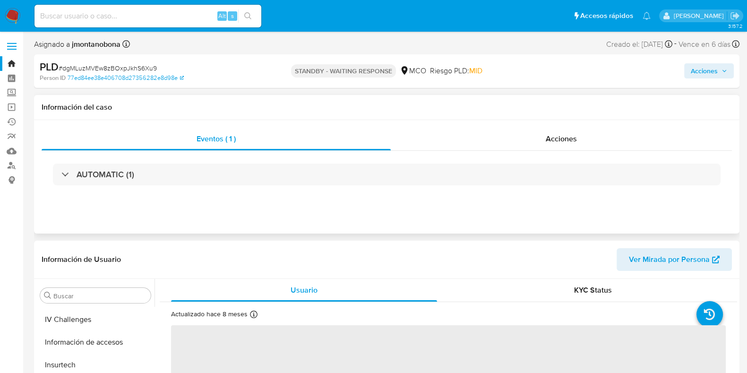
scroll to position [399, 0]
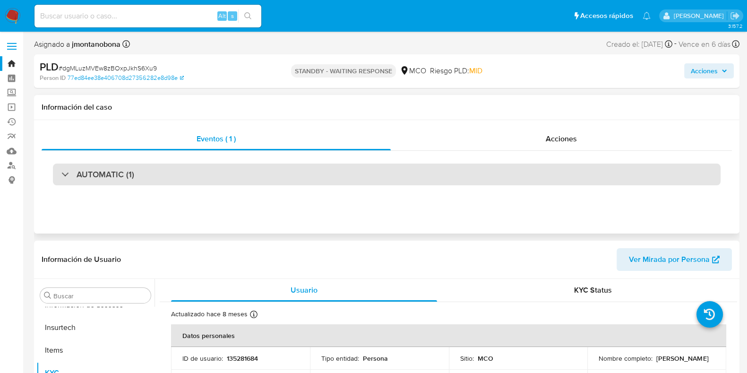
select select "10"
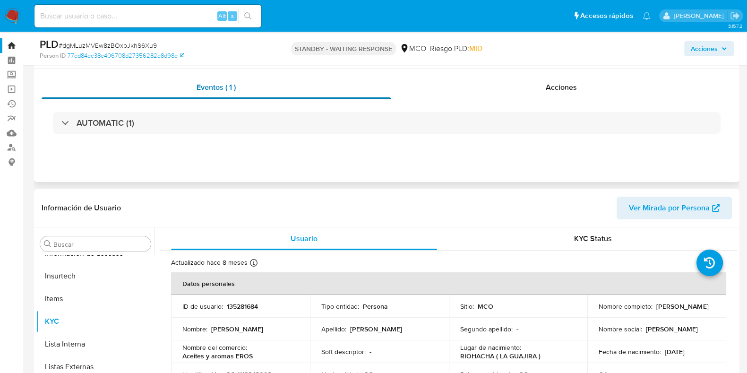
scroll to position [0, 0]
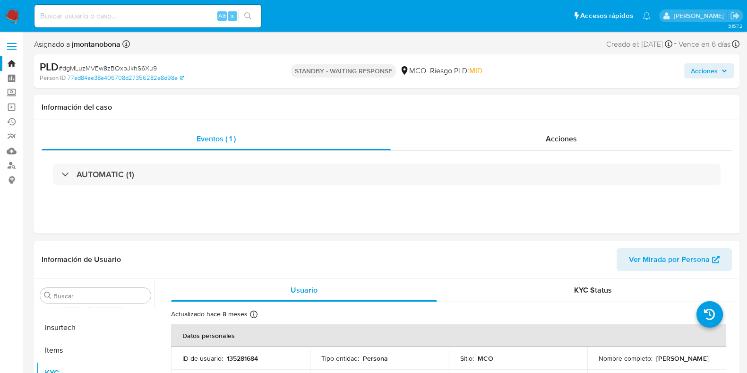
click at [9, 62] on link "Bandeja" at bounding box center [56, 63] width 112 height 15
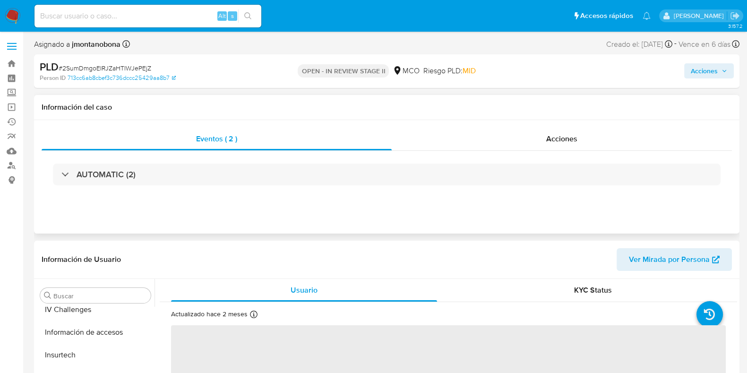
scroll to position [399, 0]
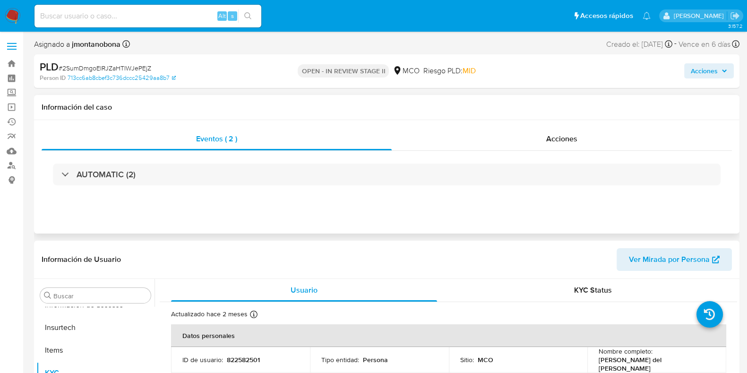
select select "10"
click at [560, 134] on span "Acciones" at bounding box center [561, 138] width 31 height 11
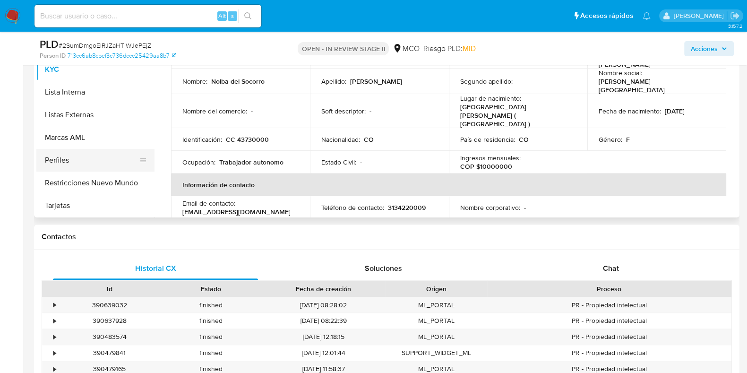
scroll to position [295, 0]
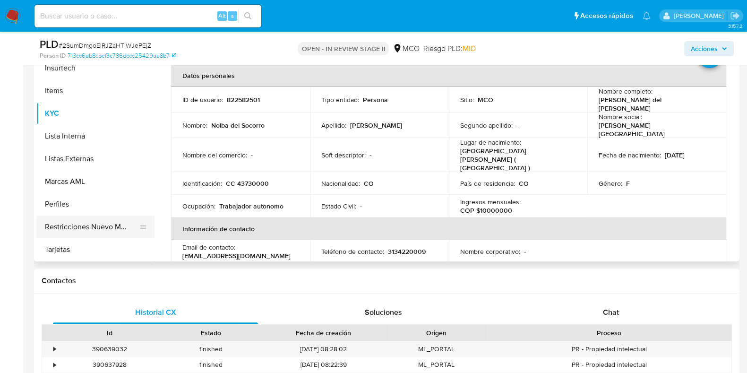
click at [109, 217] on button "Restricciones Nuevo Mundo" at bounding box center [91, 226] width 111 height 23
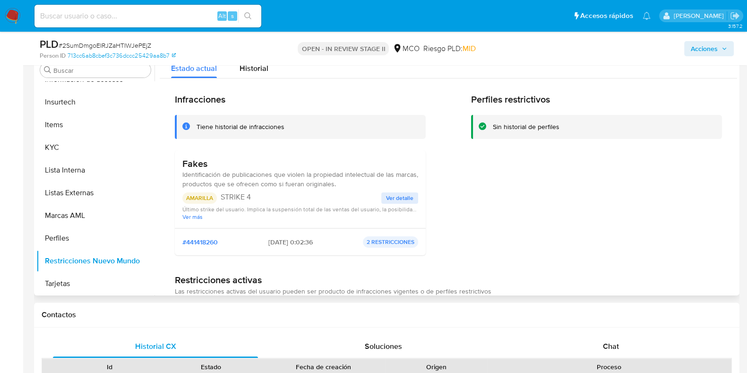
scroll to position [236, 0]
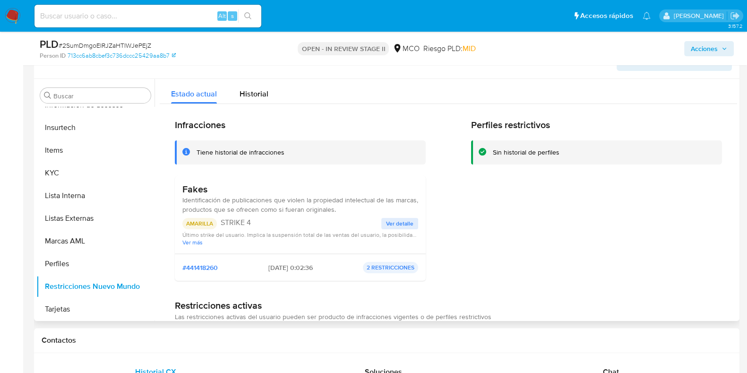
click at [390, 219] on span "Ver detalle" at bounding box center [399, 223] width 27 height 9
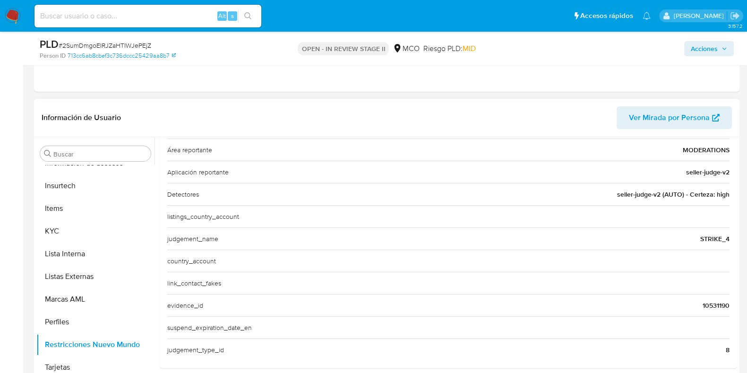
scroll to position [177, 0]
click at [105, 338] on button "Restricciones Nuevo Mundo" at bounding box center [91, 345] width 111 height 23
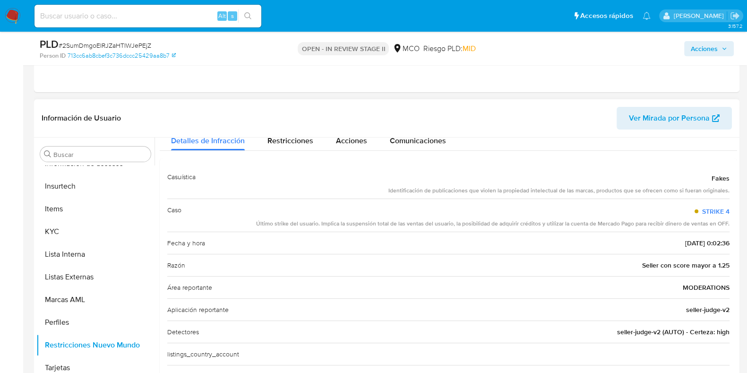
scroll to position [0, 0]
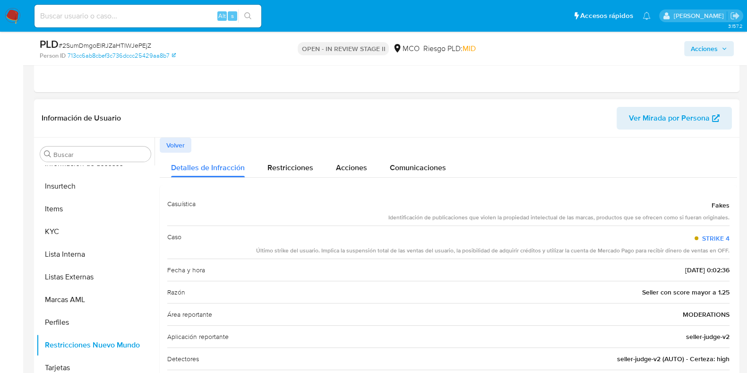
click at [184, 142] on span "Volver" at bounding box center [175, 144] width 18 height 13
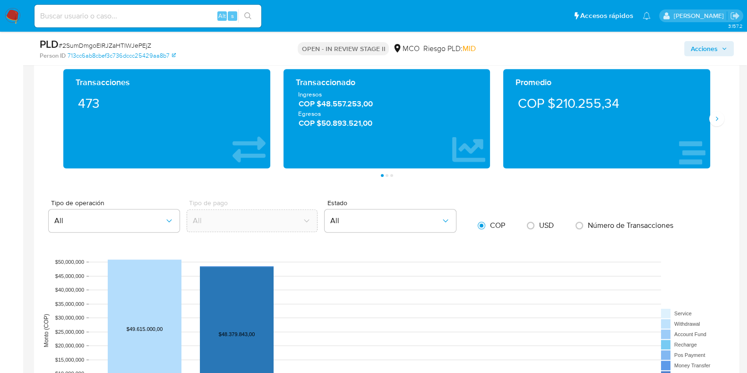
scroll to position [767, 0]
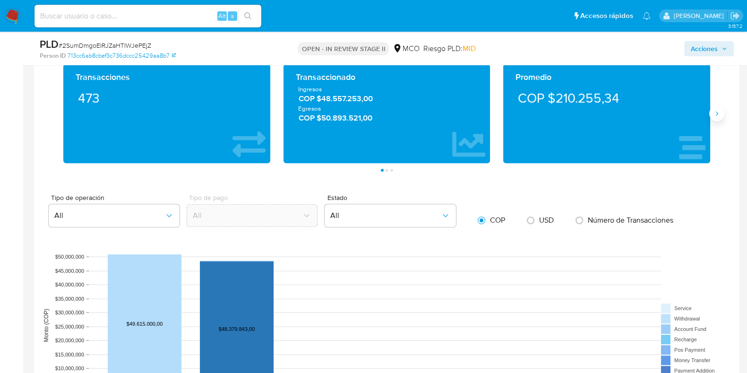
click at [719, 114] on icon "Siguiente" at bounding box center [717, 114] width 8 height 8
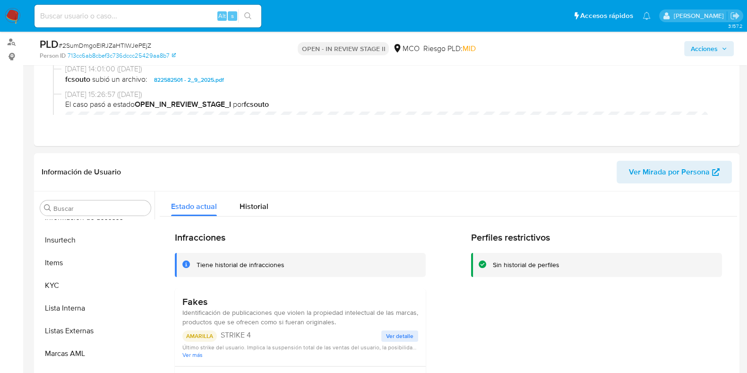
scroll to position [59, 0]
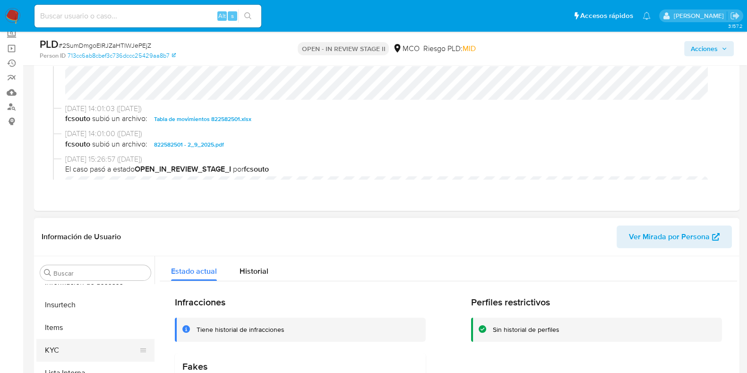
click at [83, 348] on button "KYC" at bounding box center [91, 350] width 111 height 23
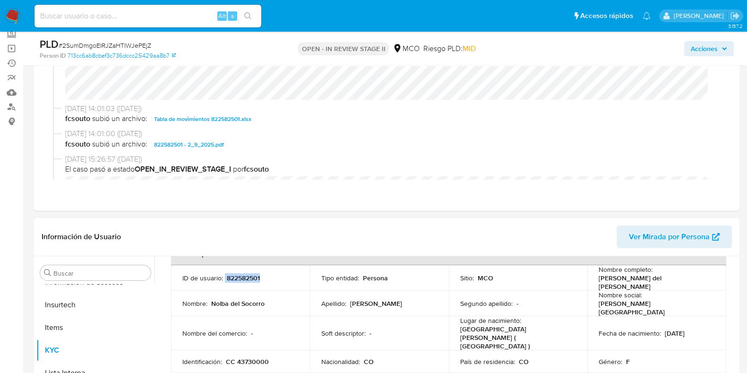
drag, startPoint x: 278, startPoint y: 275, endPoint x: 224, endPoint y: 273, distance: 53.4
click at [224, 274] on div "ID de usuario : 822582501" at bounding box center [240, 278] width 116 height 9
copy p "822582501"
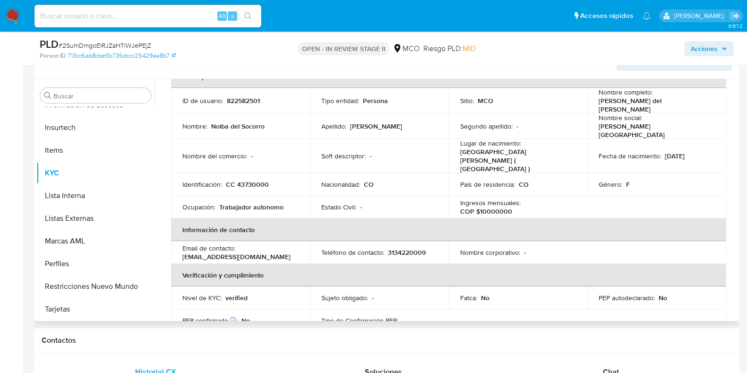
scroll to position [236, 0]
click at [102, 282] on button "Restricciones Nuevo Mundo" at bounding box center [91, 286] width 111 height 23
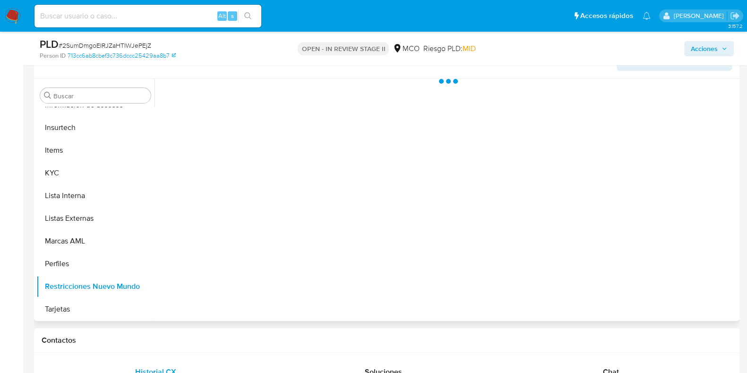
scroll to position [0, 0]
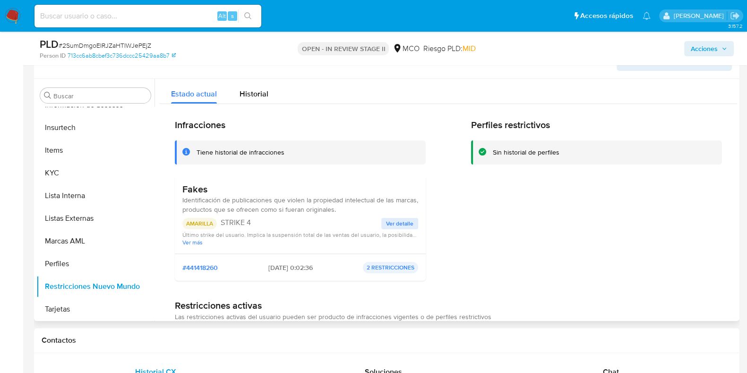
drag, startPoint x: 243, startPoint y: 211, endPoint x: 341, endPoint y: 209, distance: 97.3
click at [327, 211] on span "Identificación de publicaciones que violen la propiedad intelectual de las marc…" at bounding box center [300, 204] width 236 height 19
click at [343, 209] on span "Identificación de publicaciones que violen la propiedad intelectual de las marc…" at bounding box center [300, 204] width 236 height 19
drag, startPoint x: 208, startPoint y: 208, endPoint x: 333, endPoint y: 210, distance: 125.2
click at [331, 210] on span "Identificación de publicaciones que violen la propiedad intelectual de las marc…" at bounding box center [300, 204] width 236 height 19
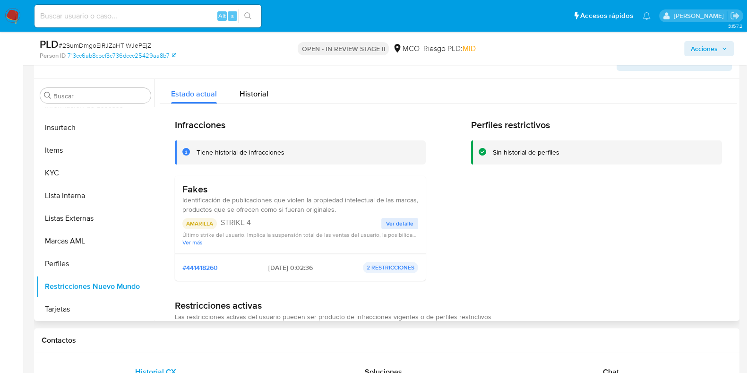
click at [345, 210] on span "Identificación de publicaciones que violen la propiedad intelectual de las marc…" at bounding box center [300, 204] width 236 height 19
drag, startPoint x: 358, startPoint y: 210, endPoint x: 182, endPoint y: 202, distance: 175.9
click at [182, 202] on div "Fakes Identificación de publicaciones que violen la propiedad intelectual de la…" at bounding box center [300, 198] width 236 height 31
click at [191, 241] on span "Ver más" at bounding box center [300, 242] width 236 height 7
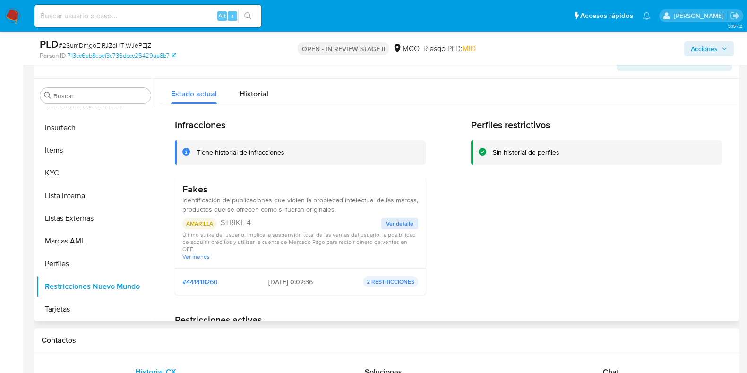
drag, startPoint x: 243, startPoint y: 237, endPoint x: 366, endPoint y: 242, distance: 123.0
click at [354, 241] on span "Último strike del usuario. Implica la suspensión total de las ventas del usuari…" at bounding box center [300, 241] width 236 height 21
click at [366, 242] on span "Último strike del usuario. Implica la suspensión total de las ventas del usuari…" at bounding box center [300, 241] width 236 height 21
drag, startPoint x: 198, startPoint y: 242, endPoint x: 336, endPoint y: 243, distance: 138.0
click at [333, 243] on span "Último strike del usuario. Implica la suspensión total de las ventas del usuari…" at bounding box center [300, 241] width 236 height 21
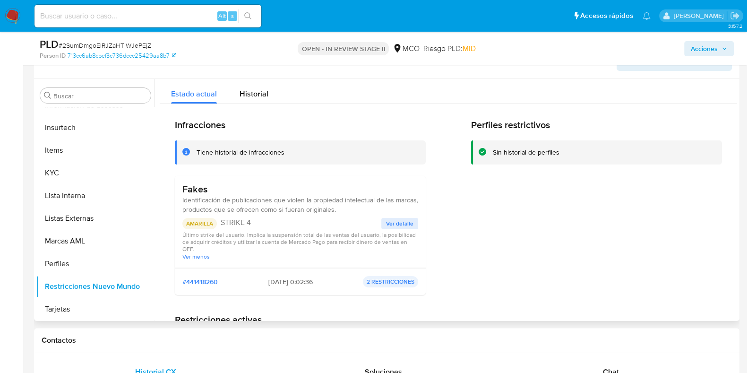
click at [341, 243] on span "Último strike del usuario. Implica la suspensión total de las ventas del usuari…" at bounding box center [300, 241] width 236 height 21
drag, startPoint x: 273, startPoint y: 241, endPoint x: 364, endPoint y: 243, distance: 91.2
click at [361, 243] on span "Último strike del usuario. Implica la suspensión total de las ventas del usuari…" at bounding box center [300, 241] width 236 height 21
click at [368, 243] on span "Último strike del usuario. Implica la suspensión total de las ventas del usuari…" at bounding box center [300, 241] width 236 height 21
drag, startPoint x: 158, startPoint y: 42, endPoint x: 63, endPoint y: 42, distance: 95.0
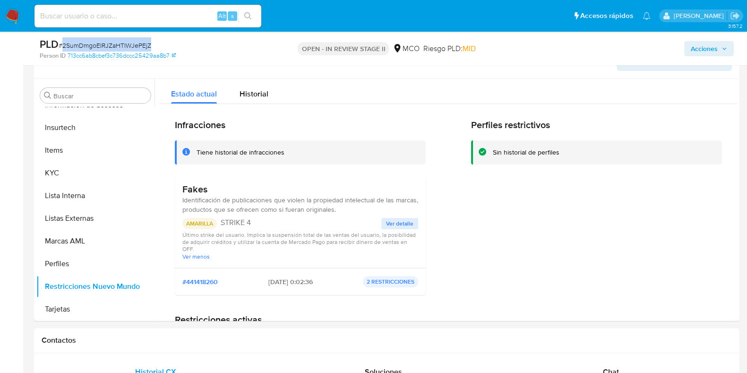
click at [63, 42] on div "PLD # 2SumDmgoEIRJZaHTIWJePEjZ" at bounding box center [154, 44] width 228 height 14
copy span "2SumDmgoEIRJZaHTIWJePEjZ"
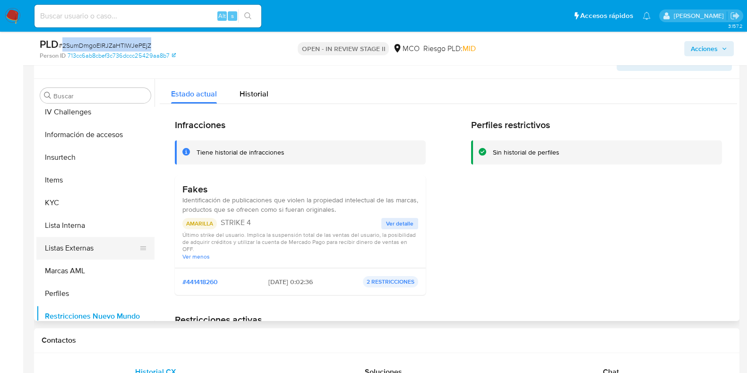
scroll to position [399, 0]
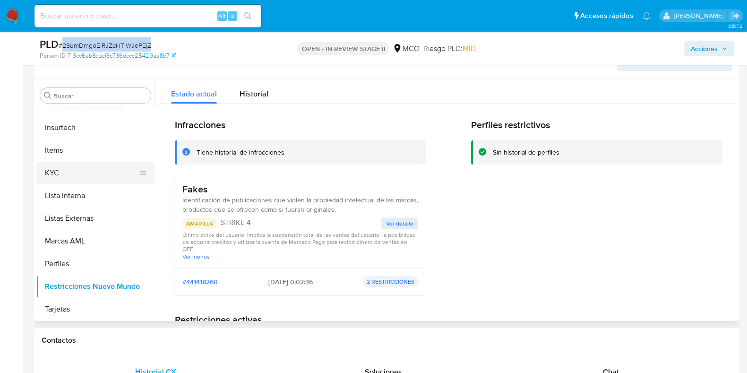
click at [66, 166] on button "KYC" at bounding box center [91, 173] width 111 height 23
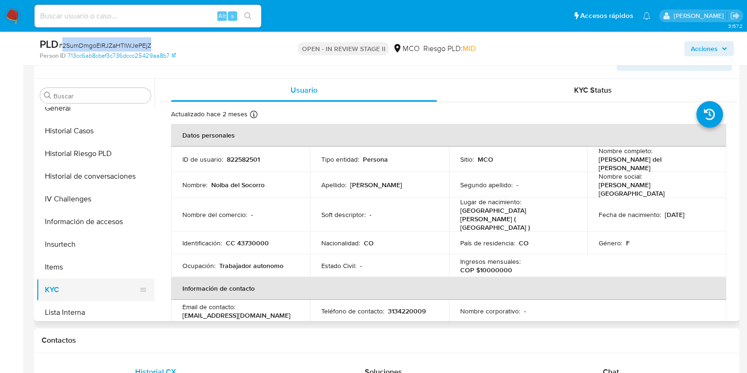
scroll to position [222, 0]
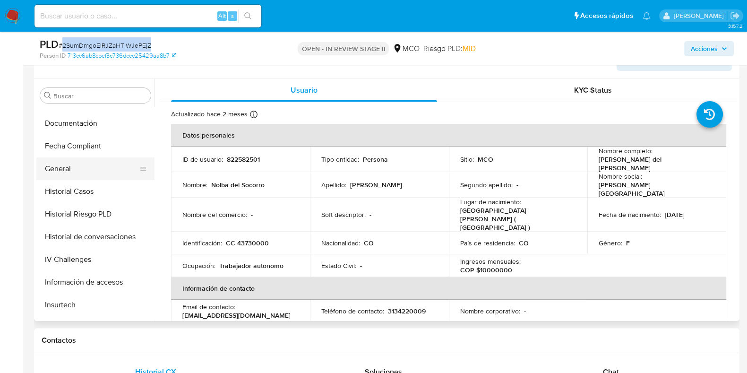
click at [77, 168] on button "General" at bounding box center [91, 168] width 111 height 23
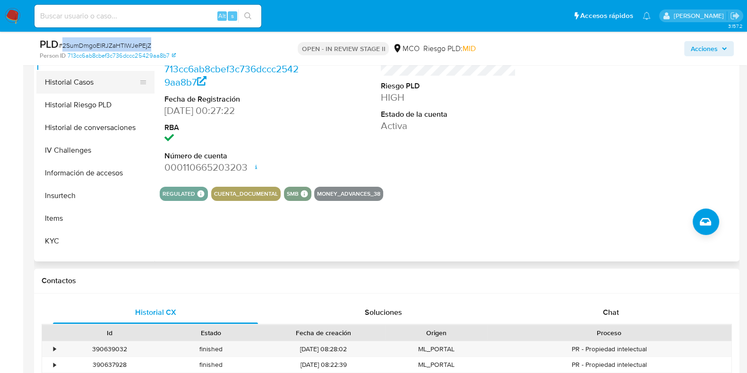
scroll to position [295, 0]
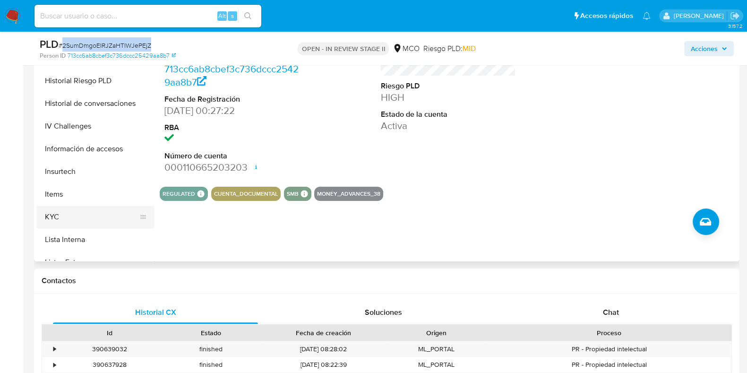
click at [63, 210] on button "KYC" at bounding box center [91, 217] width 111 height 23
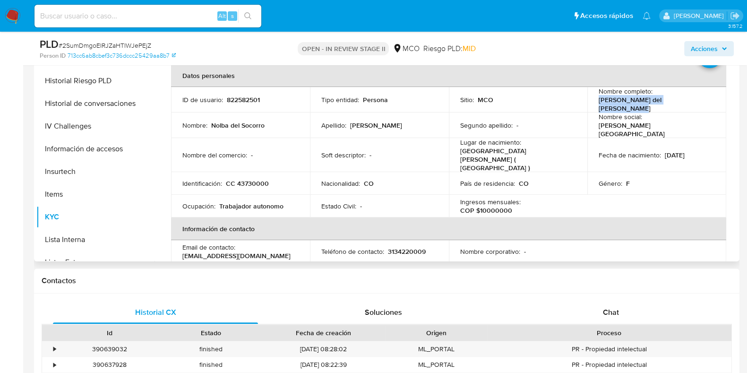
drag, startPoint x: 596, startPoint y: 103, endPoint x: 690, endPoint y: 103, distance: 94.0
click at [690, 103] on div "Nombre completo : Nolba del Socorro Isaza Macias" at bounding box center [657, 100] width 116 height 26
copy p "Nolba del Socorro Isaza Macias"
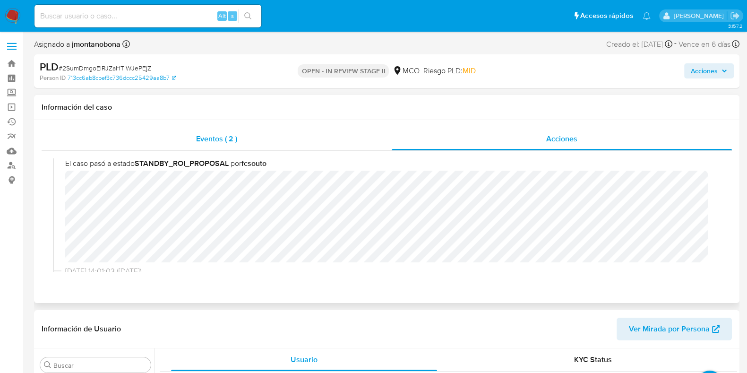
scroll to position [118, 0]
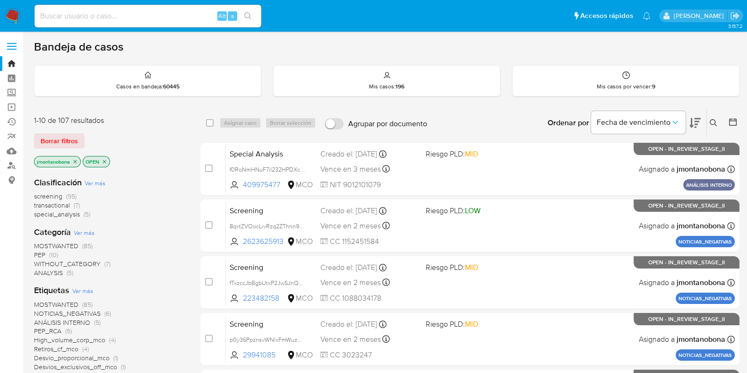
click at [710, 118] on button at bounding box center [715, 122] width 16 height 11
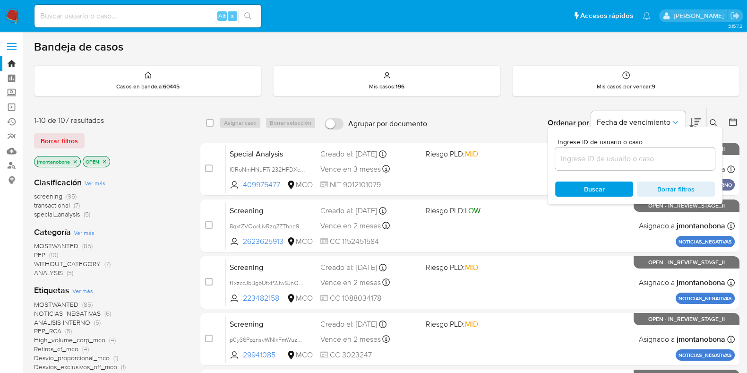
click at [633, 150] on div at bounding box center [635, 158] width 160 height 23
click at [633, 158] on input at bounding box center [635, 159] width 160 height 12
paste input "dgMLuzMVEw8zBOxpJkhS6Xu9"
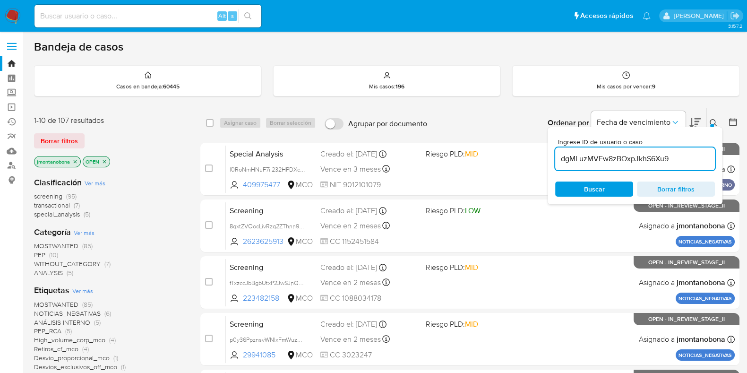
type input "dgMLuzMVEw8zBOxpJkhS6Xu9"
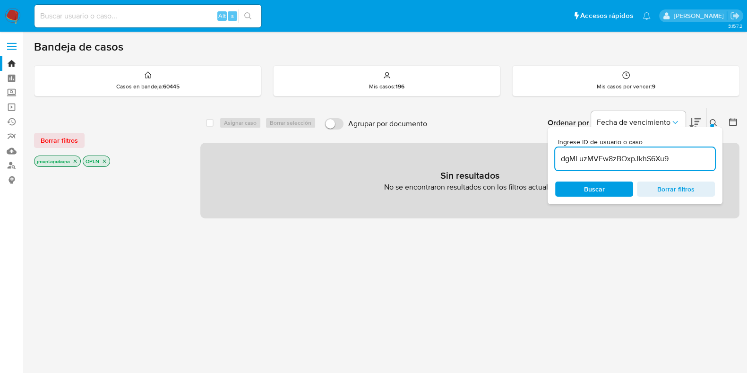
drag, startPoint x: 685, startPoint y: 160, endPoint x: 515, endPoint y: 162, distance: 169.6
click at [515, 162] on div "select-all-cases-checkbox Asignar caso Borrar selección Agrupar por documento O…" at bounding box center [469, 163] width 539 height 111
click at [712, 122] on icon at bounding box center [714, 123] width 8 height 8
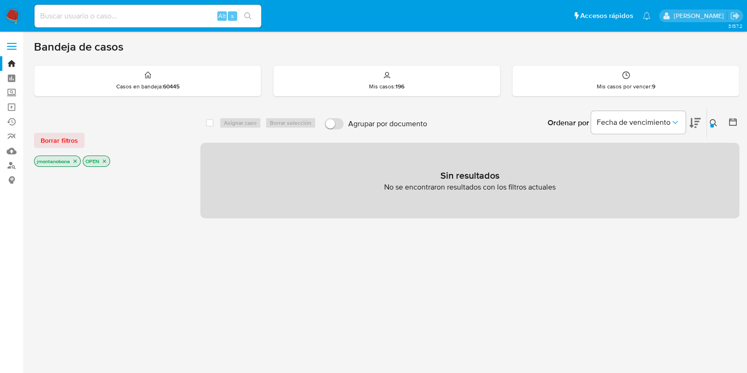
click at [713, 121] on icon at bounding box center [714, 123] width 8 height 8
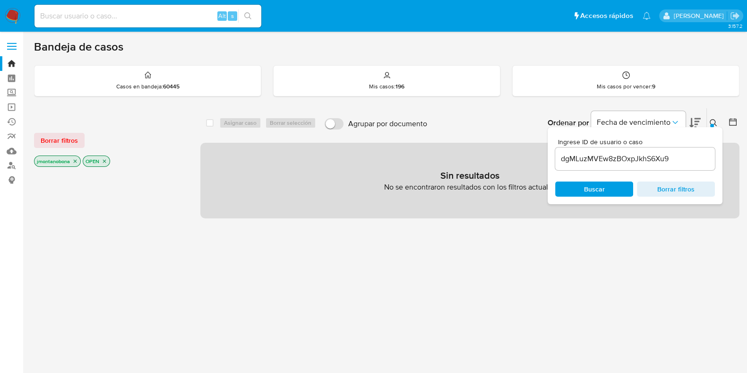
click at [707, 102] on div "Bandeja de casos Casos en bandeja : 60445 Mis casos : 196 Mis casos por vencer …" at bounding box center [386, 288] width 705 height 496
click at [664, 100] on div "Bandeja de casos Casos en bandeja : 60445 Mis casos : 196 Mis casos por vencer …" at bounding box center [386, 288] width 705 height 496
click at [526, 104] on div "Bandeja de casos Casos en bandeja : 60445 Mis casos : 196 Mis casos por vencer …" at bounding box center [386, 288] width 705 height 496
click at [490, 118] on div "Ordenar por Fecha de vencimiento No es posible ordenar los resultados mientras …" at bounding box center [586, 122] width 308 height 29
click at [487, 134] on div "Ordenar por Fecha de vencimiento No es posible ordenar los resultados mientras …" at bounding box center [586, 122] width 308 height 29
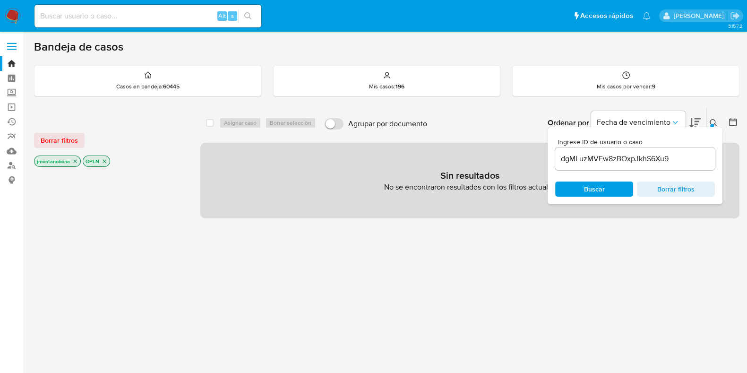
click at [146, 18] on input at bounding box center [147, 16] width 227 height 12
paste input "dgMLuzMVEw8zBOxpJkhS6Xu9"
type input "dgMLuzMVEw8zBOxpJkhS6Xu9"
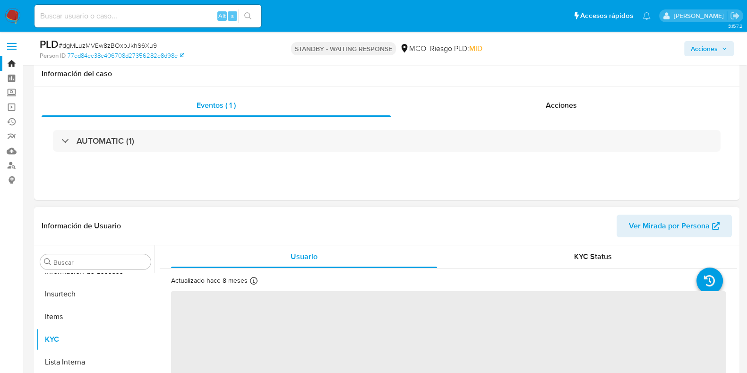
scroll to position [236, 0]
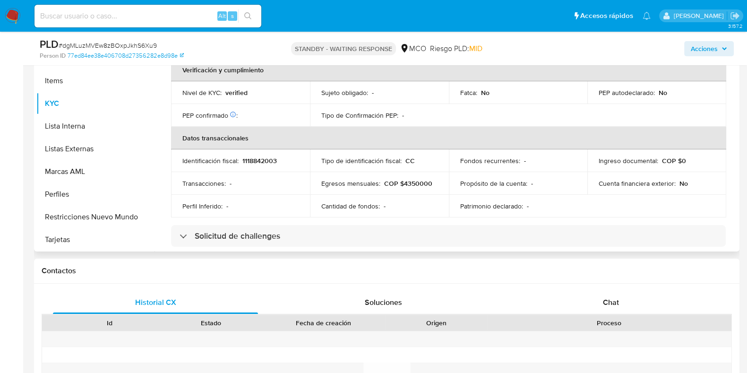
select select "10"
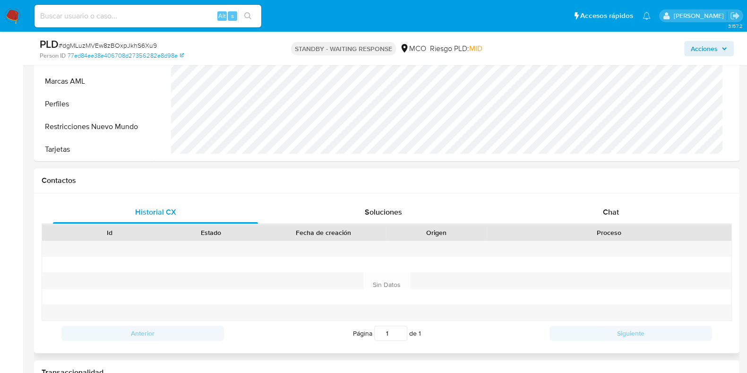
scroll to position [354, 0]
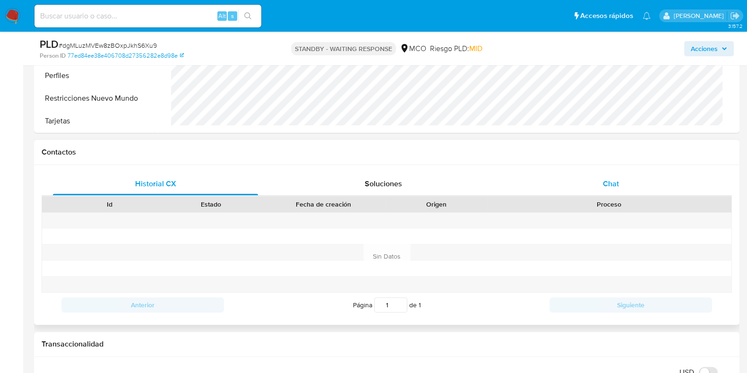
click at [620, 176] on div "Chat" at bounding box center [610, 183] width 205 height 23
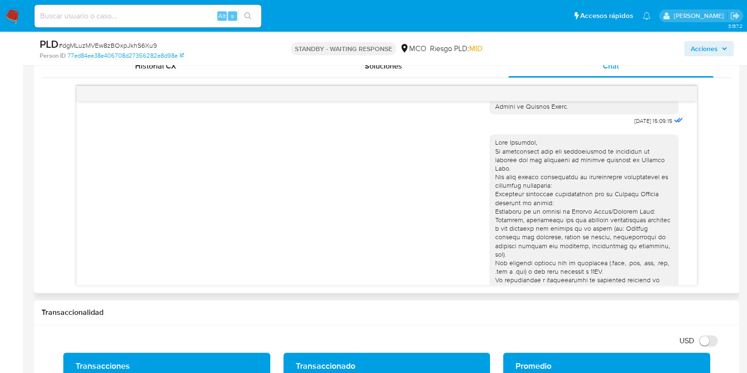
scroll to position [526, 0]
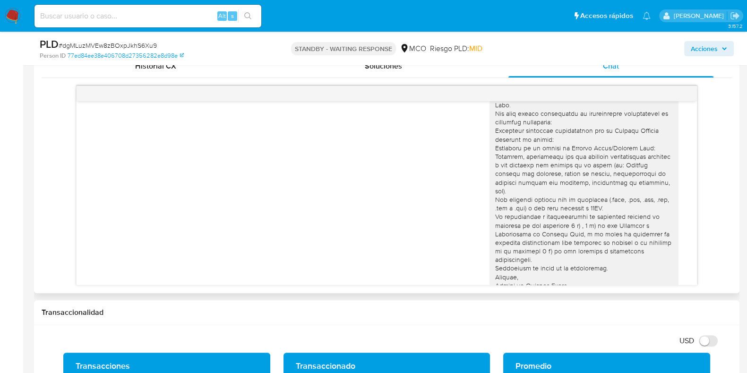
click at [420, 223] on div "02/09/2025 13:35:54" at bounding box center [386, 185] width 597 height 242
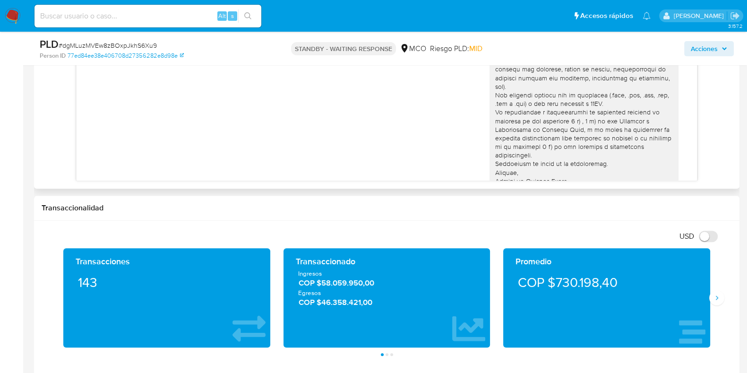
scroll to position [591, 0]
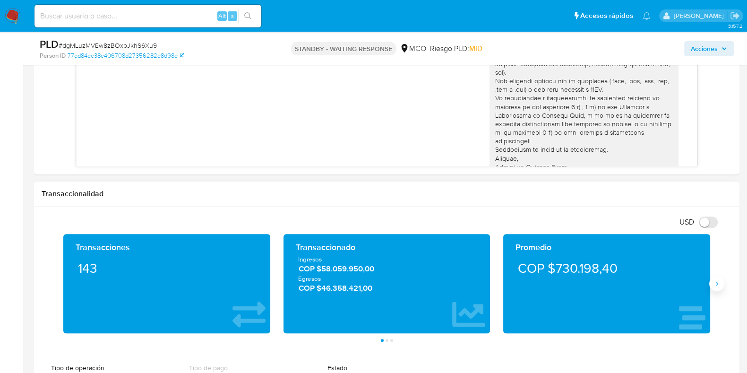
click at [718, 280] on icon "Siguiente" at bounding box center [717, 284] width 8 height 8
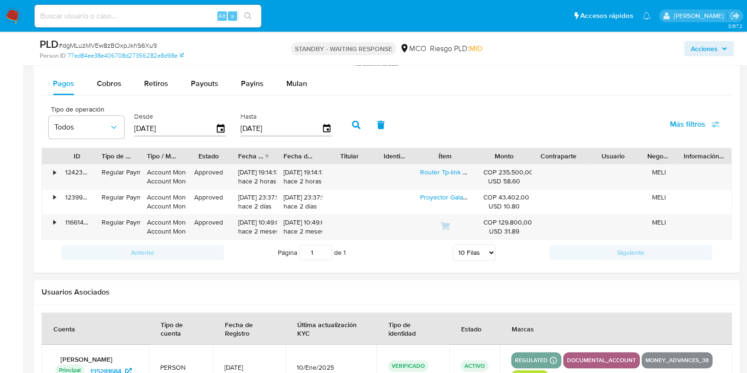
scroll to position [1174, 0]
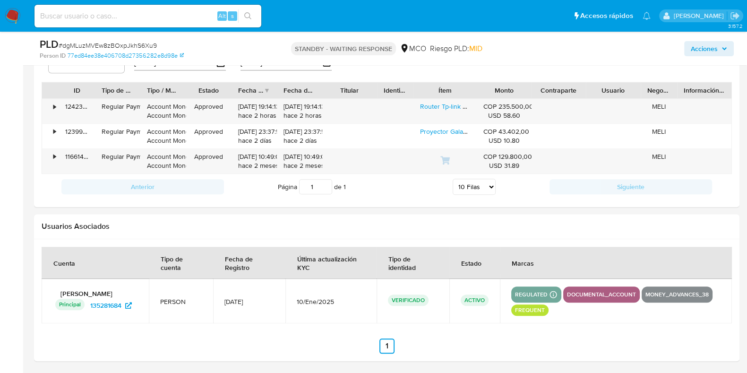
click at [622, 294] on p "documental_account" at bounding box center [601, 294] width 77 height 11
click at [673, 292] on p "money_advances_38" at bounding box center [677, 294] width 71 height 11
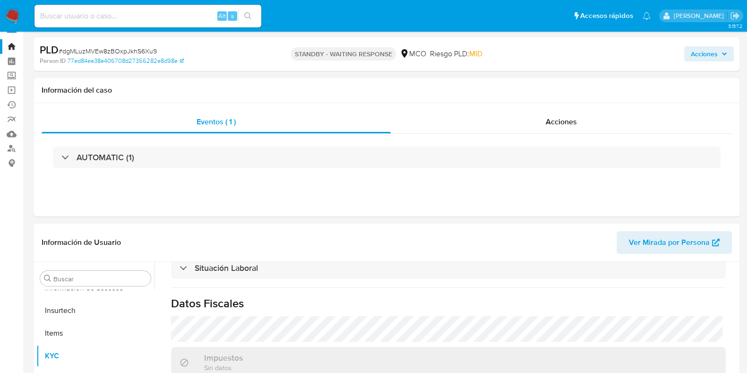
scroll to position [0, 0]
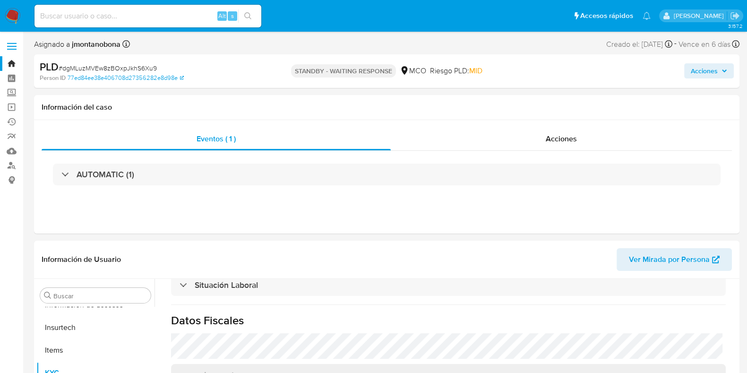
click at [12, 60] on link "Bandeja" at bounding box center [56, 63] width 112 height 15
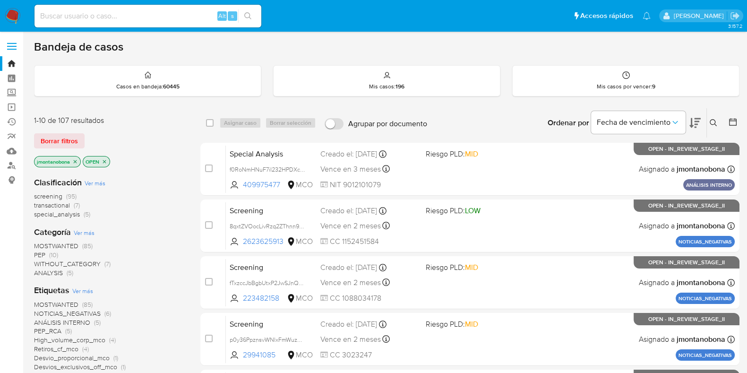
click at [96, 184] on span "Ver más" at bounding box center [95, 183] width 21 height 9
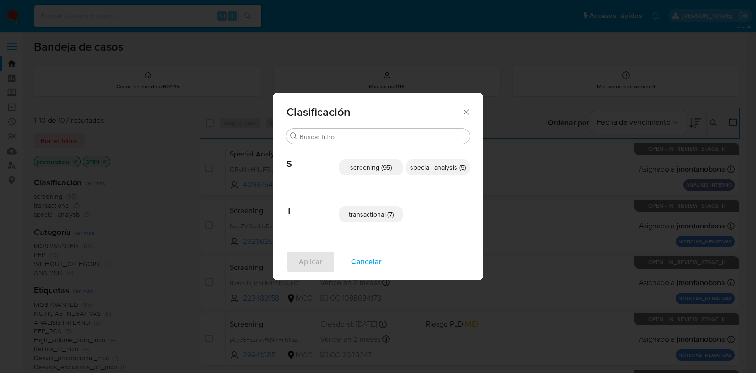
click at [428, 170] on span "special_analysis (5)" at bounding box center [438, 167] width 56 height 9
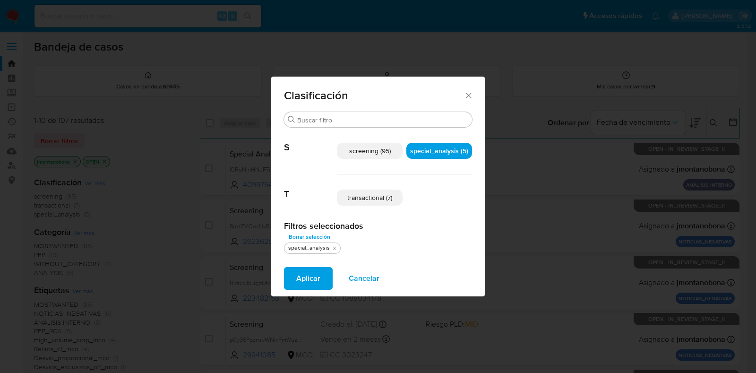
click at [378, 195] on span "transactional (7)" at bounding box center [369, 197] width 45 height 9
click at [319, 276] on span "Aplicar" at bounding box center [308, 278] width 24 height 21
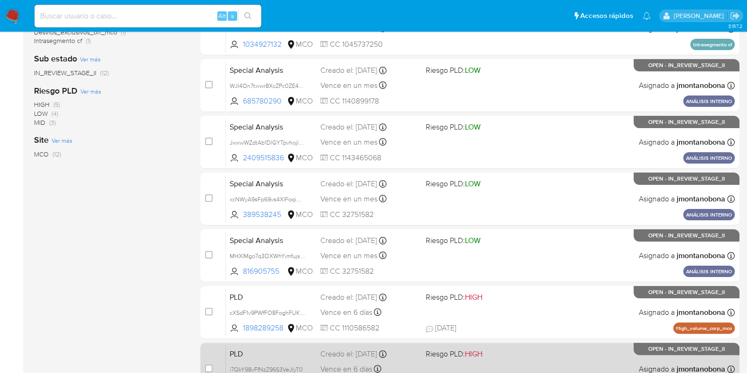
scroll to position [372, 0]
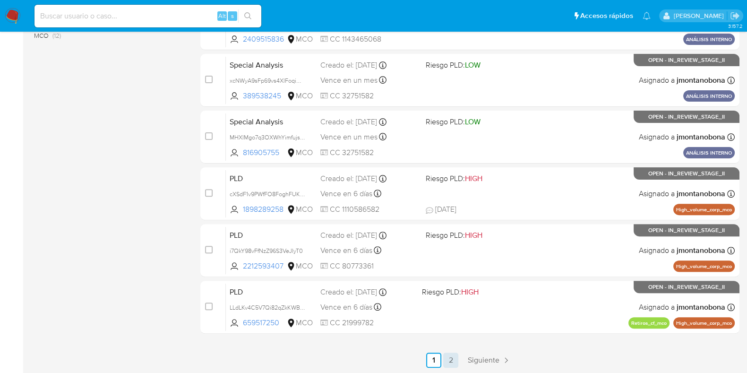
click at [449, 362] on link "2" at bounding box center [450, 359] width 15 height 15
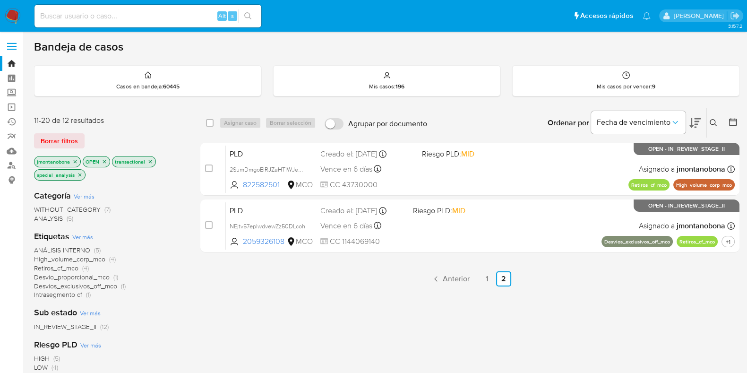
click at [355, 275] on ul "Anterior 1 2 Siguiente" at bounding box center [469, 278] width 539 height 15
click at [488, 283] on link "1" at bounding box center [486, 278] width 15 height 15
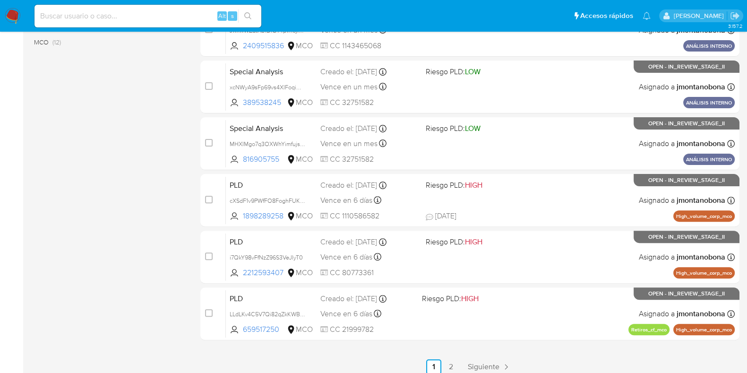
scroll to position [372, 0]
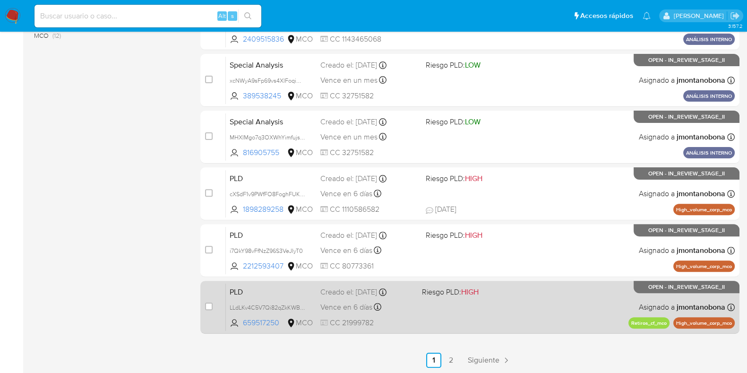
click at [288, 291] on span "PLD" at bounding box center [271, 291] width 83 height 12
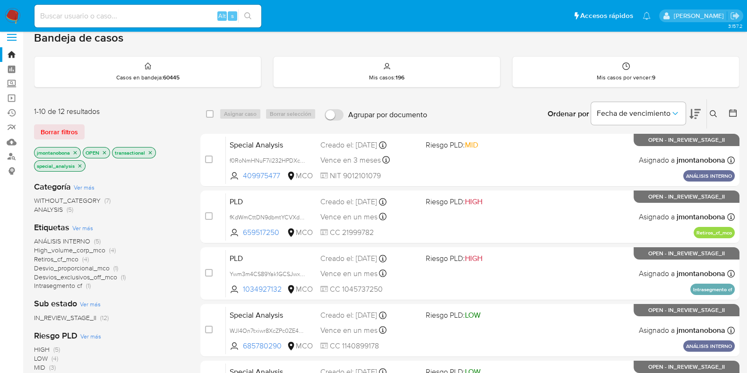
scroll to position [0, 0]
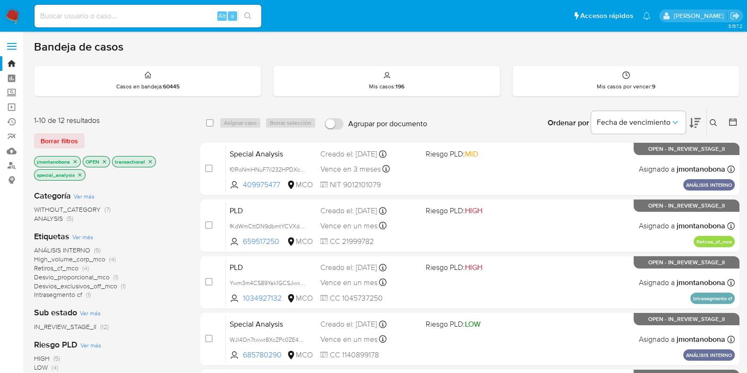
drag, startPoint x: 64, startPoint y: 138, endPoint x: 103, endPoint y: 140, distance: 39.2
click at [64, 138] on span "Borrar filtros" at bounding box center [59, 140] width 37 height 13
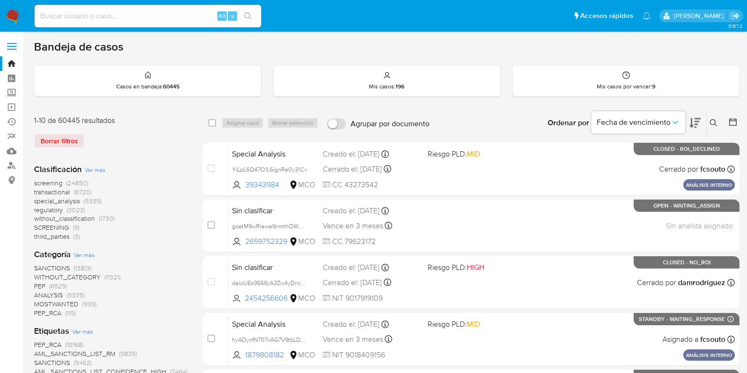
click at [713, 119] on icon at bounding box center [713, 122] width 7 height 7
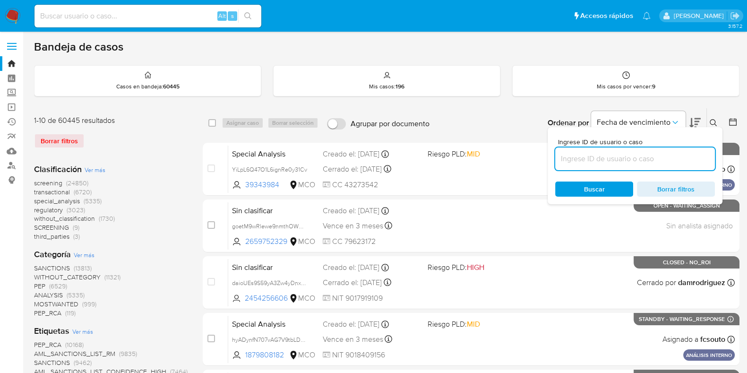
click at [619, 161] on input at bounding box center [635, 159] width 160 height 12
type input "LLdLKv4C5V7Qi82qZkKWBrTa"
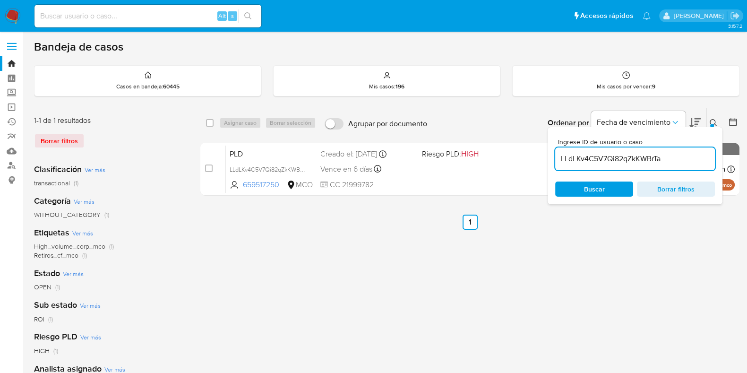
click at [711, 119] on icon at bounding box center [713, 122] width 7 height 7
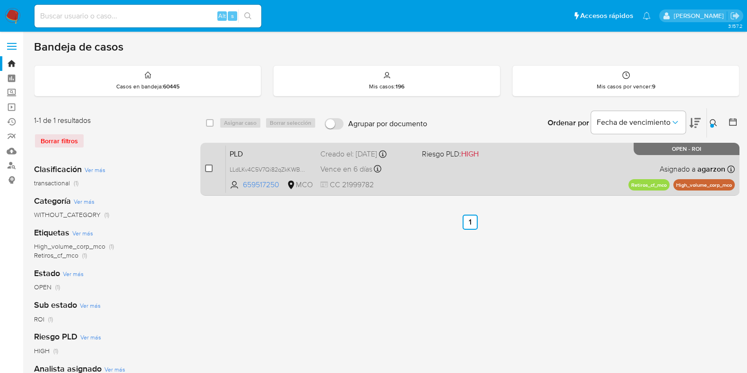
click at [207, 166] on input "checkbox" at bounding box center [209, 168] width 8 height 8
checkbox input "true"
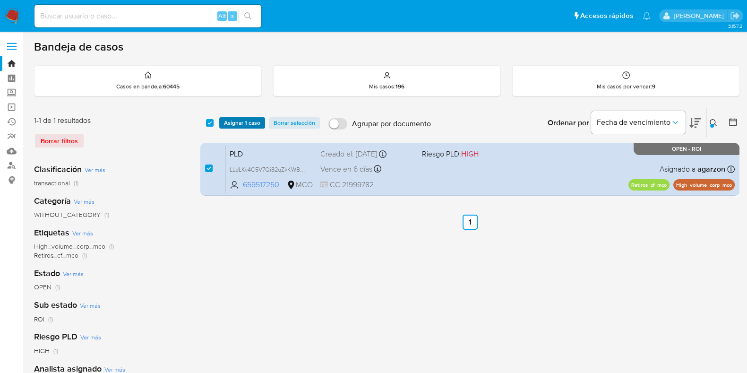
click at [235, 122] on span "Asignar 1 caso" at bounding box center [242, 122] width 36 height 9
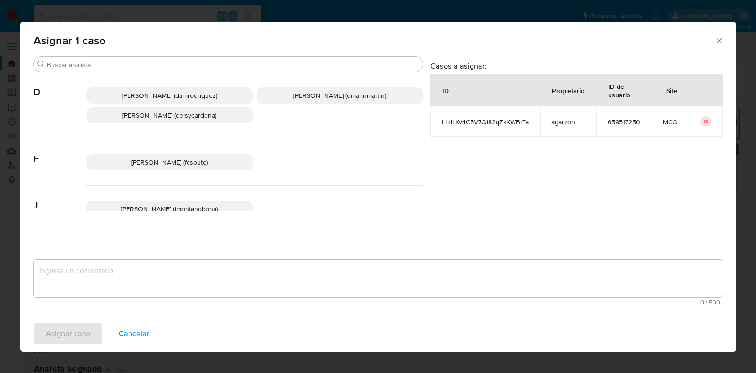
click at [190, 159] on span "[PERSON_NAME] (fcsouto)" at bounding box center [169, 161] width 77 height 9
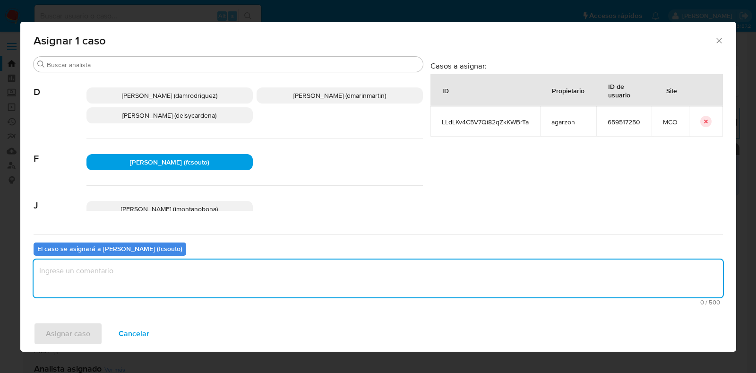
click at [207, 281] on textarea "assign-modal" at bounding box center [378, 278] width 689 height 38
type textarea "Asignación"
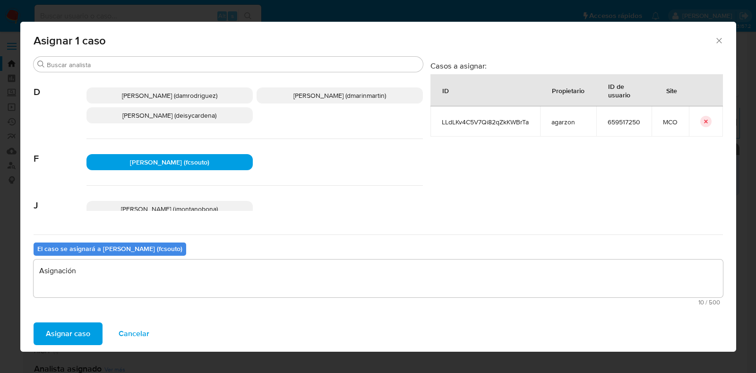
click at [78, 333] on span "Asignar caso" at bounding box center [68, 333] width 44 height 21
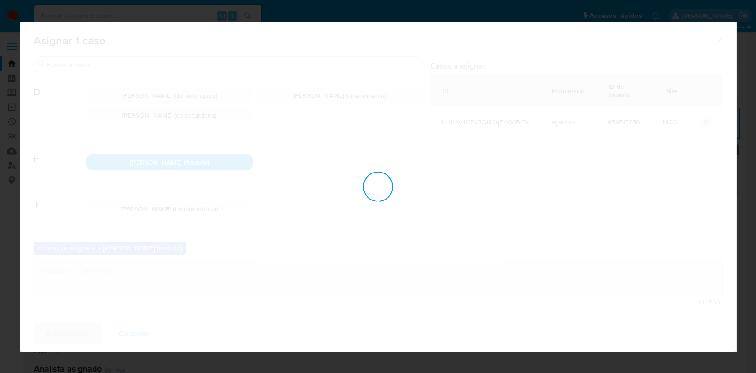
checkbox input "false"
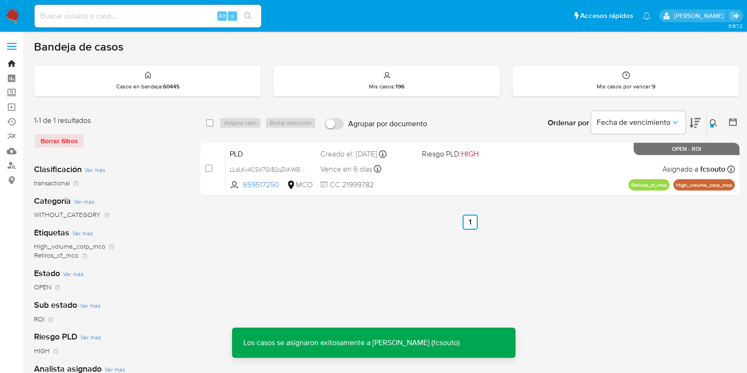
click at [12, 59] on link "Bandeja" at bounding box center [56, 63] width 112 height 15
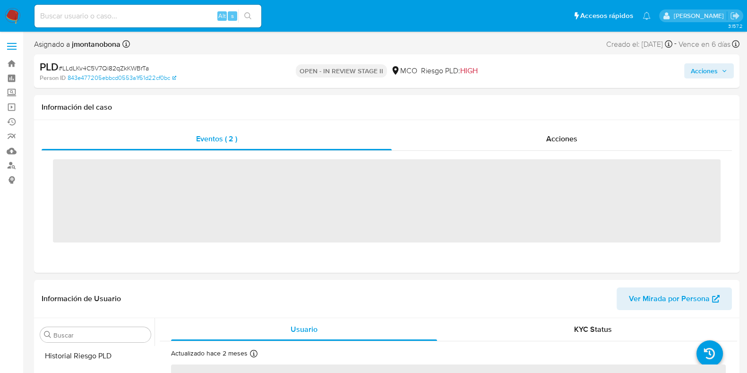
scroll to position [399, 0]
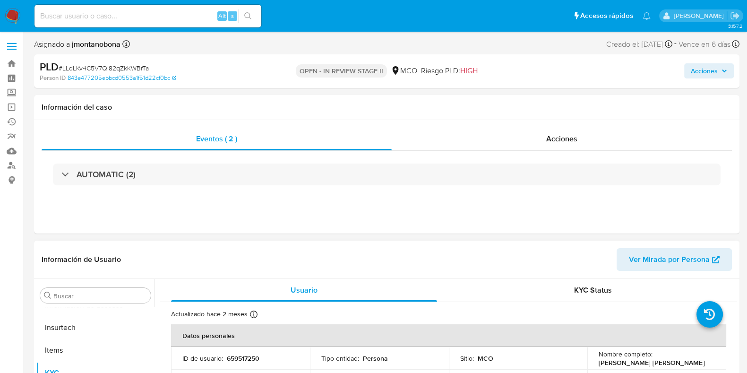
select select "10"
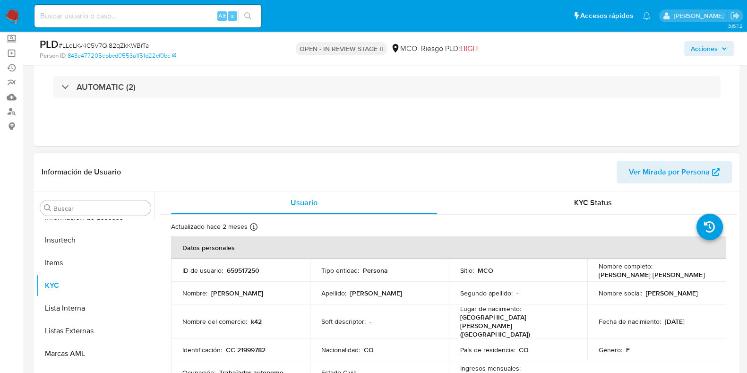
scroll to position [118, 0]
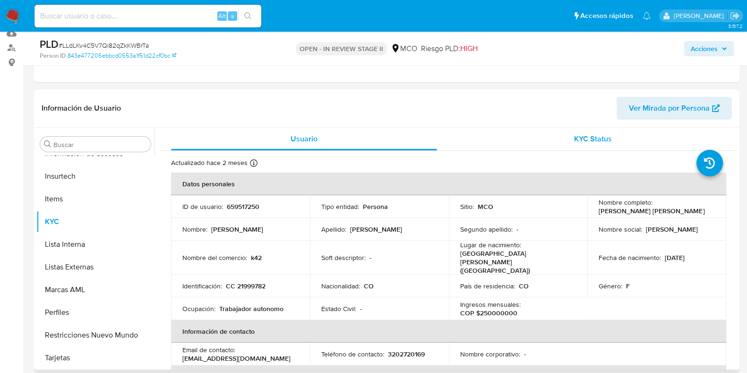
click at [570, 140] on div "KYC Status" at bounding box center [593, 139] width 266 height 23
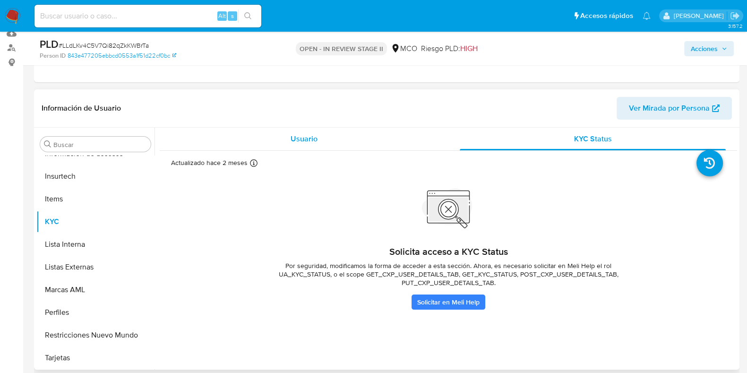
click at [308, 145] on div "Usuario" at bounding box center [304, 139] width 266 height 23
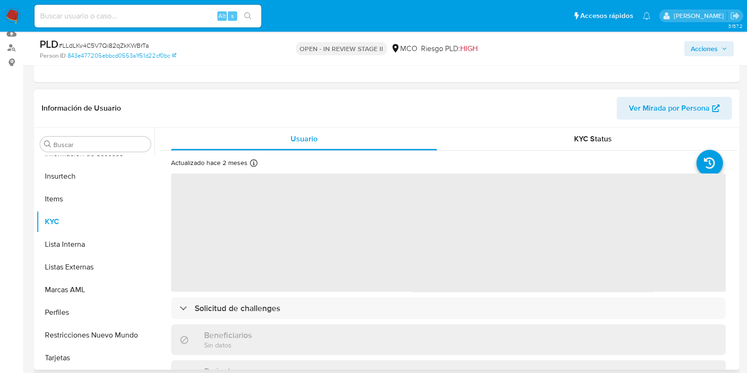
scroll to position [0, 0]
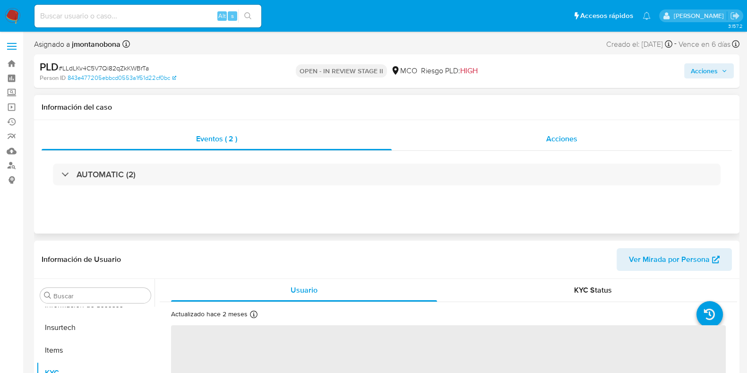
click at [532, 139] on div "Acciones" at bounding box center [562, 139] width 340 height 23
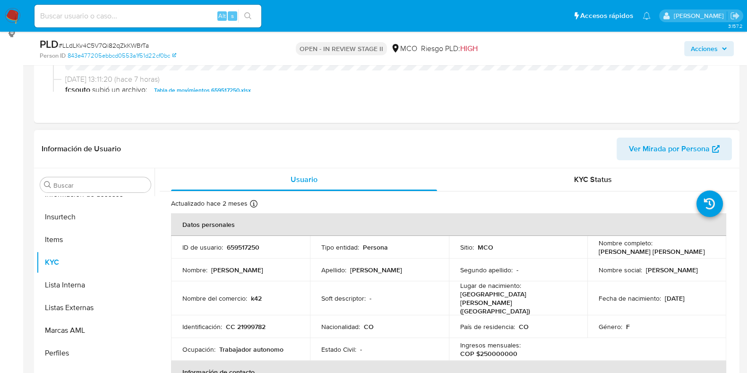
scroll to position [177, 0]
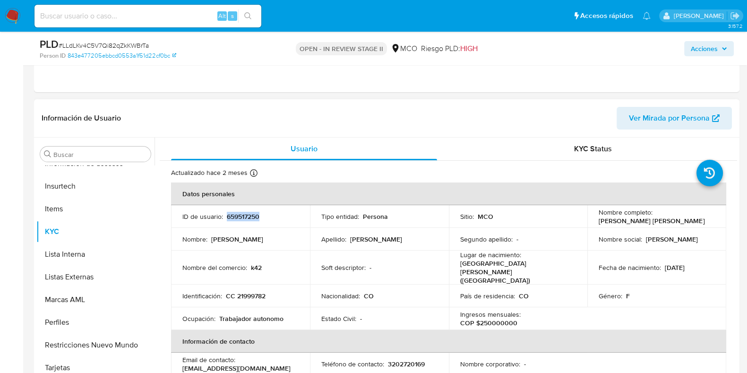
drag, startPoint x: 274, startPoint y: 217, endPoint x: 227, endPoint y: 215, distance: 47.3
click at [227, 215] on div "ID de usuario : 659517250" at bounding box center [240, 216] width 116 height 9
copy p "659517250"
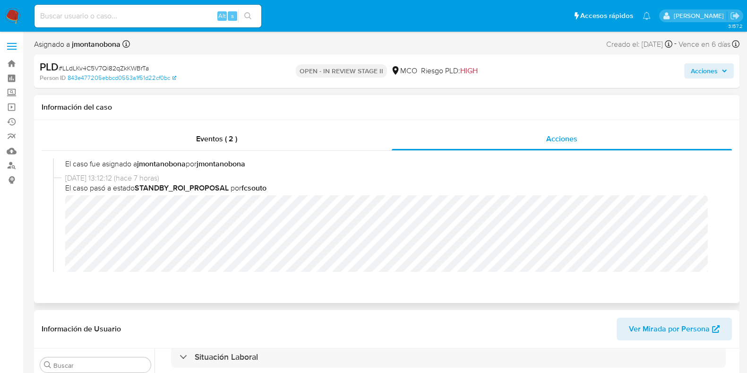
scroll to position [0, 0]
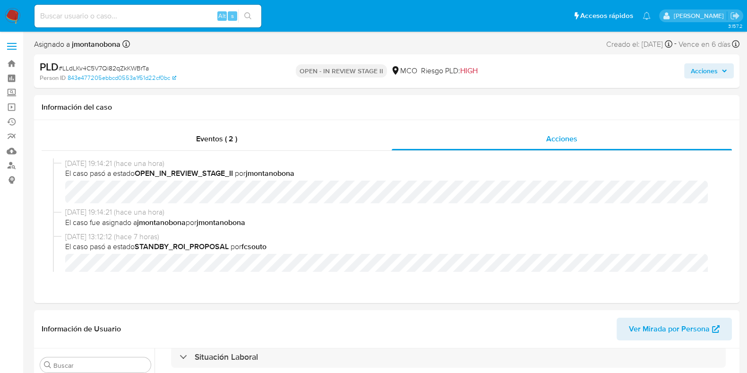
click at [703, 71] on span "Acciones" at bounding box center [704, 70] width 27 height 15
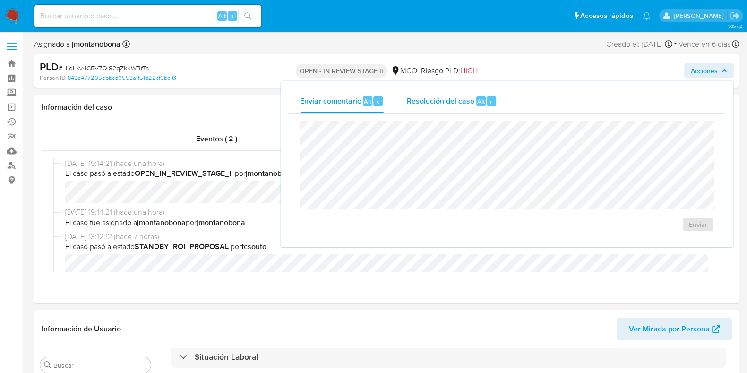
click at [442, 103] on span "Resolución del caso" at bounding box center [441, 100] width 68 height 11
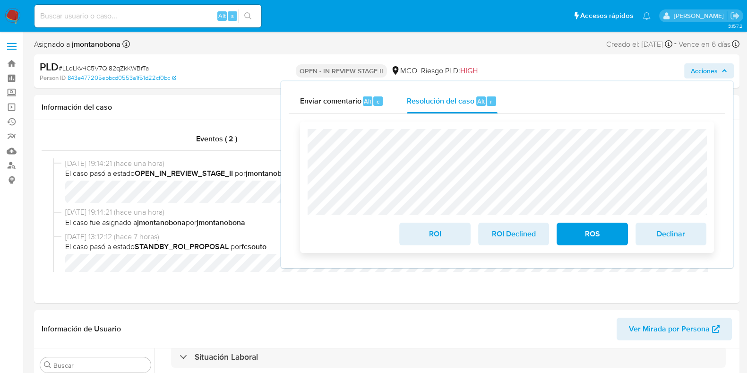
click at [442, 236] on span "ROI" at bounding box center [434, 233] width 46 height 21
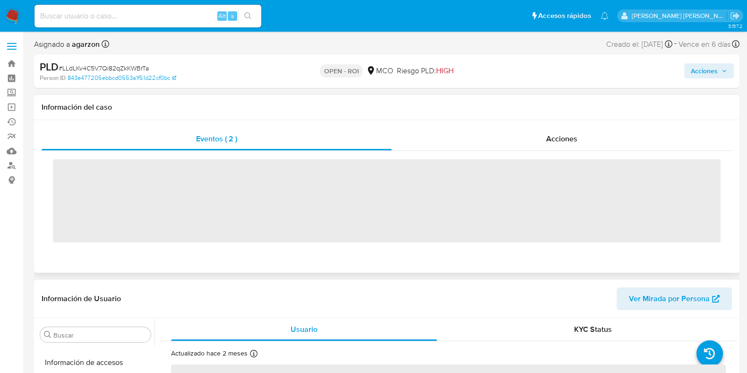
scroll to position [399, 0]
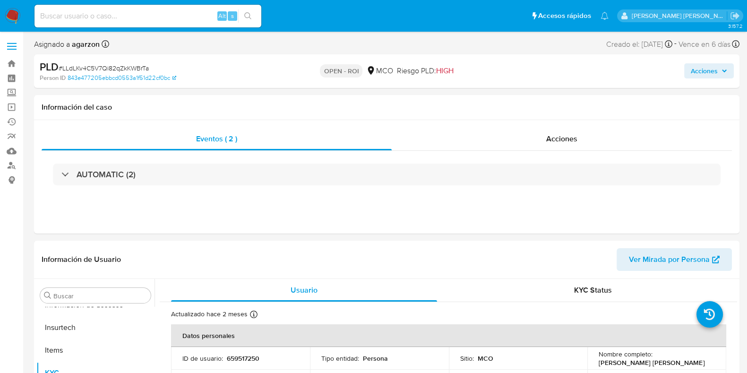
select select "10"
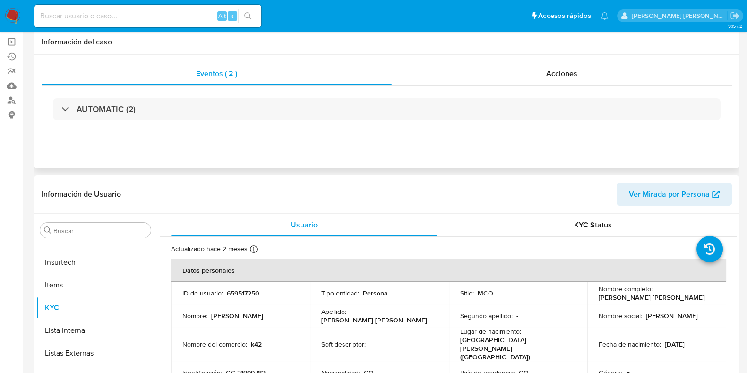
scroll to position [0, 0]
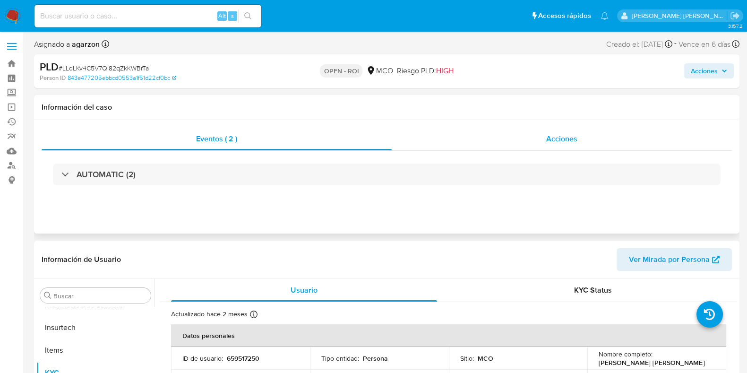
click at [568, 137] on span "Acciones" at bounding box center [561, 138] width 31 height 11
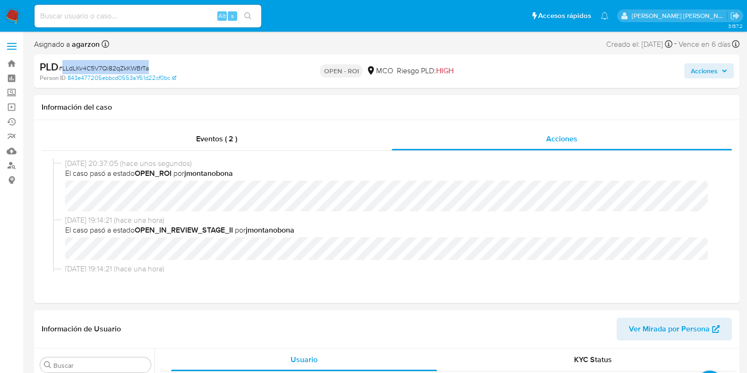
drag, startPoint x: 154, startPoint y: 67, endPoint x: 62, endPoint y: 68, distance: 91.7
click at [62, 68] on div "PLD # LLdLKv4C5V7Qi82qZkKWBrTa" at bounding box center [154, 67] width 228 height 14
copy span "LLdLKv4C5V7Qi82qZkKWBrTa"
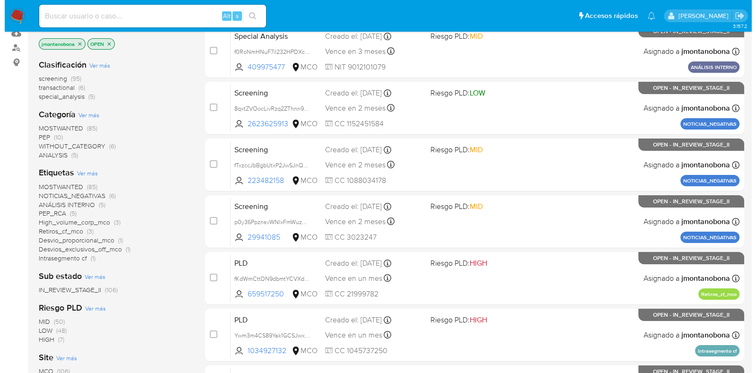
scroll to position [59, 0]
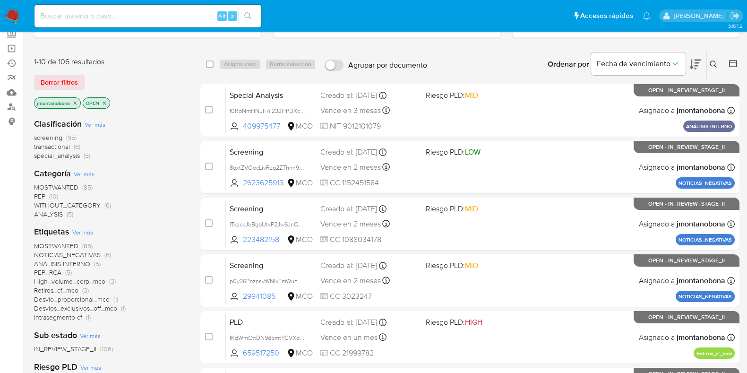
click at [100, 122] on span "Ver más" at bounding box center [95, 124] width 21 height 9
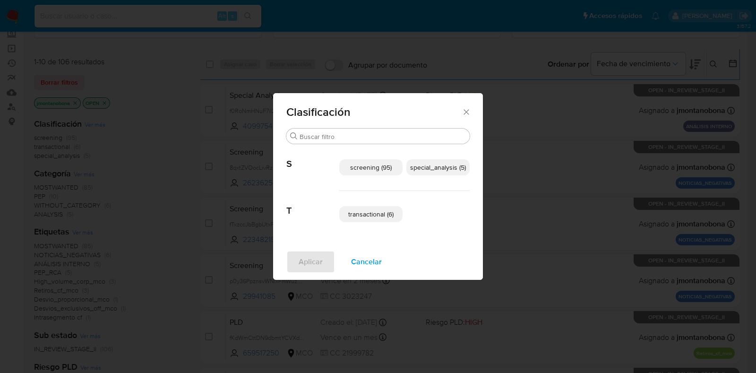
click at [421, 171] on span "special_analysis (5)" at bounding box center [438, 167] width 56 height 9
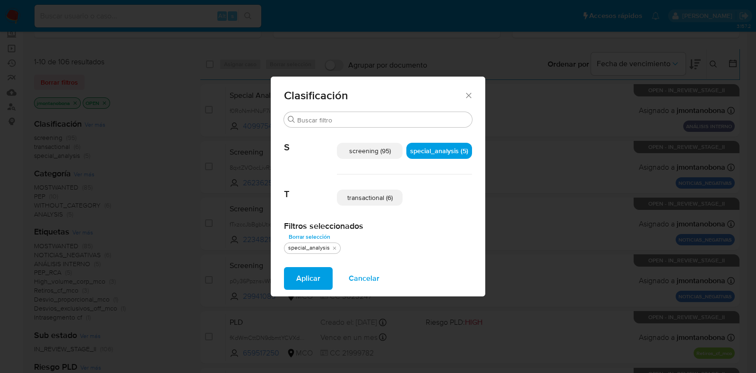
click at [378, 193] on span "transactional (6)" at bounding box center [369, 197] width 45 height 9
click at [324, 276] on button "Aplicar" at bounding box center [308, 278] width 49 height 23
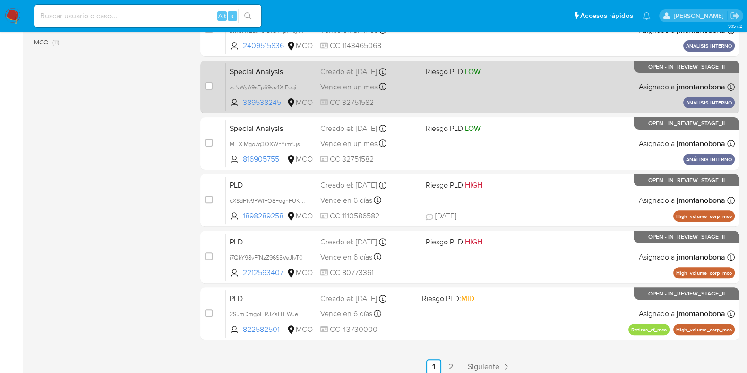
scroll to position [372, 0]
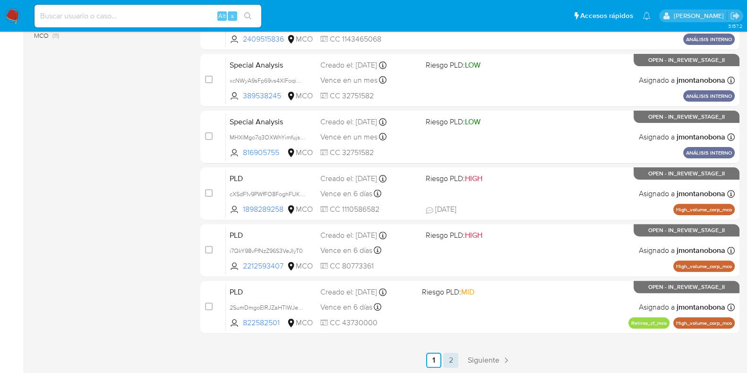
click at [454, 356] on link "2" at bounding box center [450, 359] width 15 height 15
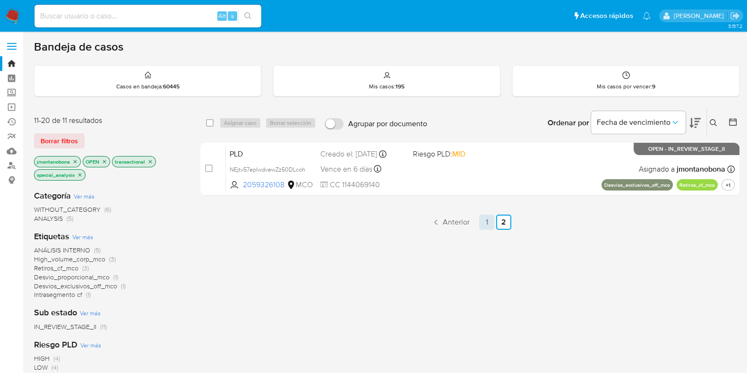
click at [487, 223] on link "1" at bounding box center [486, 221] width 15 height 15
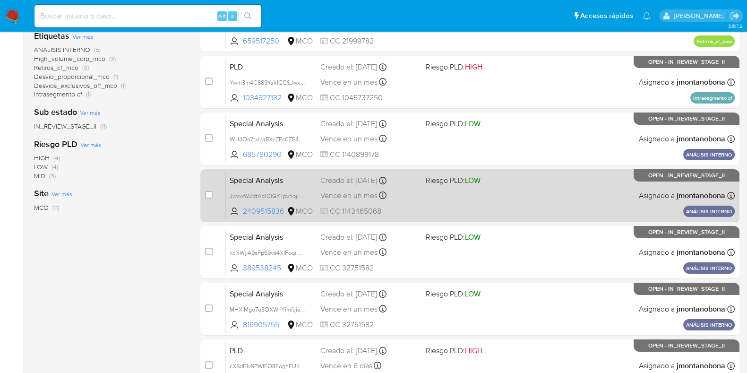
scroll to position [372, 0]
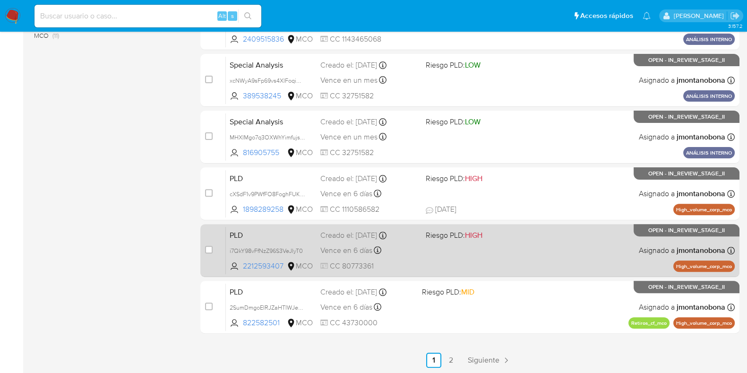
click at [268, 235] on span "PLD" at bounding box center [271, 234] width 83 height 12
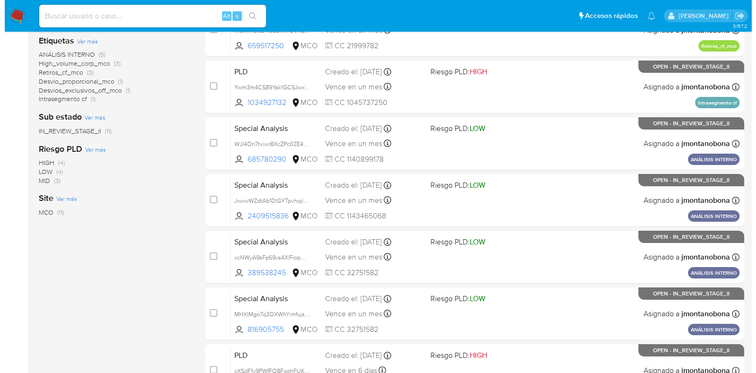
scroll to position [0, 0]
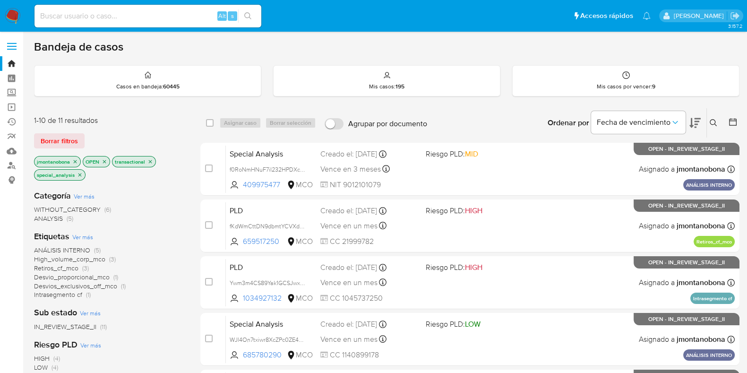
click at [715, 123] on icon at bounding box center [714, 123] width 8 height 8
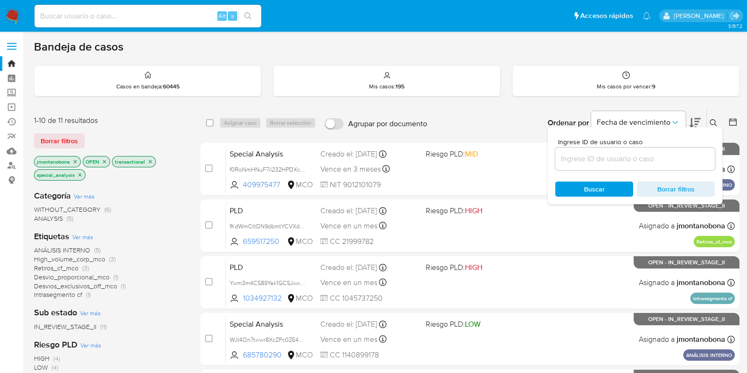
click at [574, 162] on input at bounding box center [635, 159] width 160 height 12
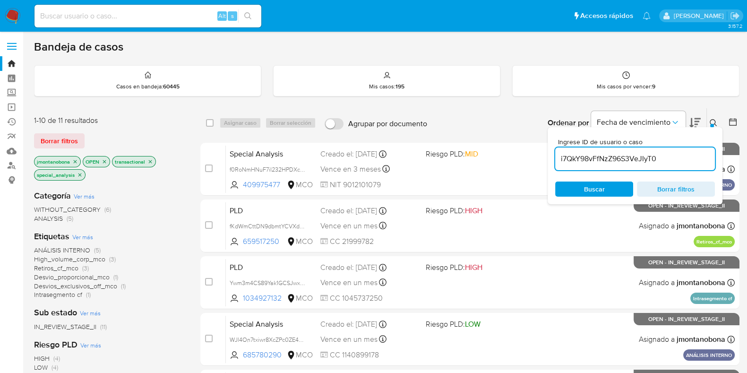
type input "i7QkY98vFfNzZ96S3VeJIyT0"
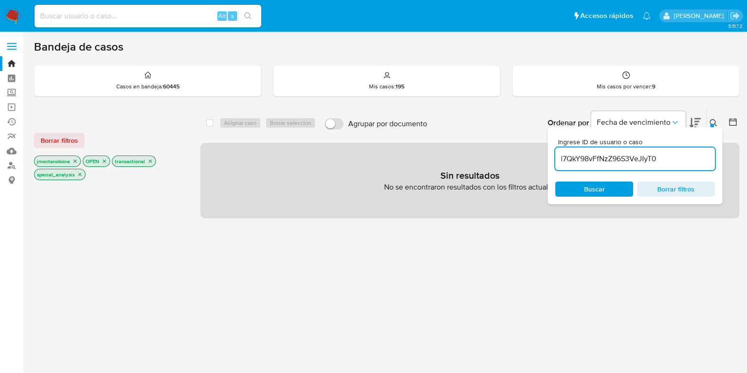
click at [70, 146] on span "Borrar filtros" at bounding box center [59, 140] width 37 height 13
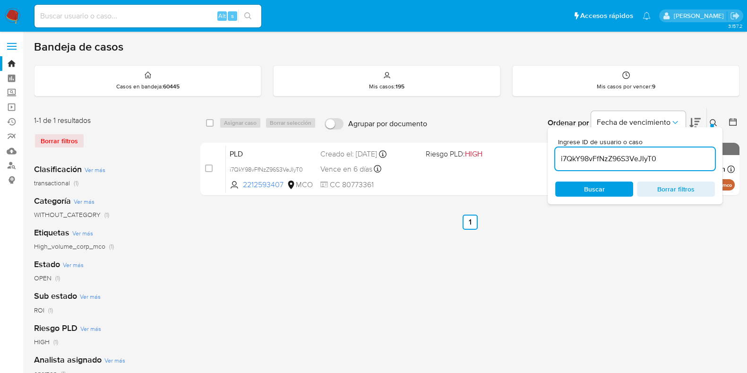
click at [709, 122] on button at bounding box center [715, 122] width 16 height 11
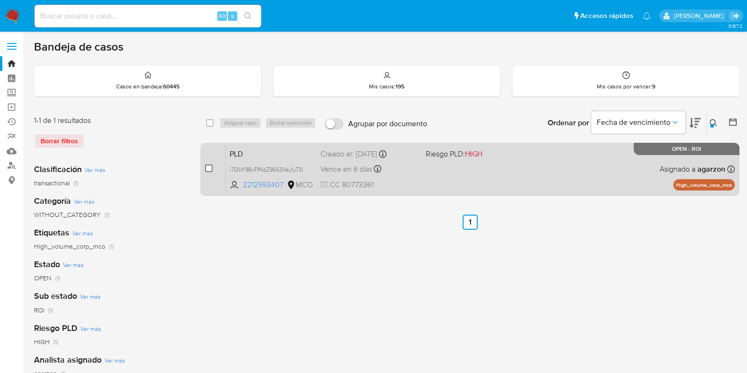
click at [209, 167] on input "checkbox" at bounding box center [209, 168] width 8 height 8
checkbox input "true"
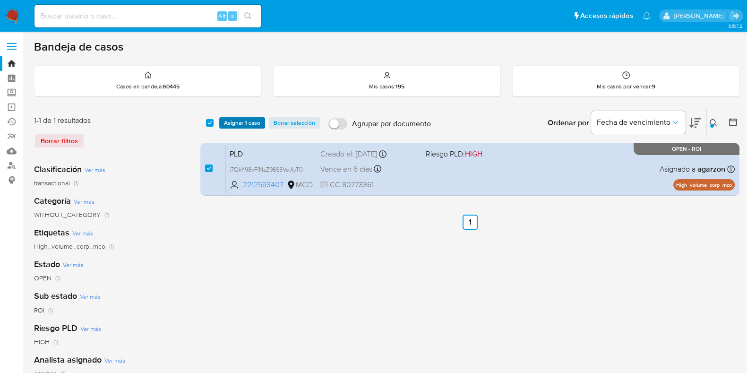
click at [236, 123] on span "Asignar 1 caso" at bounding box center [242, 122] width 36 height 9
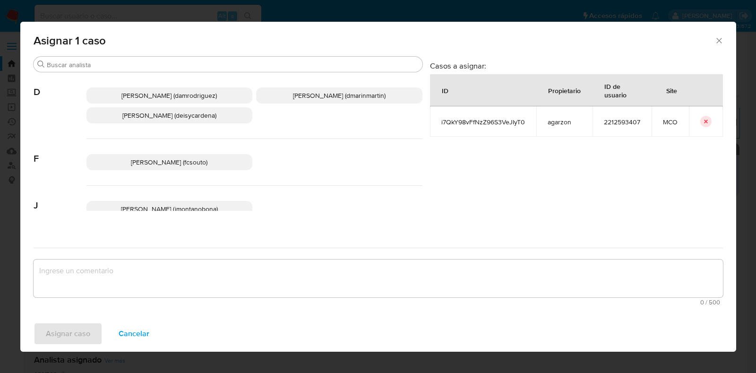
click at [191, 159] on span "Felipe Cayon (fcsouto)" at bounding box center [169, 161] width 77 height 9
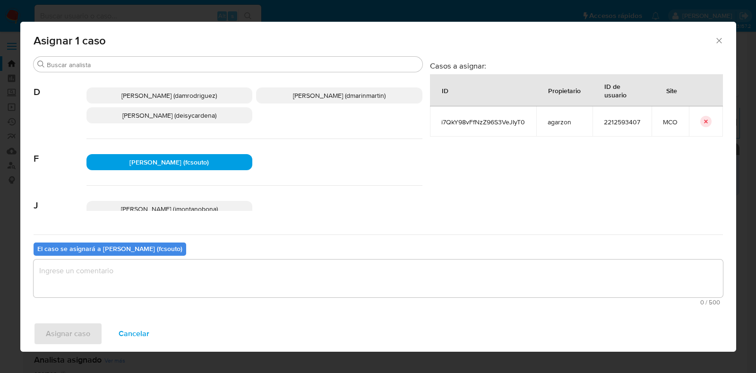
click at [181, 273] on textarea "assign-modal" at bounding box center [378, 278] width 689 height 38
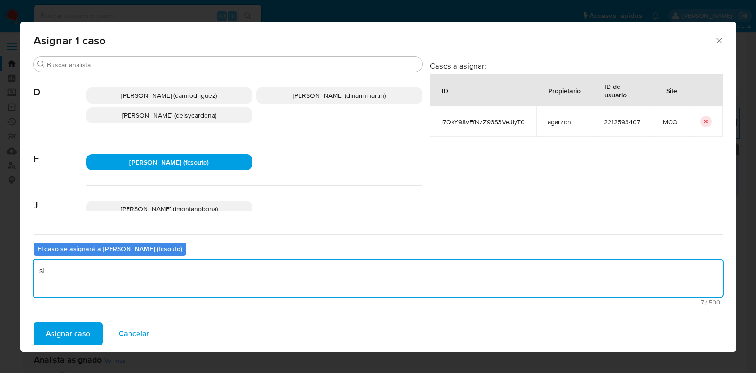
type textarea "s"
type textarea "Asignación"
click at [74, 329] on span "Asignar caso" at bounding box center [68, 333] width 44 height 21
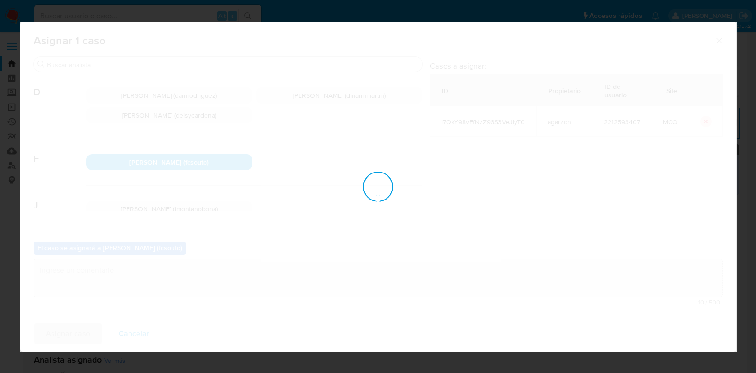
checkbox input "false"
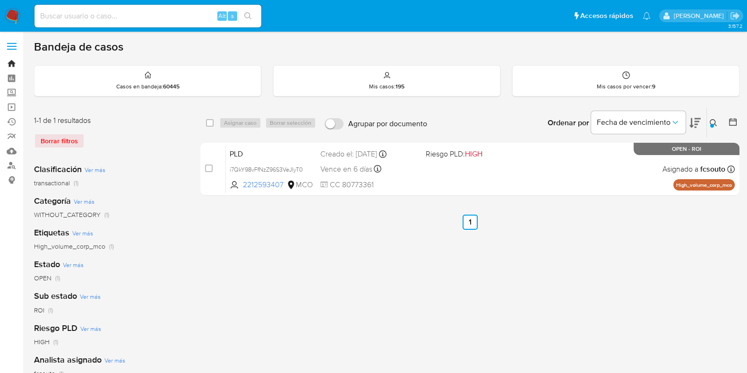
click at [9, 64] on link "Bandeja" at bounding box center [56, 63] width 112 height 15
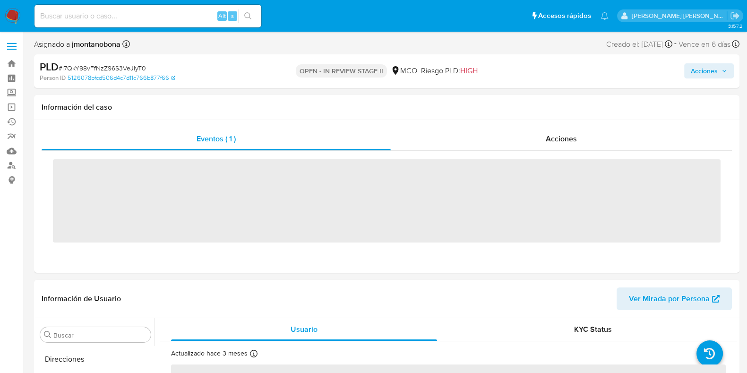
scroll to position [399, 0]
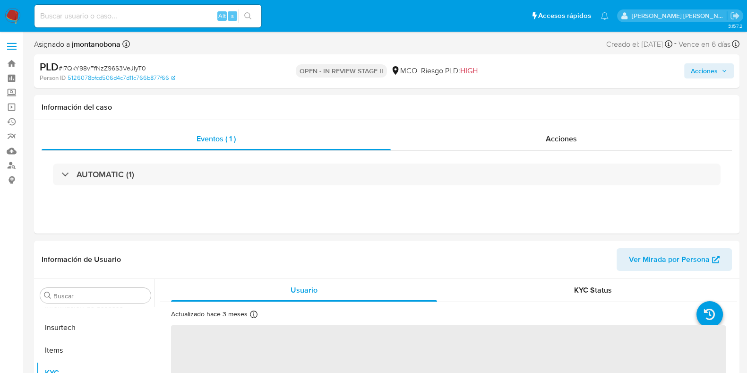
select select "10"
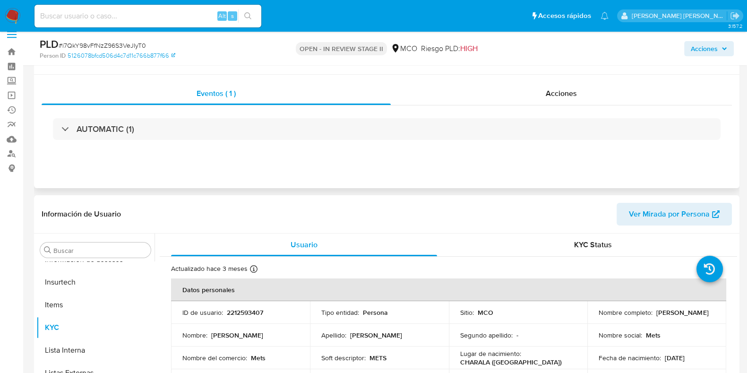
scroll to position [0, 0]
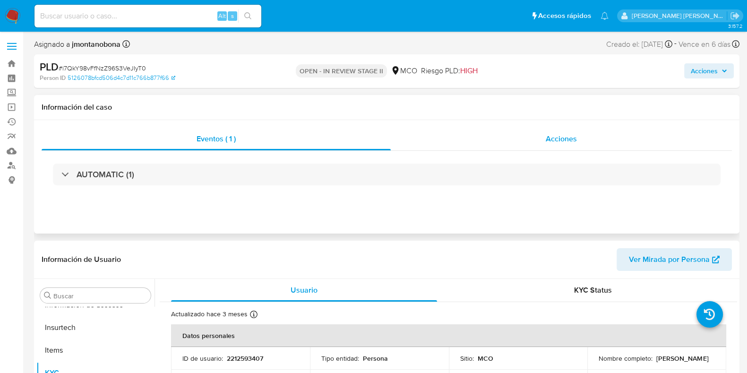
click at [572, 140] on span "Acciones" at bounding box center [561, 138] width 31 height 11
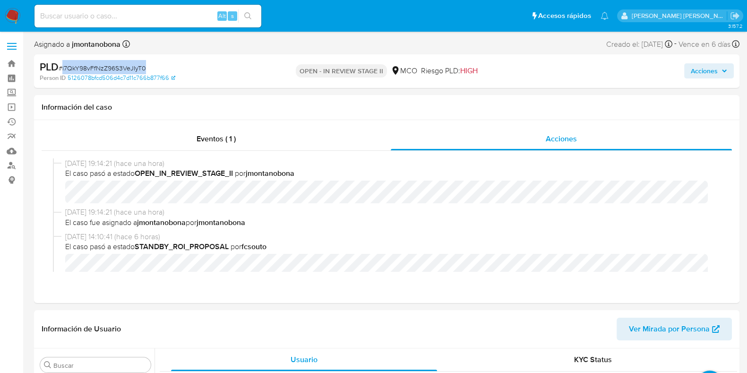
drag, startPoint x: 146, startPoint y: 68, endPoint x: 62, endPoint y: 68, distance: 84.1
click at [62, 68] on div "PLD # i7QkY98vFfNzZ96S3VeJIyT0" at bounding box center [154, 67] width 228 height 14
copy span "i7QkY98vFfNzZ96S3VeJIyT0"
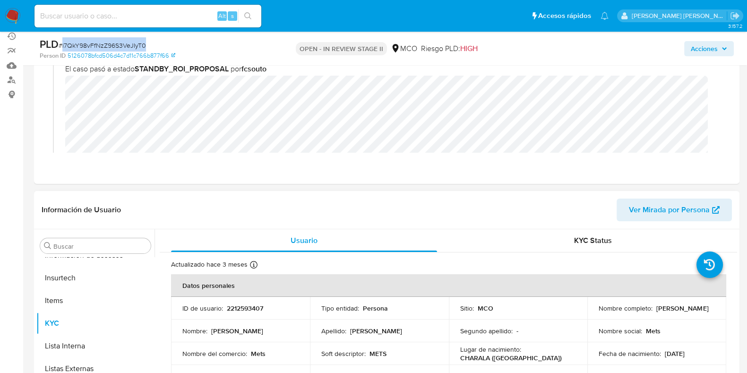
scroll to position [177, 0]
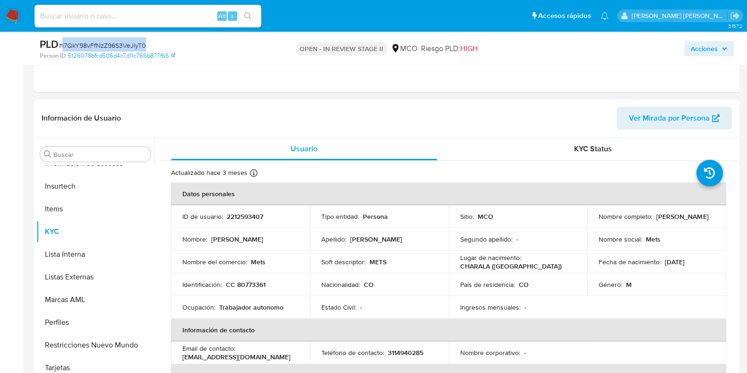
drag, startPoint x: 599, startPoint y: 222, endPoint x: 661, endPoint y: 222, distance: 62.4
click at [661, 222] on td "Nombre completo : [PERSON_NAME]" at bounding box center [656, 216] width 139 height 23
copy p "[PERSON_NAME]"
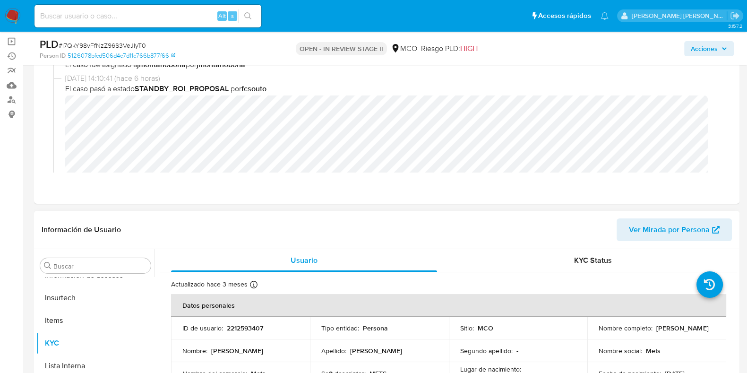
scroll to position [118, 0]
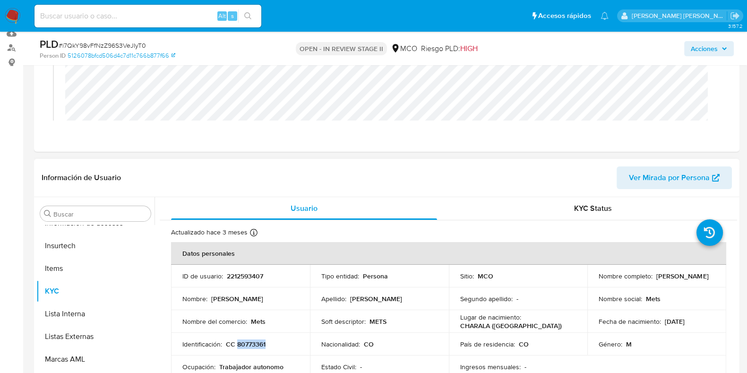
drag, startPoint x: 259, startPoint y: 343, endPoint x: 237, endPoint y: 343, distance: 22.7
click at [237, 343] on div "Identificación : CC 80773361" at bounding box center [240, 344] width 116 height 9
copy p "80773361"
drag, startPoint x: 226, startPoint y: 277, endPoint x: 263, endPoint y: 277, distance: 36.9
click at [263, 277] on p "2212593407" at bounding box center [245, 276] width 36 height 9
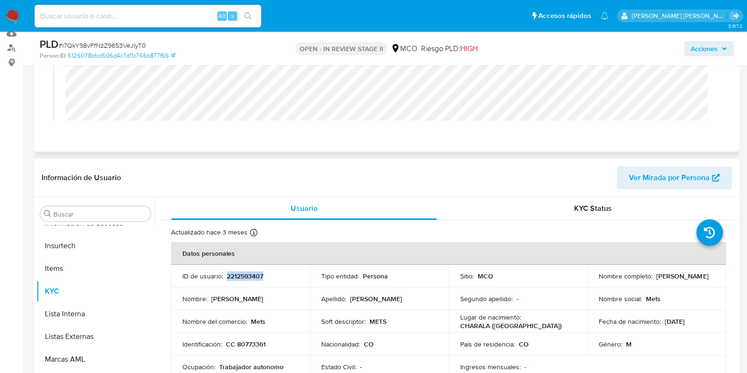
copy p "2212593407"
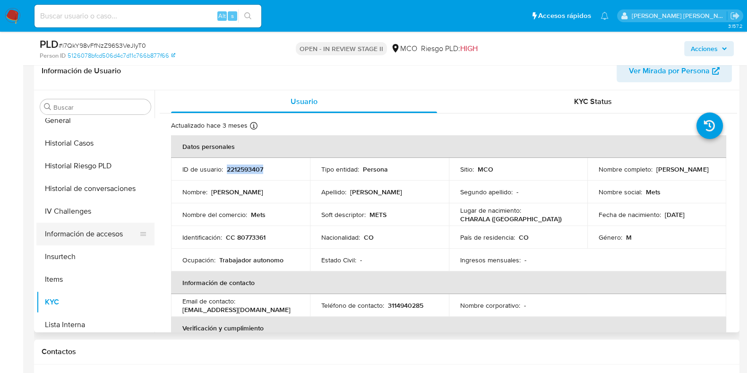
scroll to position [236, 0]
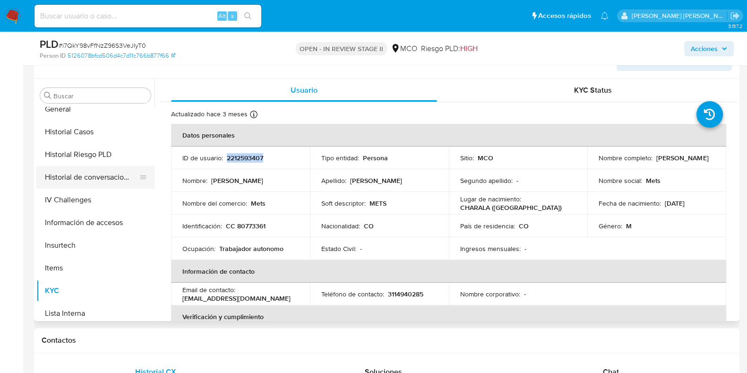
click at [99, 179] on button "Historial de conversaciones" at bounding box center [91, 177] width 111 height 23
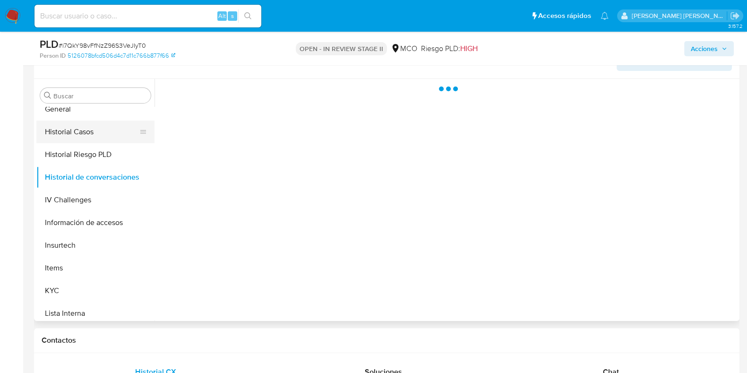
click at [80, 132] on button "Historial Casos" at bounding box center [91, 131] width 111 height 23
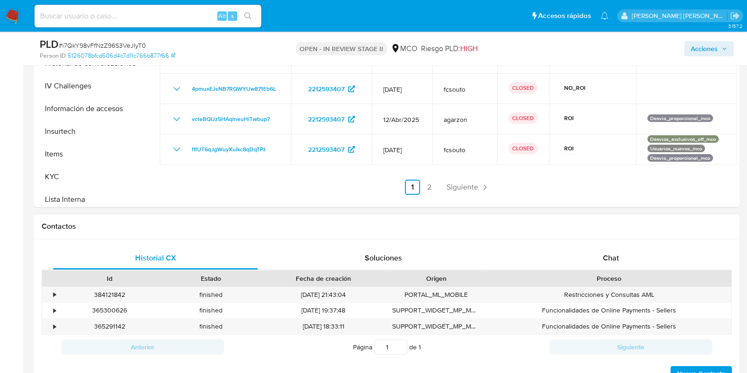
scroll to position [354, 0]
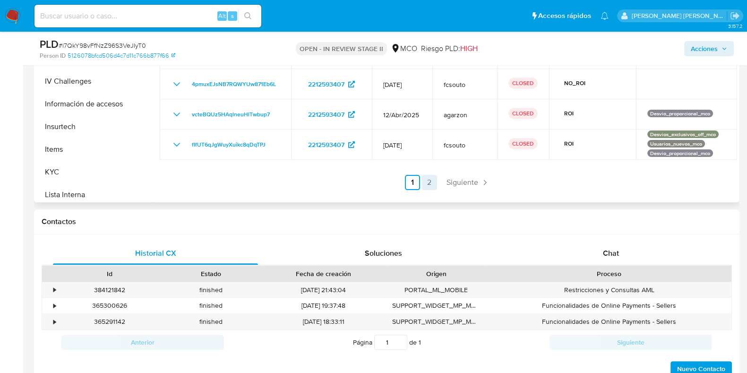
click at [430, 175] on link "2" at bounding box center [429, 182] width 15 height 15
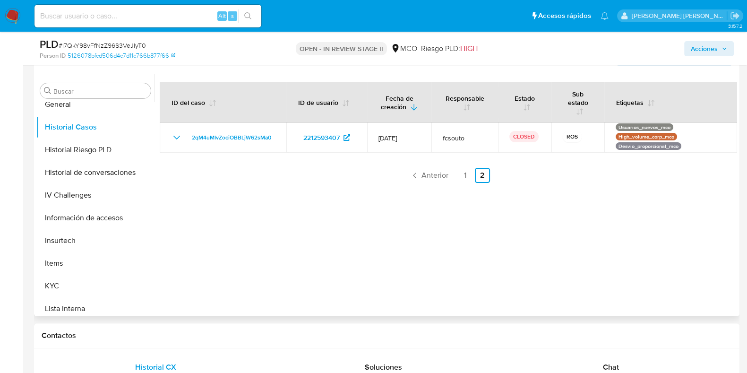
scroll to position [236, 0]
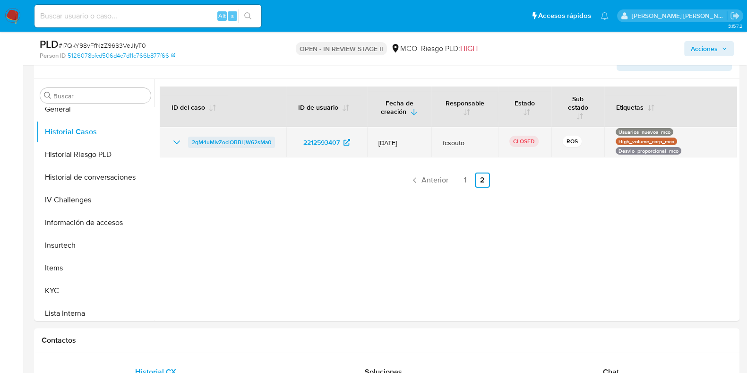
drag, startPoint x: 281, startPoint y: 143, endPoint x: 191, endPoint y: 146, distance: 89.8
click at [191, 146] on td "2qM4uMIvZociOBBLjW62sMa0" at bounding box center [223, 142] width 127 height 30
drag, startPoint x: 295, startPoint y: 143, endPoint x: 340, endPoint y: 144, distance: 45.4
click at [340, 144] on td "2212593407" at bounding box center [326, 142] width 81 height 30
click at [175, 143] on icon "Mostrar/Ocultar" at bounding box center [176, 142] width 11 height 11
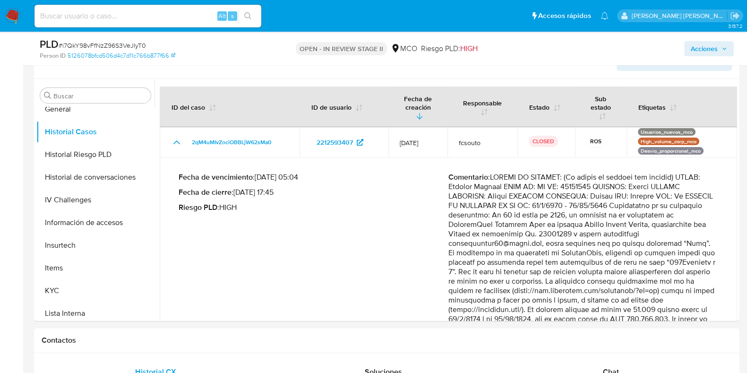
drag, startPoint x: 494, startPoint y: 188, endPoint x: 607, endPoint y: 192, distance: 113.5
click at [604, 192] on p "Comentario :" at bounding box center [583, 342] width 270 height 340
click at [614, 192] on p "Comentario :" at bounding box center [583, 342] width 270 height 340
drag, startPoint x: 579, startPoint y: 186, endPoint x: 636, endPoint y: 191, distance: 57.9
click at [635, 191] on p "Comentario :" at bounding box center [583, 342] width 270 height 340
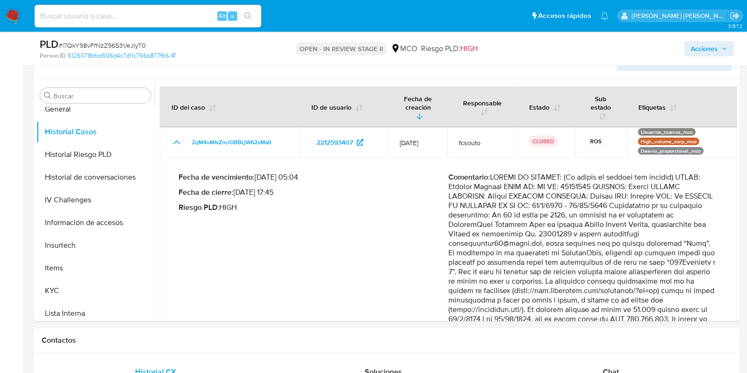
click at [644, 192] on p "Comentario :" at bounding box center [583, 342] width 270 height 340
drag, startPoint x: 533, startPoint y: 196, endPoint x: 650, endPoint y: 198, distance: 117.2
click at [636, 198] on p "Comentario :" at bounding box center [583, 342] width 270 height 340
click at [656, 199] on p "Comentario :" at bounding box center [583, 342] width 270 height 340
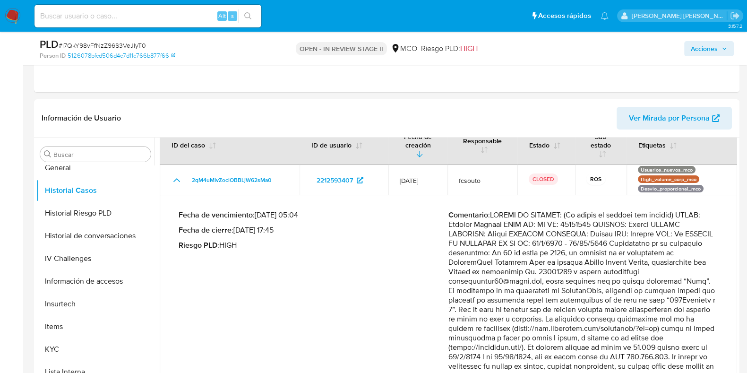
scroll to position [20, 0]
drag, startPoint x: 570, startPoint y: 248, endPoint x: 614, endPoint y: 279, distance: 52.9
drag, startPoint x: 578, startPoint y: 256, endPoint x: 640, endPoint y: 260, distance: 62.0
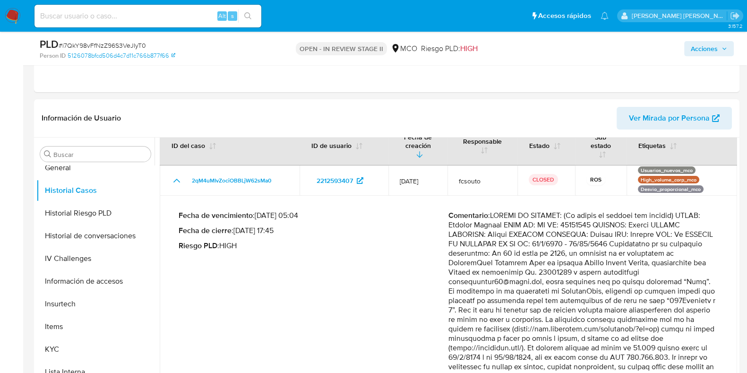
drag, startPoint x: 504, startPoint y: 264, endPoint x: 594, endPoint y: 265, distance: 90.2
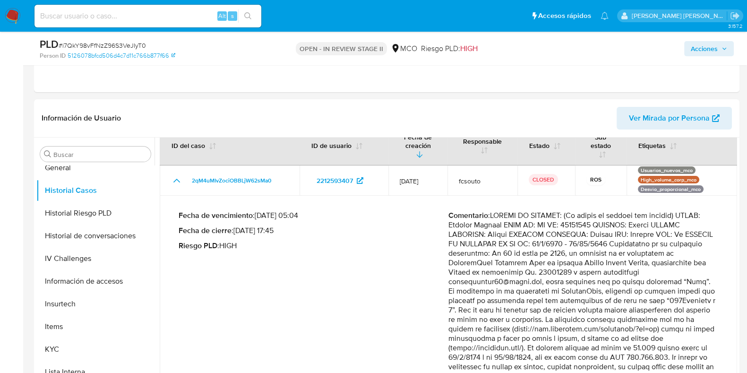
drag, startPoint x: 534, startPoint y: 271, endPoint x: 566, endPoint y: 273, distance: 31.2
drag, startPoint x: 476, startPoint y: 310, endPoint x: 657, endPoint y: 329, distance: 181.9
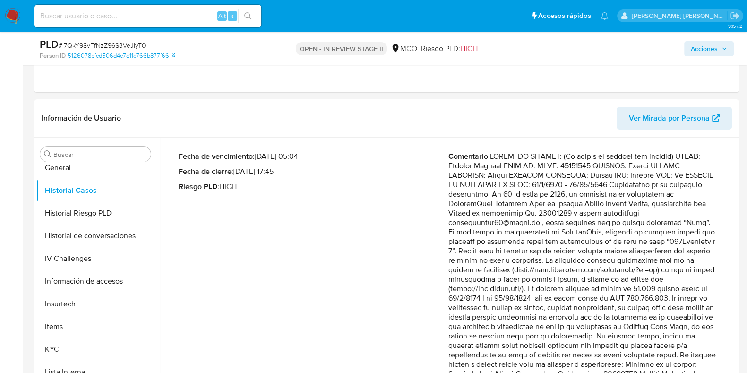
drag, startPoint x: 496, startPoint y: 281, endPoint x: 638, endPoint y: 305, distance: 144.2
click at [638, 305] on p "Comentario :" at bounding box center [583, 322] width 270 height 340
click at [595, 305] on p "Comentario :" at bounding box center [583, 322] width 270 height 340
drag, startPoint x: 531, startPoint y: 302, endPoint x: 635, endPoint y: 318, distance: 105.1
click at [635, 315] on p "Comentario :" at bounding box center [583, 322] width 270 height 340
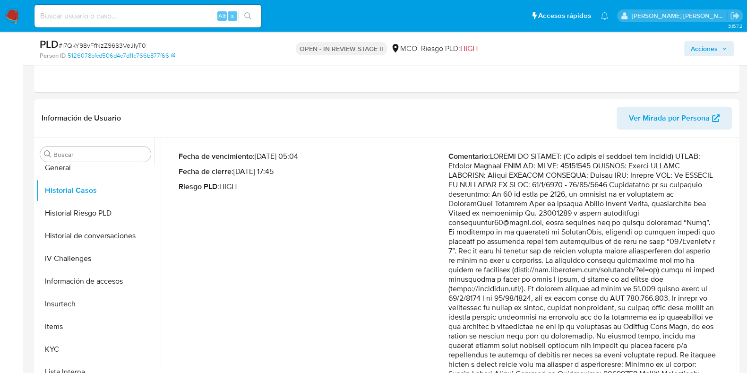
click at [631, 322] on p "Comentario :" at bounding box center [583, 322] width 270 height 340
drag, startPoint x: 498, startPoint y: 318, endPoint x: 658, endPoint y: 322, distance: 159.7
click at [658, 322] on p "Comentario :" at bounding box center [583, 322] width 270 height 340
click at [609, 340] on p "Comentario :" at bounding box center [583, 322] width 270 height 340
drag, startPoint x: 466, startPoint y: 335, endPoint x: 628, endPoint y: 340, distance: 162.6
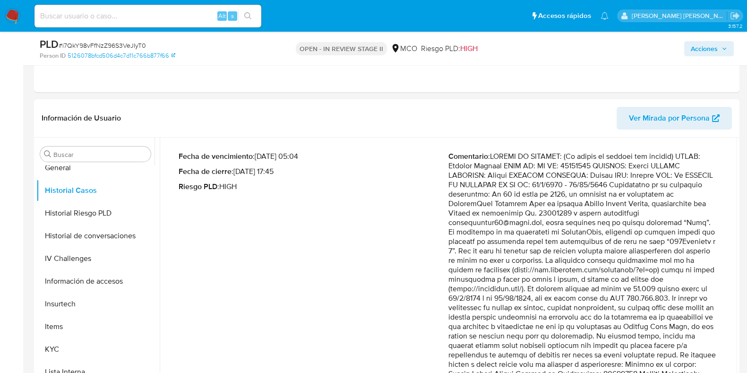
click at [627, 341] on p "Comentario :" at bounding box center [583, 322] width 270 height 340
click at [631, 340] on p "Comentario :" at bounding box center [583, 322] width 270 height 340
drag, startPoint x: 523, startPoint y: 336, endPoint x: 667, endPoint y: 334, distance: 144.6
click at [667, 334] on p "Comentario :" at bounding box center [583, 322] width 270 height 340
click at [668, 335] on p "Comentario :" at bounding box center [583, 322] width 270 height 340
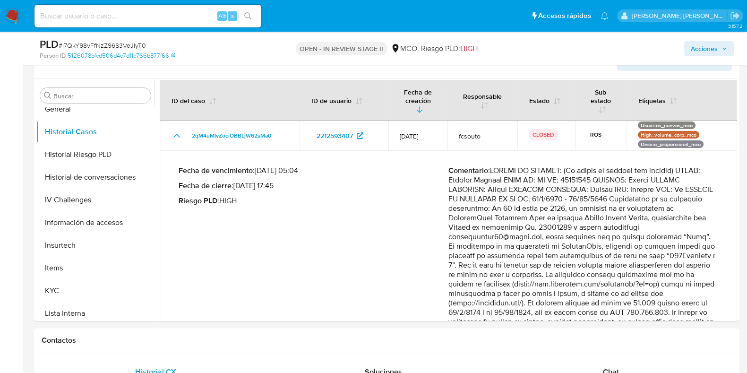
scroll to position [0, 0]
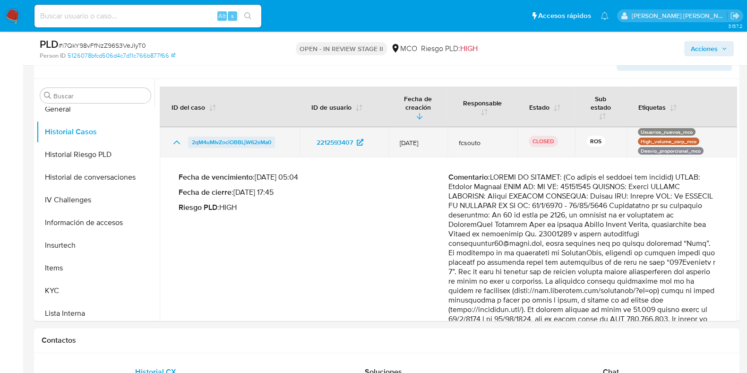
click at [243, 140] on span "2qM4uMIvZociOBBLjW62sMa0" at bounding box center [231, 142] width 79 height 11
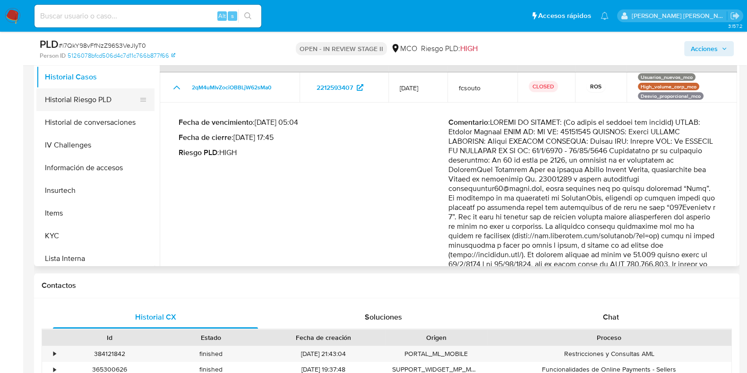
scroll to position [295, 0]
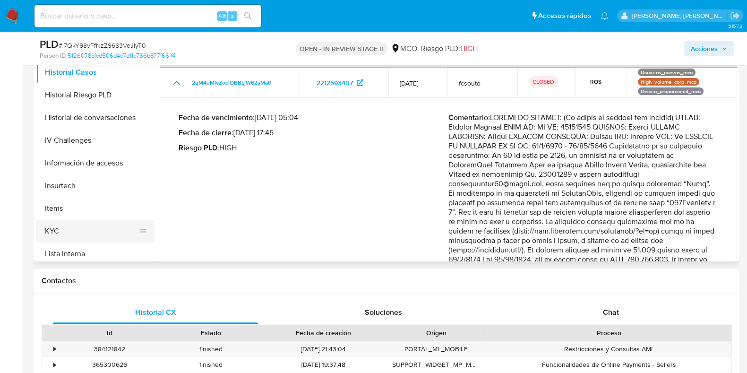
click at [58, 232] on button "KYC" at bounding box center [91, 231] width 111 height 23
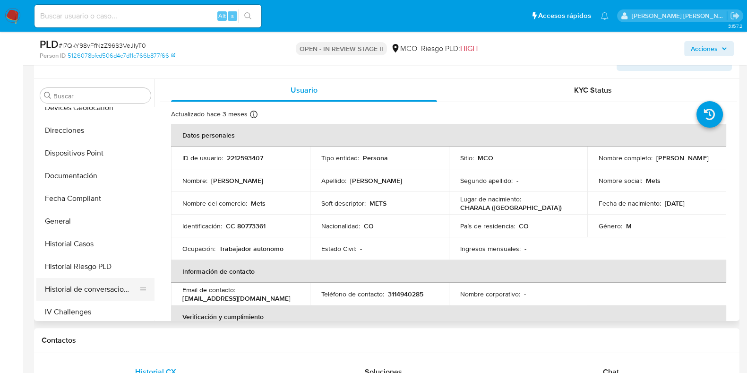
scroll to position [163, 0]
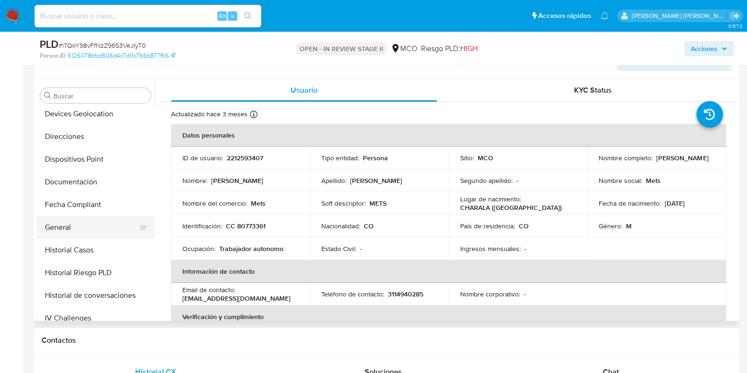
click at [62, 230] on button "General" at bounding box center [91, 227] width 111 height 23
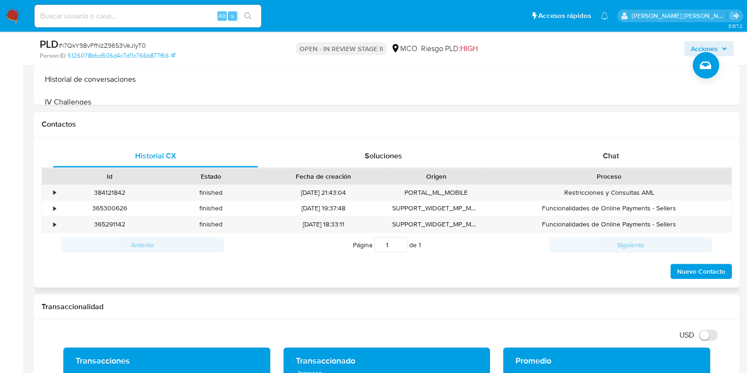
scroll to position [451, 0]
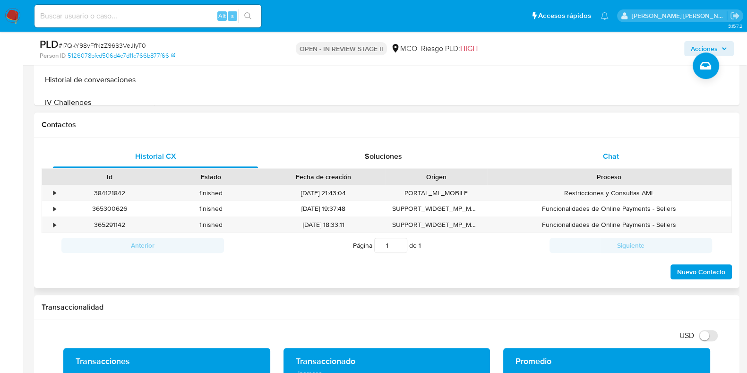
click at [603, 154] on span "Chat" at bounding box center [611, 156] width 16 height 11
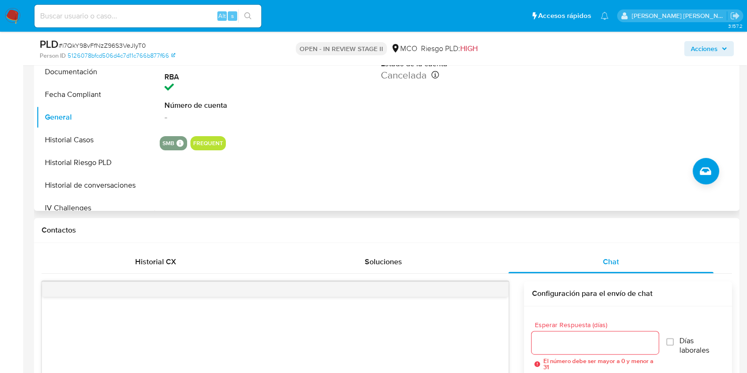
scroll to position [333, 0]
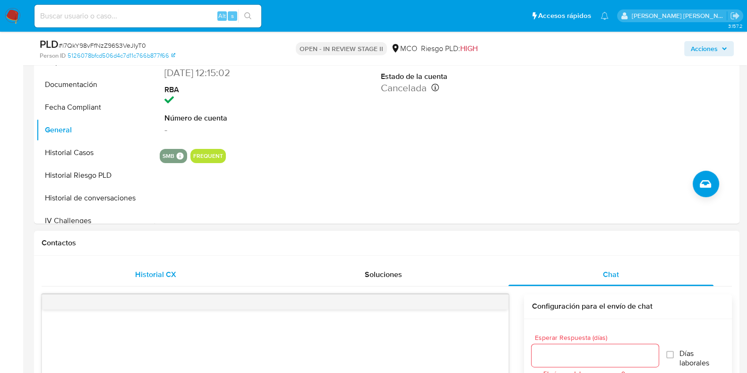
click at [149, 271] on span "Historial CX" at bounding box center [155, 274] width 41 height 11
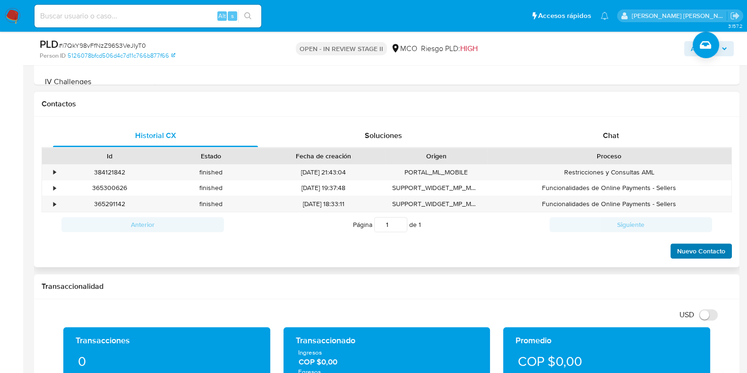
scroll to position [709, 0]
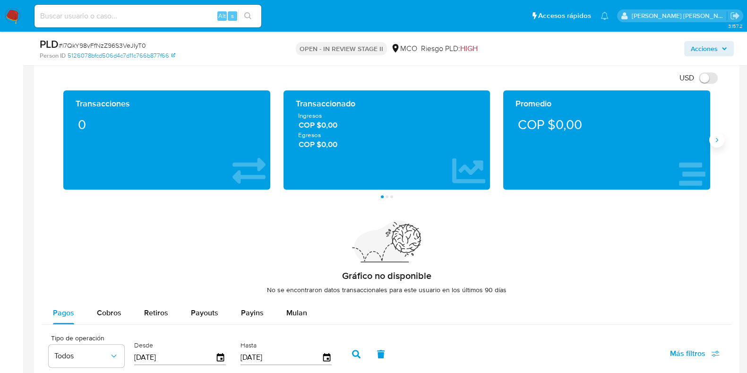
click at [716, 146] on button "Siguiente" at bounding box center [716, 139] width 15 height 15
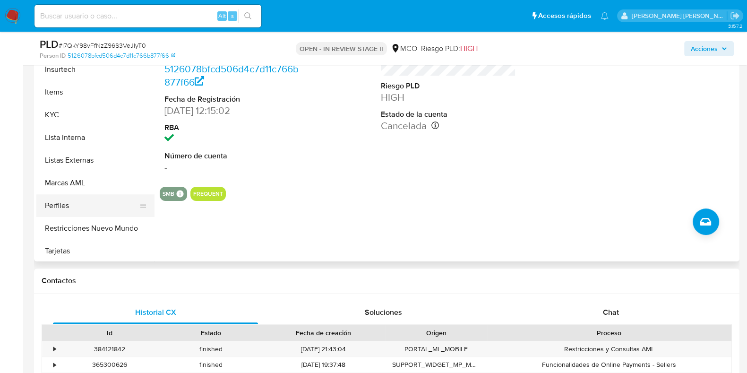
scroll to position [399, 0]
click at [86, 218] on button "Restricciones Nuevo Mundo" at bounding box center [91, 226] width 111 height 23
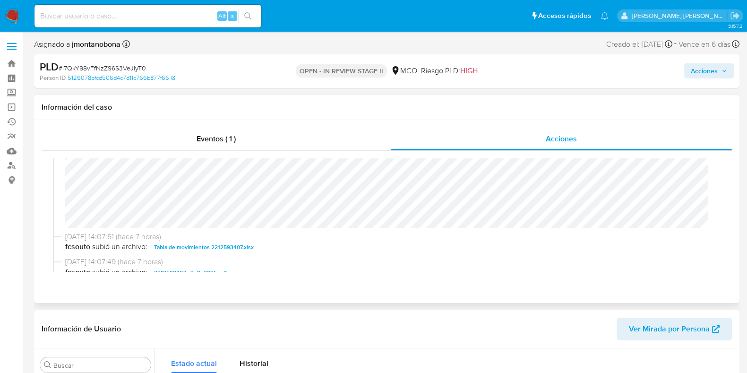
scroll to position [59, 0]
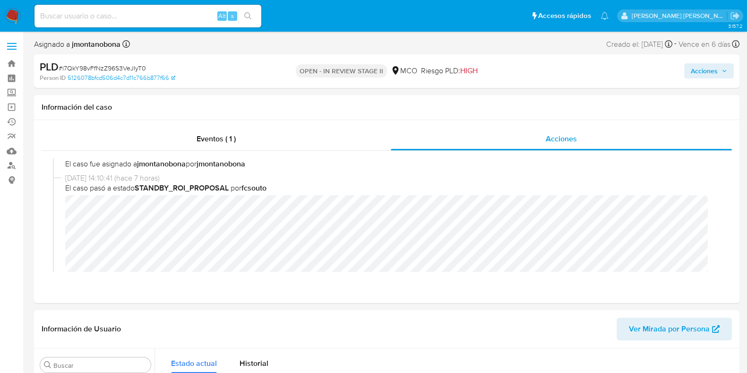
click at [702, 69] on span "Acciones" at bounding box center [704, 70] width 27 height 15
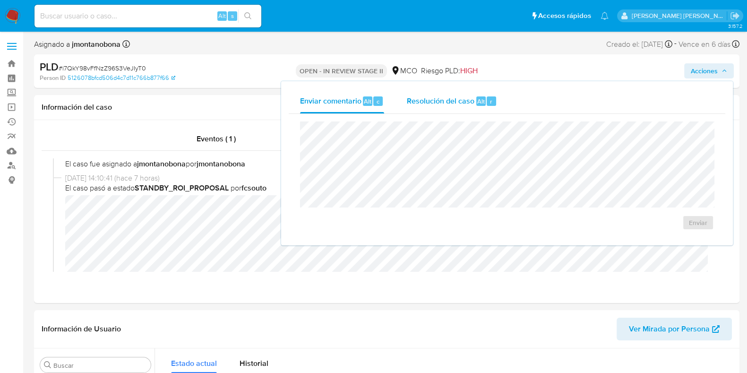
click at [448, 110] on div "Resolución del caso Alt r" at bounding box center [452, 101] width 90 height 25
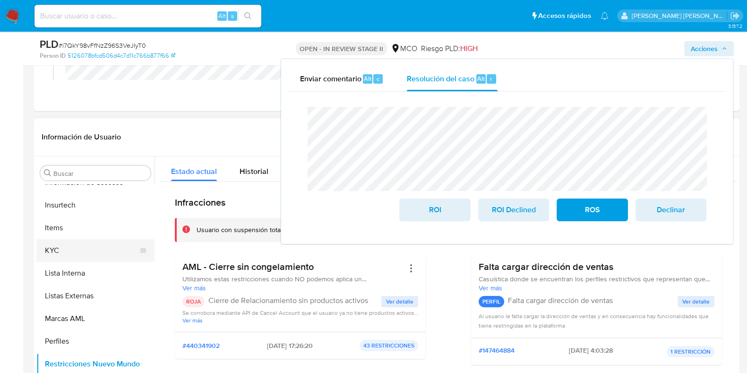
scroll to position [177, 0]
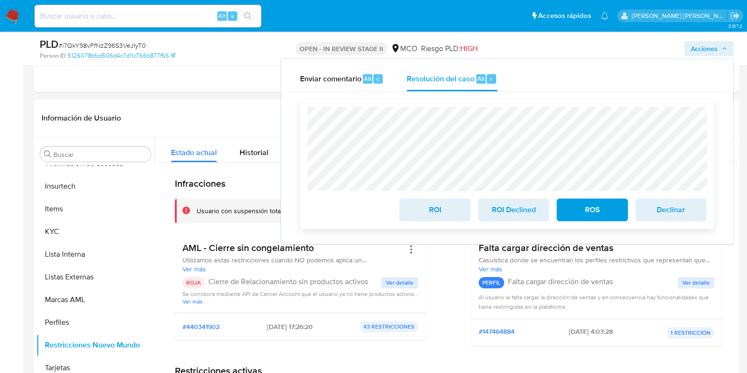
click at [434, 213] on span "ROI" at bounding box center [434, 209] width 46 height 21
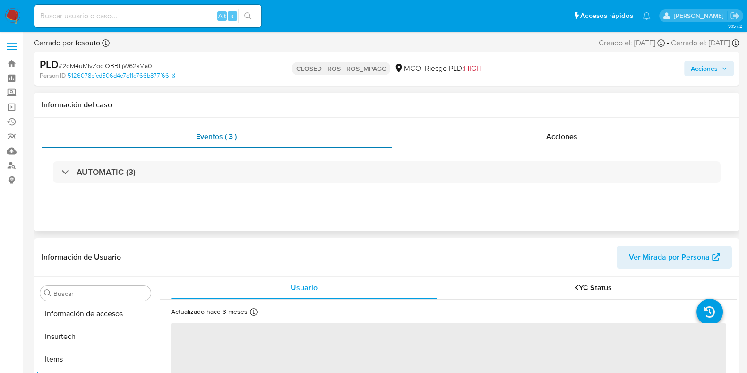
scroll to position [399, 0]
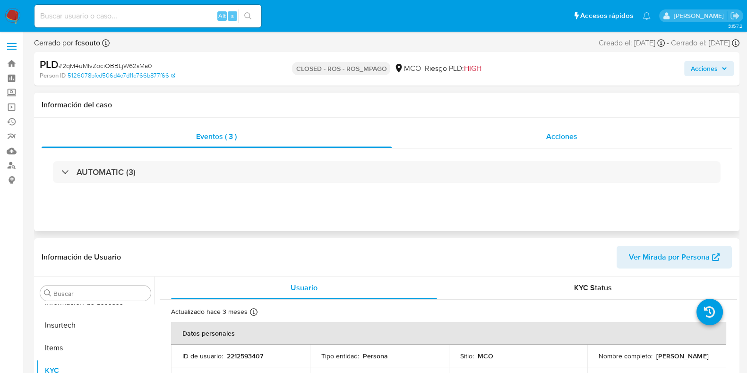
select select "10"
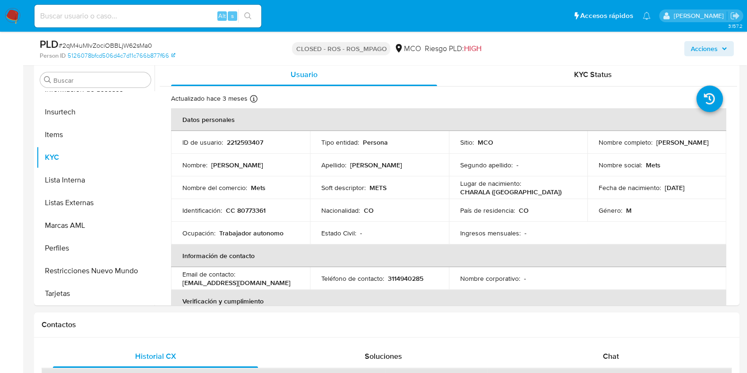
scroll to position [0, 0]
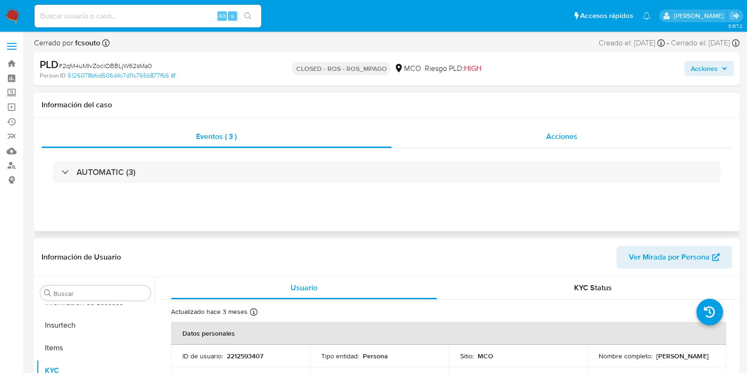
click at [556, 139] on span "Acciones" at bounding box center [561, 136] width 31 height 11
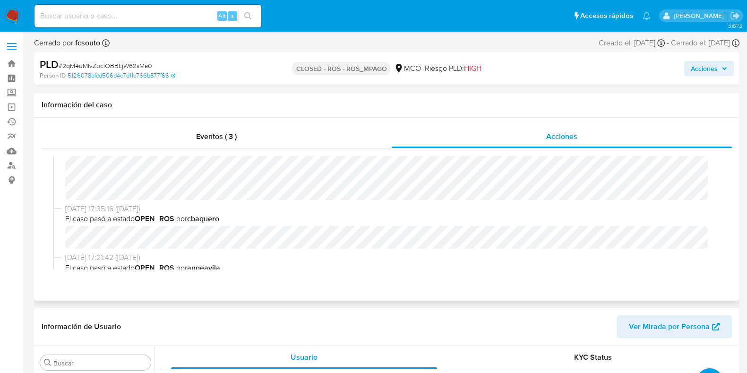
scroll to position [118, 0]
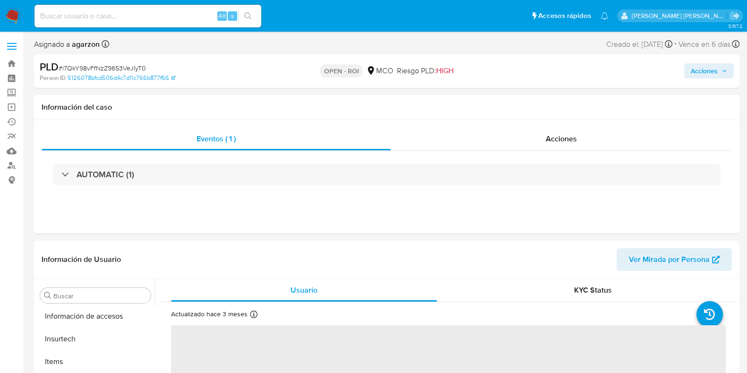
scroll to position [399, 0]
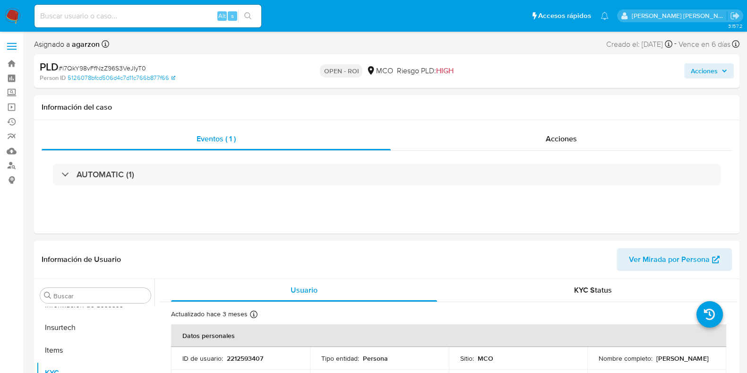
select select "10"
drag, startPoint x: 153, startPoint y: 65, endPoint x: 62, endPoint y: 65, distance: 90.7
click at [62, 65] on div "PLD # i7QkY98vFfNzZ96S3VeJIyT0" at bounding box center [154, 67] width 228 height 14
copy span "i7QkY98vFfNzZ96S3VeJIyT0"
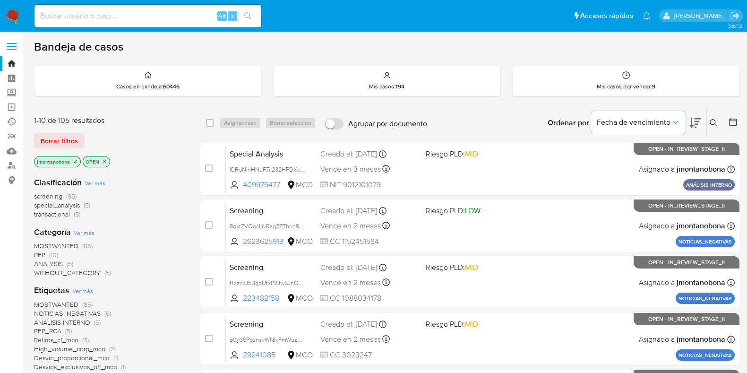
click at [92, 180] on span "Ver más" at bounding box center [95, 183] width 21 height 9
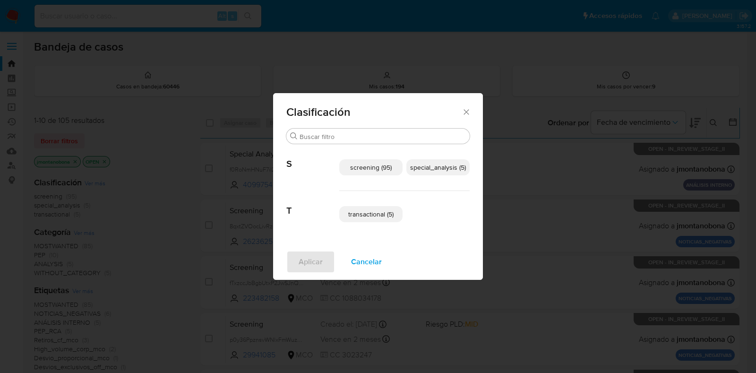
click at [429, 170] on span "special_analysis (5)" at bounding box center [438, 167] width 56 height 9
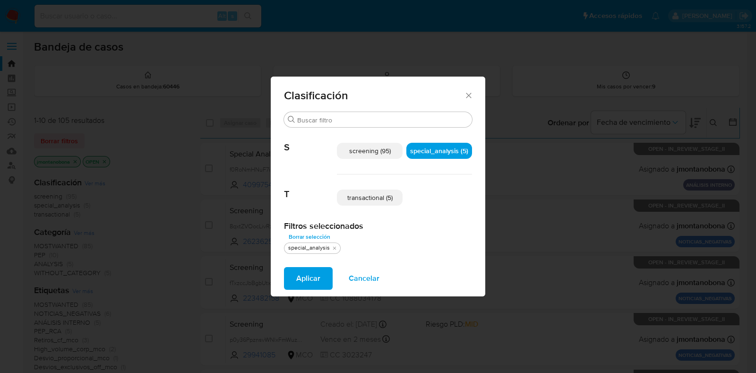
click at [377, 195] on span "transactional (5)" at bounding box center [369, 197] width 45 height 9
click at [308, 277] on span "Aplicar" at bounding box center [308, 278] width 24 height 21
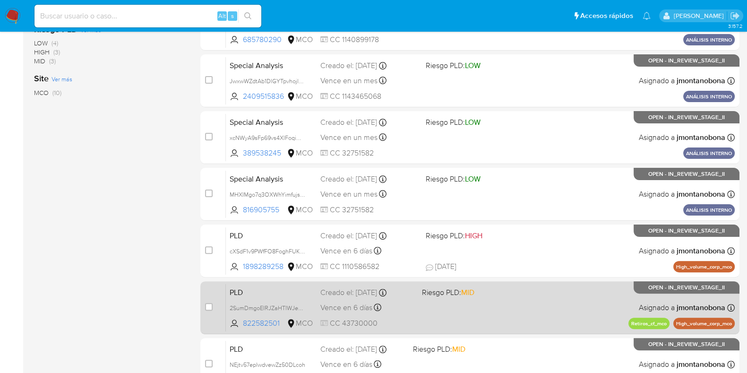
scroll to position [372, 0]
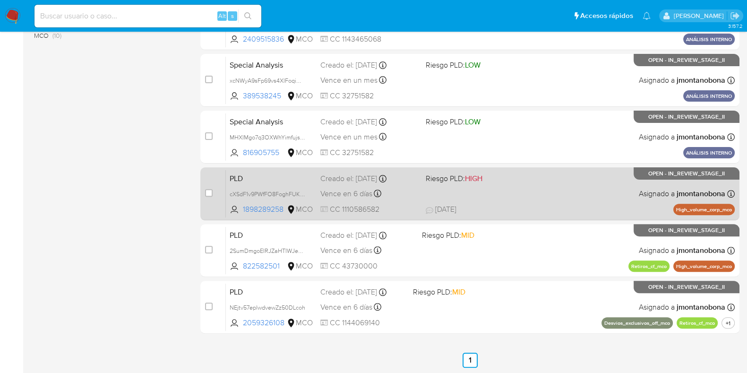
click at [269, 178] on span "PLD" at bounding box center [271, 177] width 83 height 12
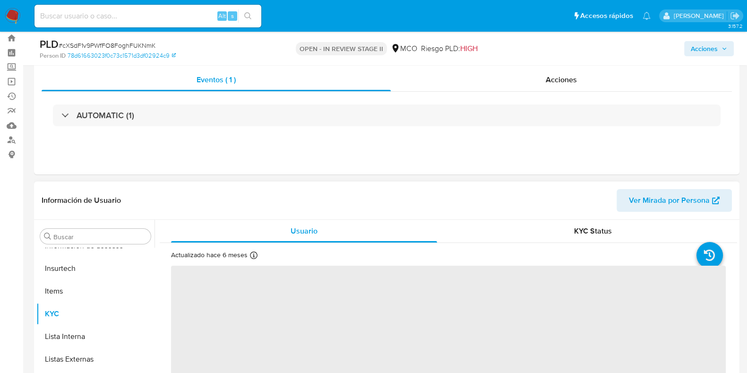
scroll to position [177, 0]
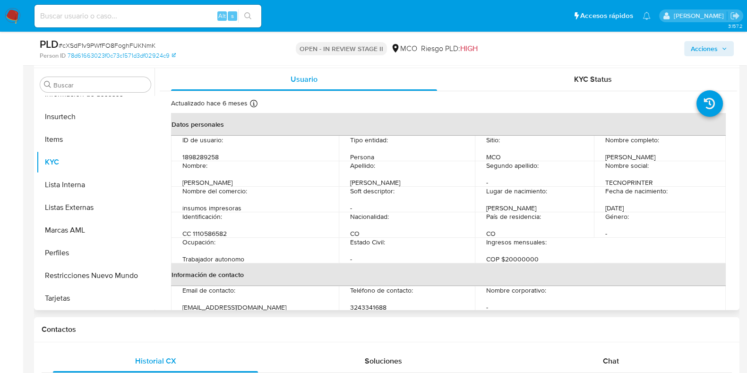
select select "10"
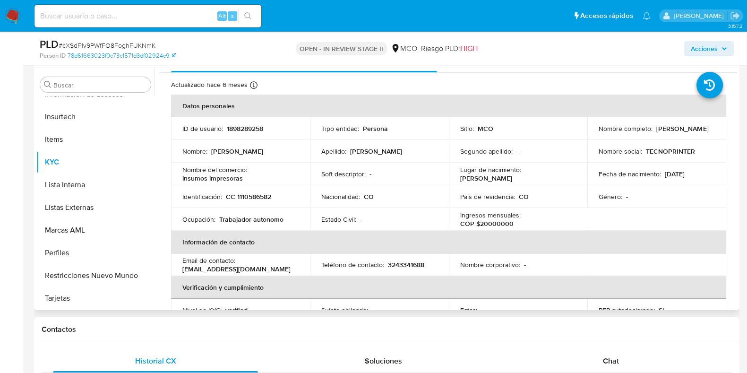
scroll to position [0, 0]
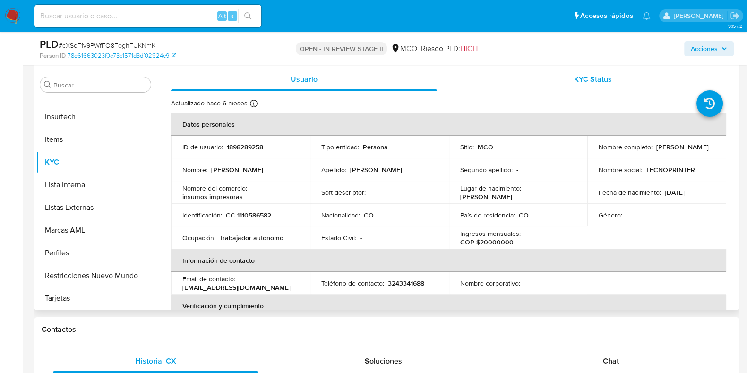
click at [574, 76] on span "KYC Status" at bounding box center [593, 79] width 38 height 11
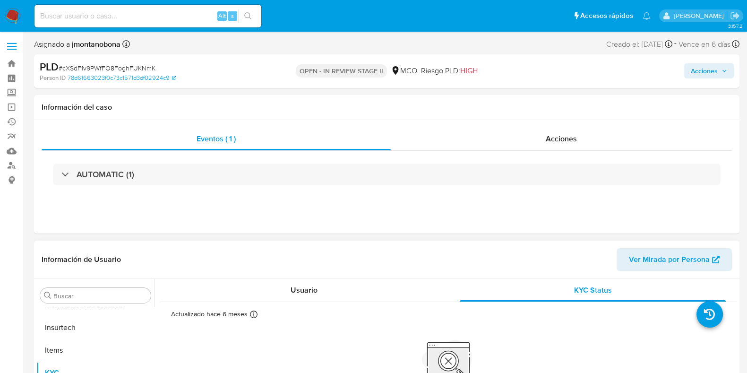
click at [307, 291] on span "Usuario" at bounding box center [304, 289] width 27 height 11
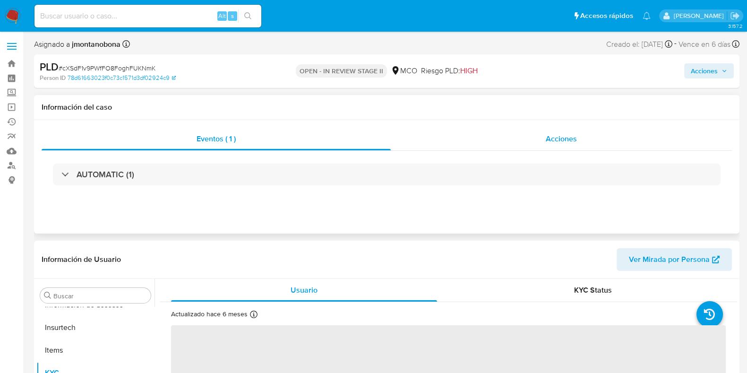
click at [575, 135] on span "Acciones" at bounding box center [561, 138] width 31 height 11
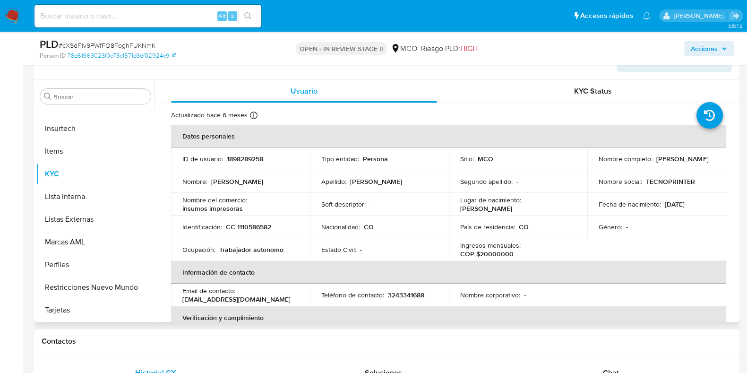
scroll to position [236, 0]
drag, startPoint x: 271, startPoint y: 154, endPoint x: 225, endPoint y: 157, distance: 45.4
click at [225, 157] on div "ID de usuario : 1898289258" at bounding box center [240, 158] width 116 height 9
copy p "1898289258"
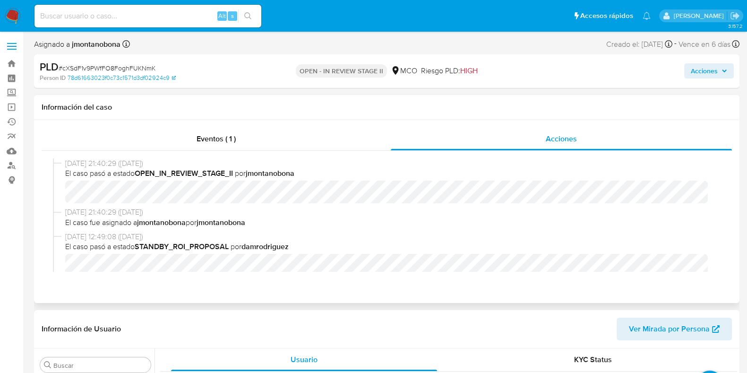
scroll to position [59, 0]
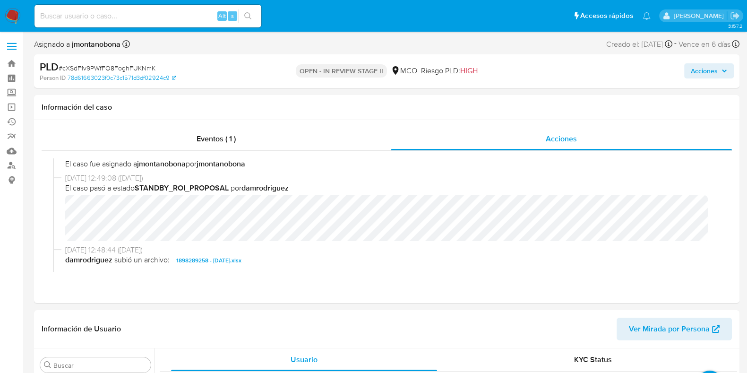
click at [712, 70] on span "Acciones" at bounding box center [704, 70] width 27 height 15
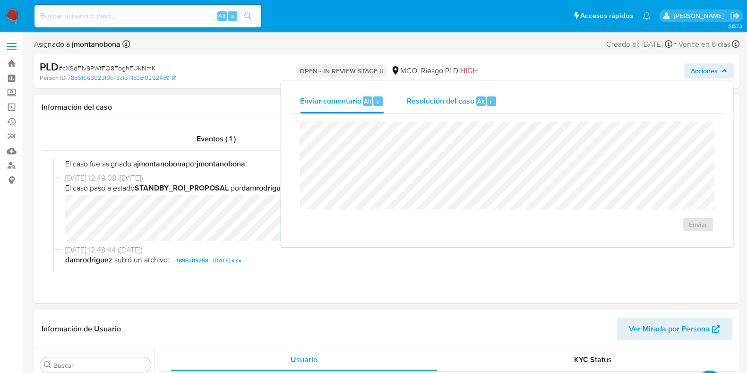
click at [433, 102] on span "Resolución del caso" at bounding box center [441, 100] width 68 height 11
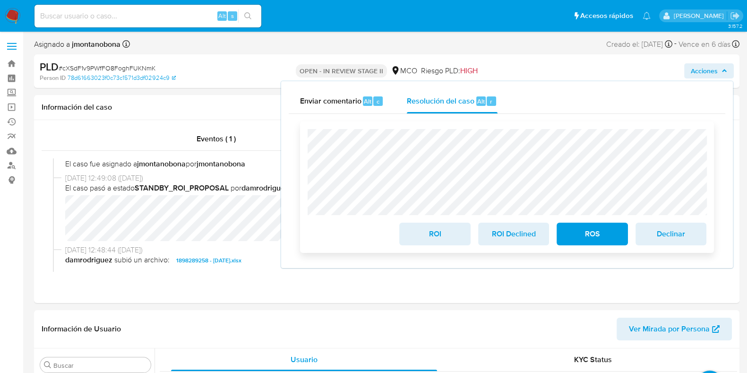
click at [451, 239] on span "ROI" at bounding box center [434, 233] width 46 height 21
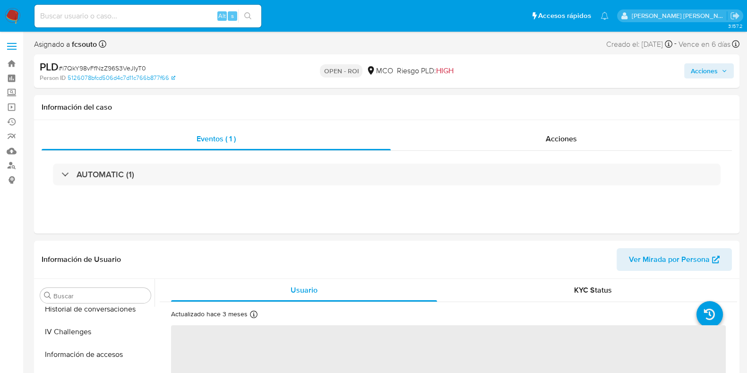
scroll to position [399, 0]
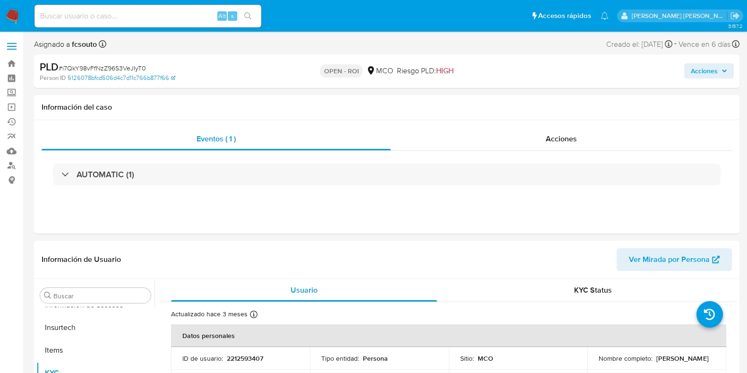
select select "10"
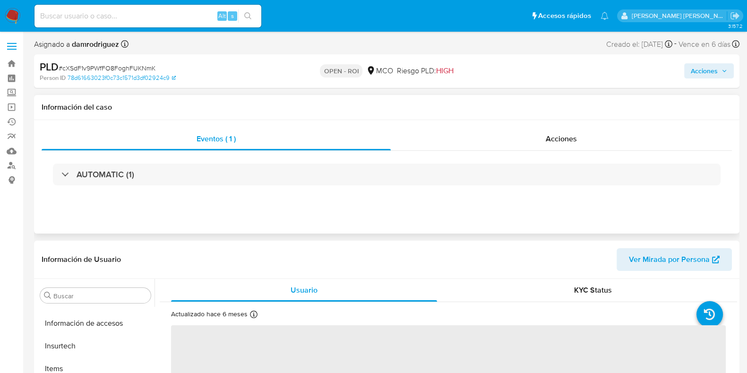
scroll to position [399, 0]
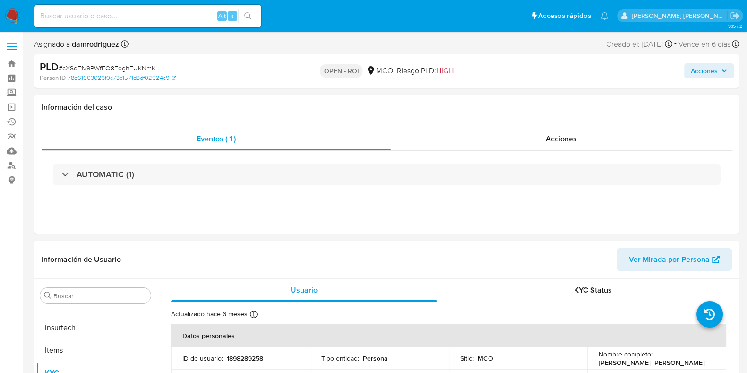
select select "10"
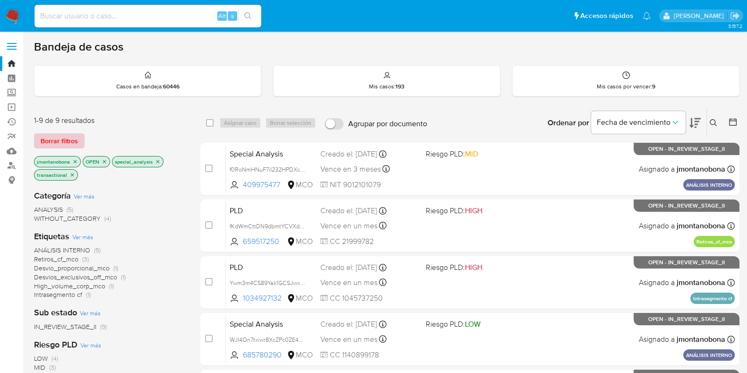
click at [57, 138] on span "Borrar filtros" at bounding box center [59, 140] width 37 height 13
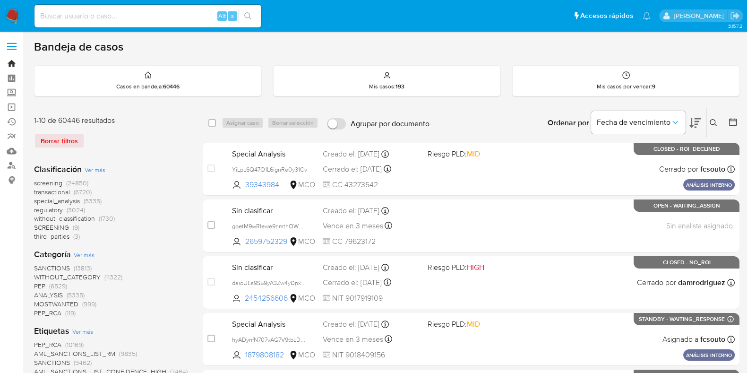
click at [12, 65] on link "Bandeja" at bounding box center [56, 63] width 112 height 15
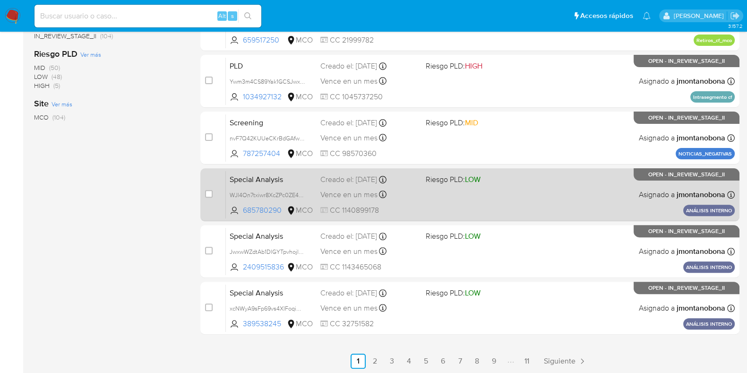
scroll to position [372, 0]
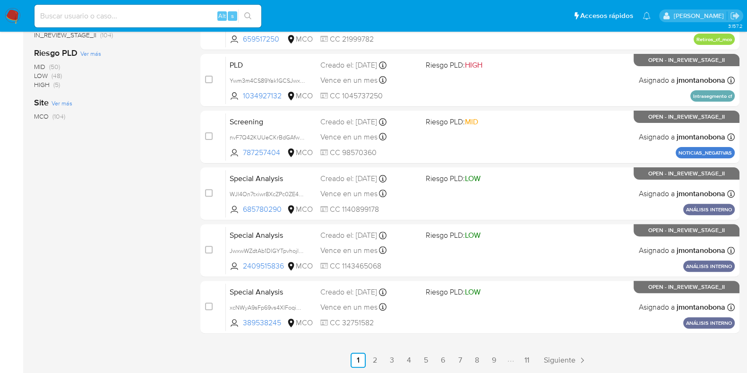
click at [524, 358] on link "11" at bounding box center [526, 359] width 15 height 15
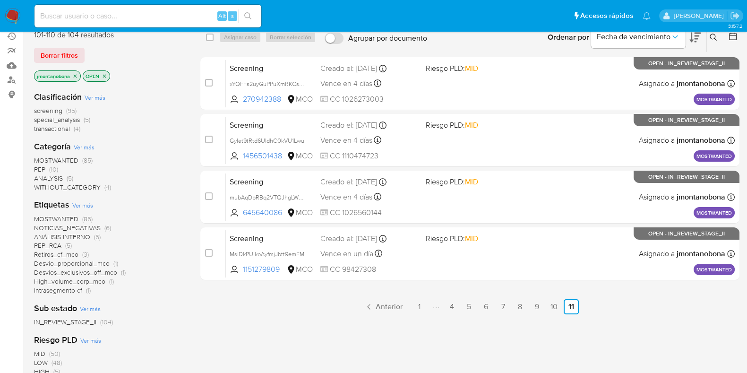
scroll to position [53, 0]
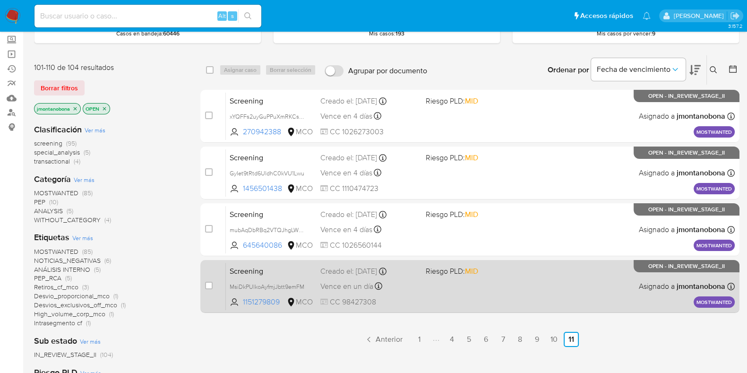
click at [295, 270] on span "Screening" at bounding box center [271, 270] width 83 height 12
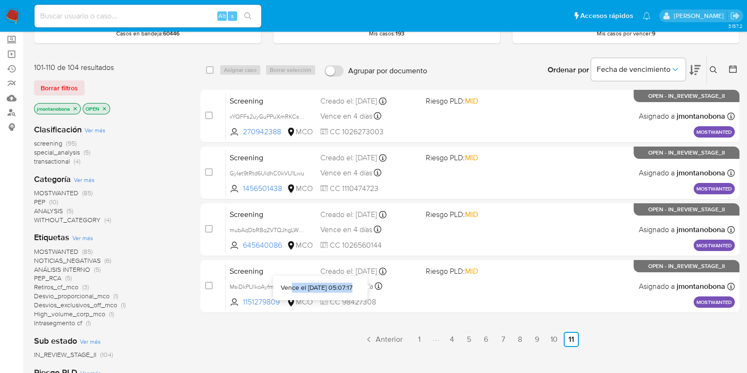
drag, startPoint x: 341, startPoint y: 283, endPoint x: 274, endPoint y: 285, distance: 66.7
click at [281, 285] on div "Vence el [DATE] 05:07:17" at bounding box center [317, 287] width 72 height 9
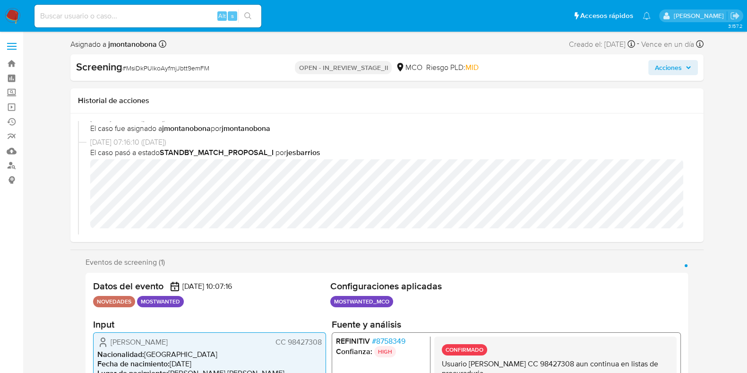
scroll to position [118, 0]
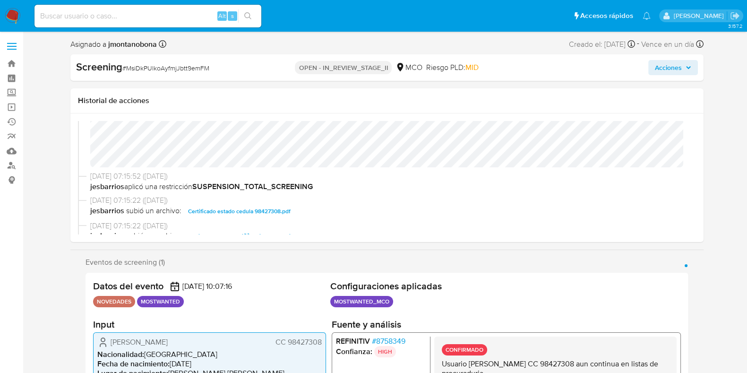
select select "10"
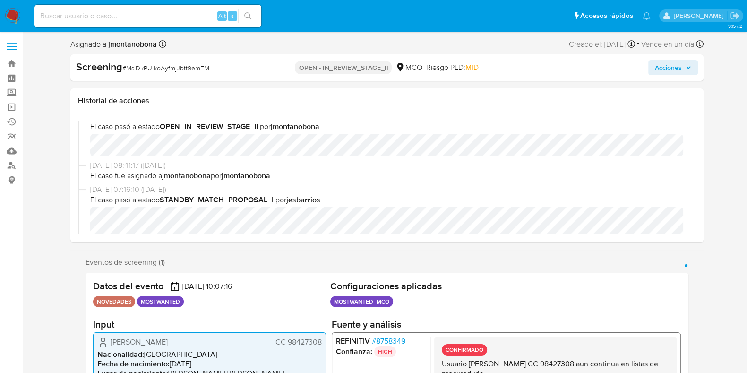
scroll to position [0, 0]
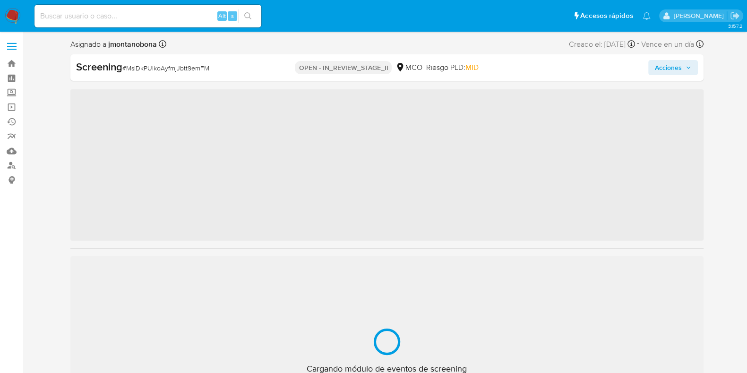
scroll to position [399, 0]
